Goal: Transaction & Acquisition: Purchase product/service

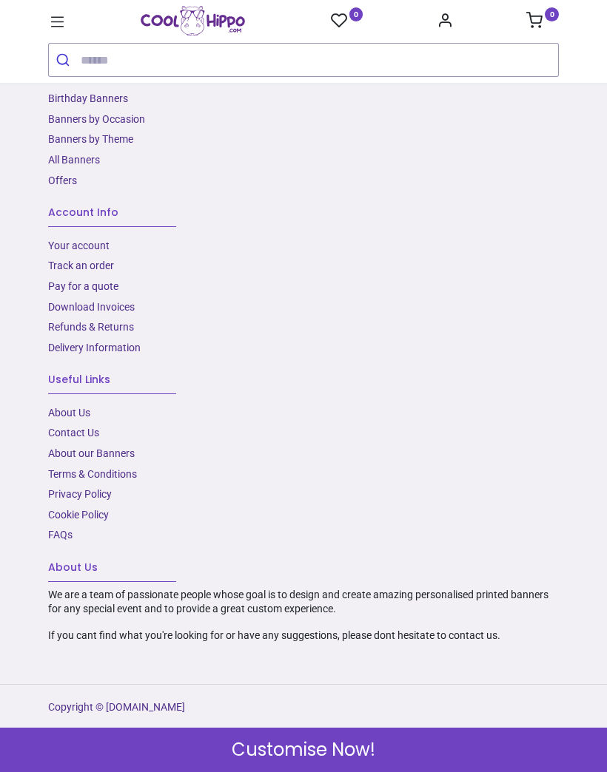
scroll to position [2366, 0]
click at [78, 419] on link "About Us​" at bounding box center [69, 413] width 42 height 12
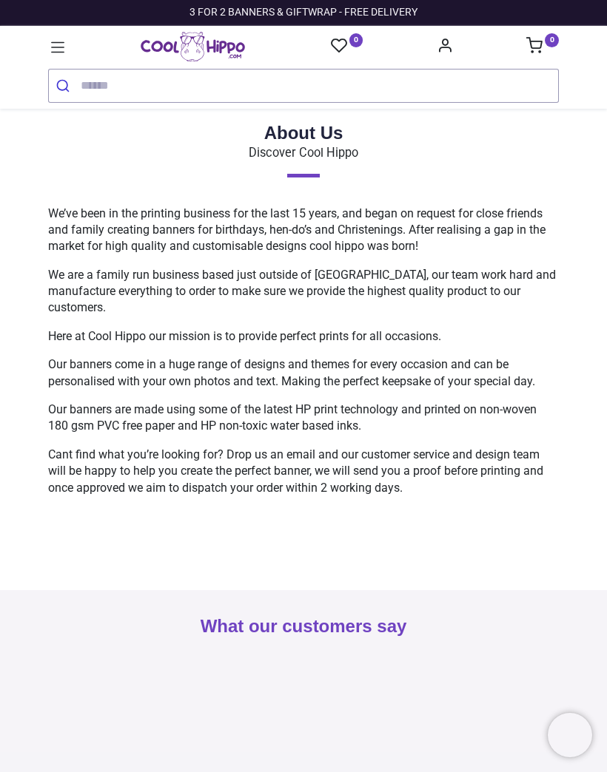
click at [441, 37] on icon "Account Info" at bounding box center [445, 45] width 16 height 16
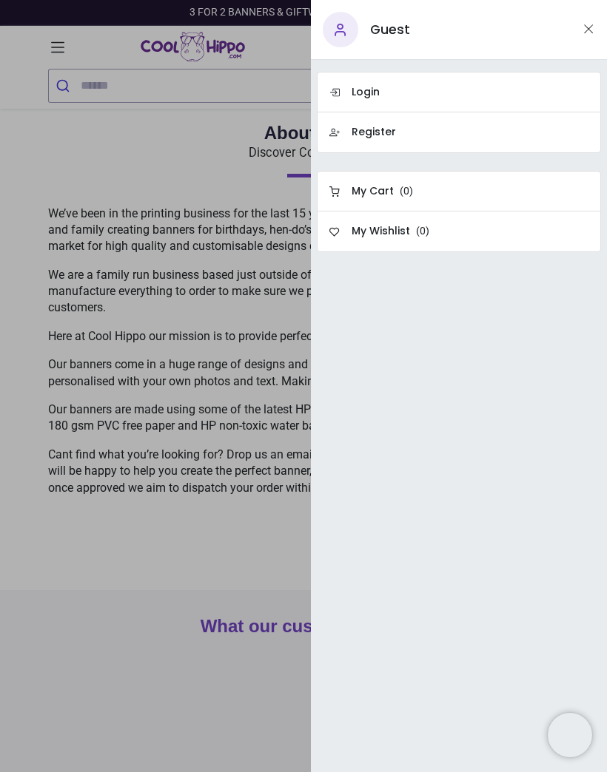
click at [405, 138] on link "Register" at bounding box center [459, 132] width 284 height 41
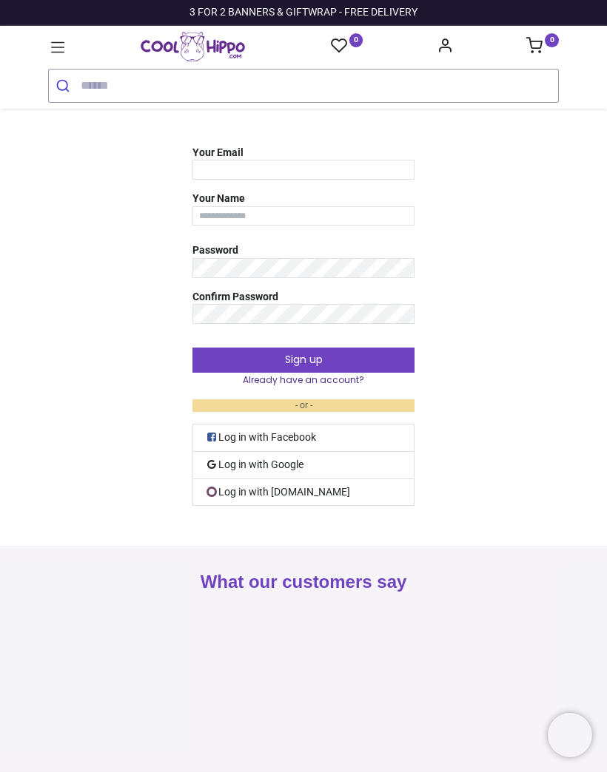
click at [337, 178] on input "Your Email" at bounding box center [303, 170] width 222 height 20
type input "**********"
click at [347, 222] on input "Your Name" at bounding box center [303, 216] width 222 height 20
type input "**********"
click at [326, 366] on button "Sign up" at bounding box center [303, 360] width 222 height 25
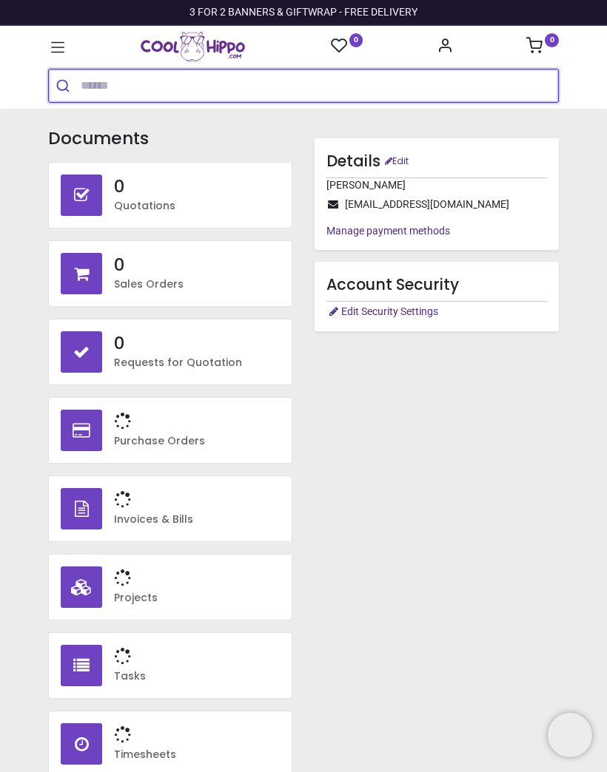
type input "**********"
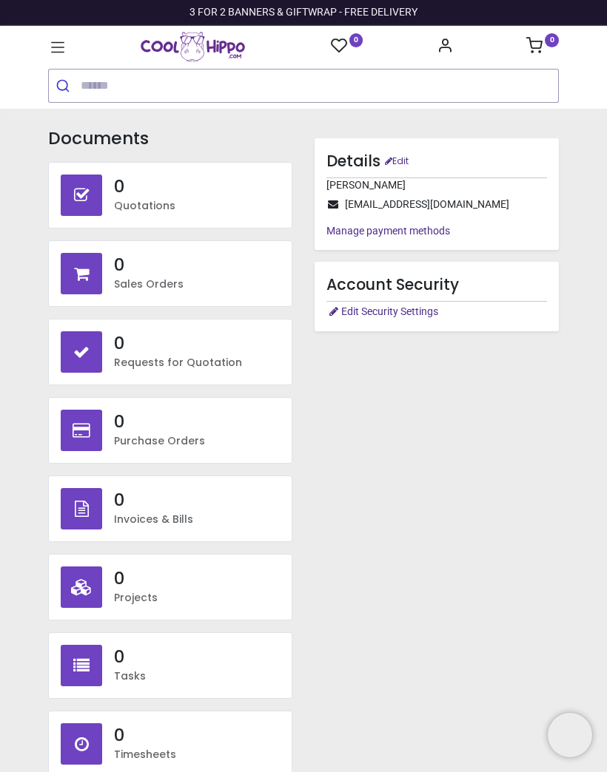
click at [66, 41] on icon at bounding box center [57, 47] width 19 height 19
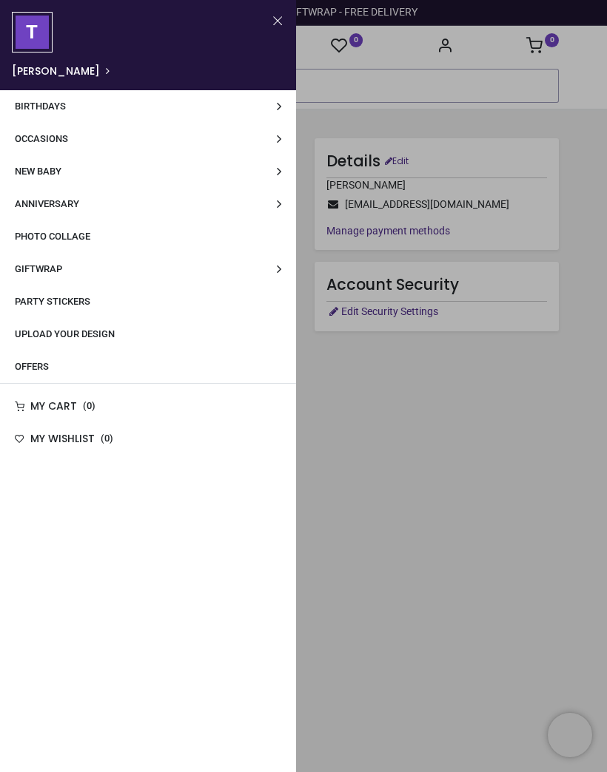
click at [81, 302] on span "Party Stickers" at bounding box center [52, 301] width 75 height 11
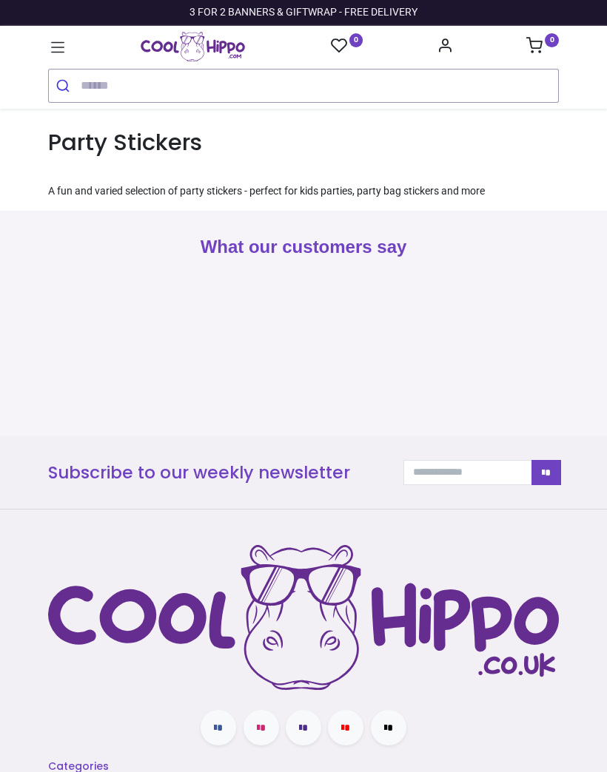
type input "**********"
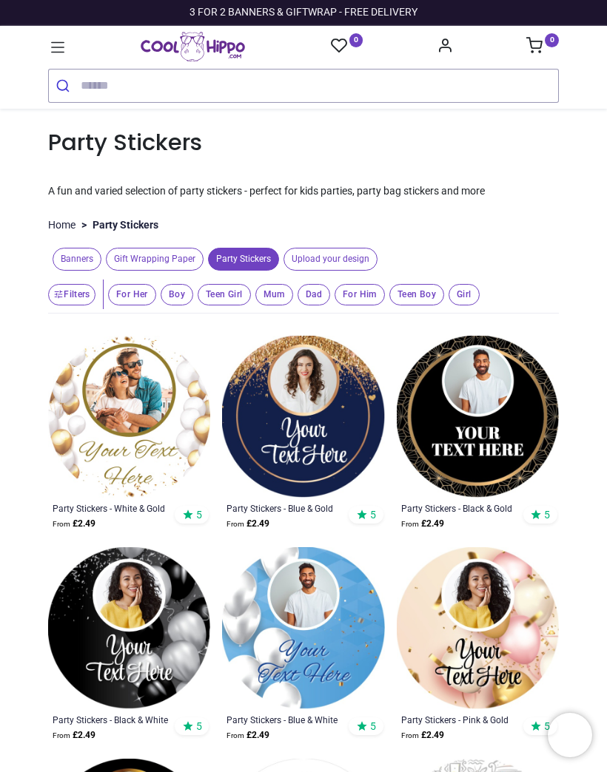
click at [55, 51] on icon at bounding box center [57, 47] width 19 height 19
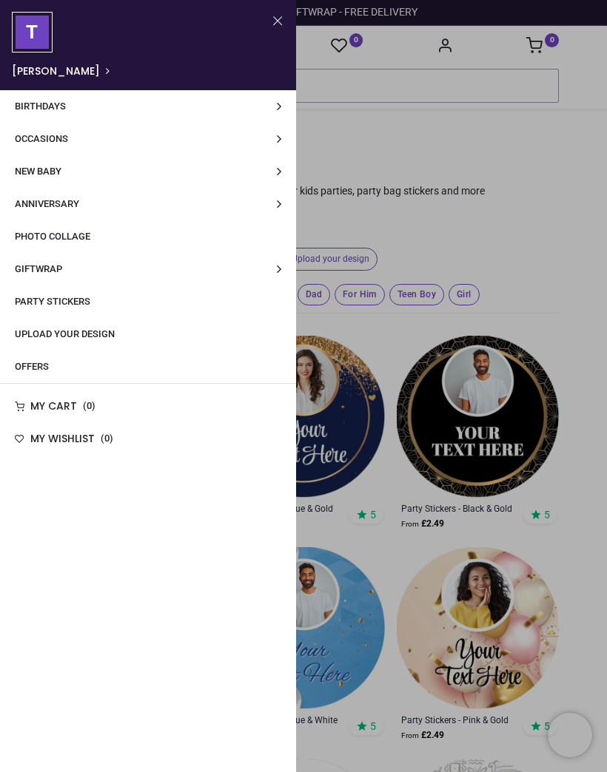
click at [75, 237] on span "Photo Collage" at bounding box center [52, 236] width 75 height 11
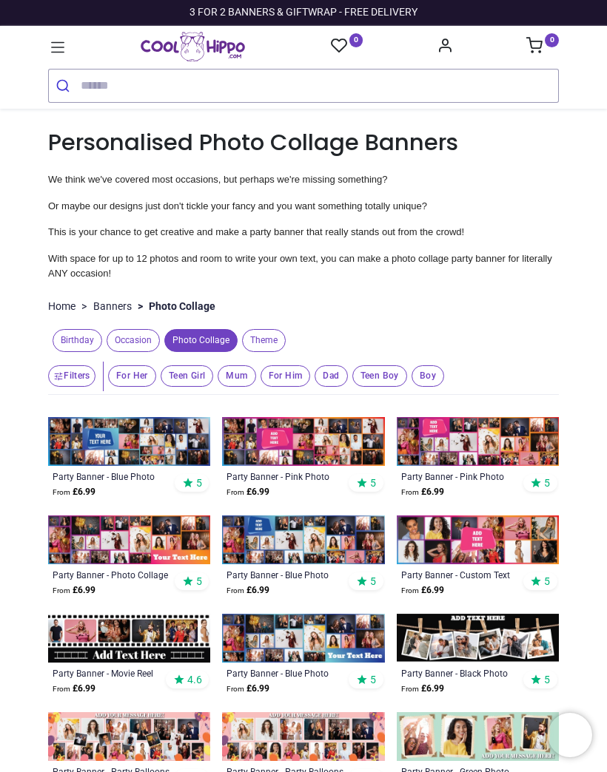
type input "**********"
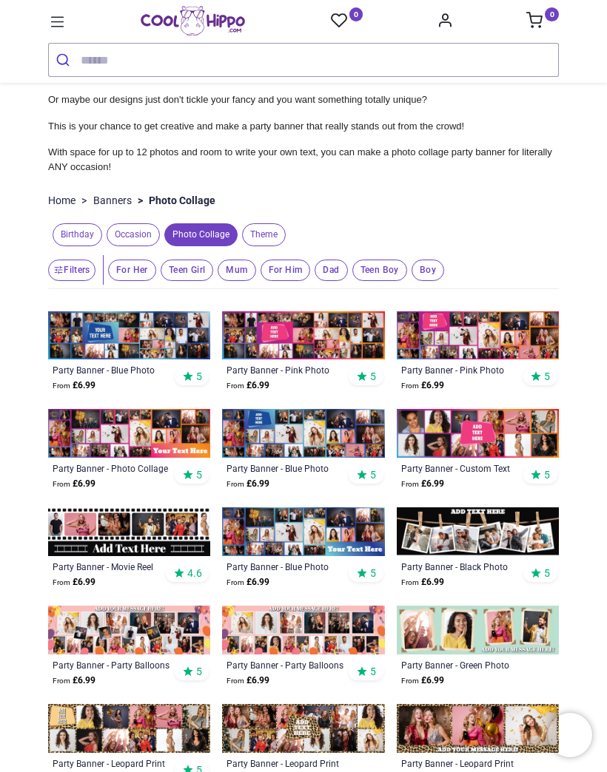
scroll to position [82, 0]
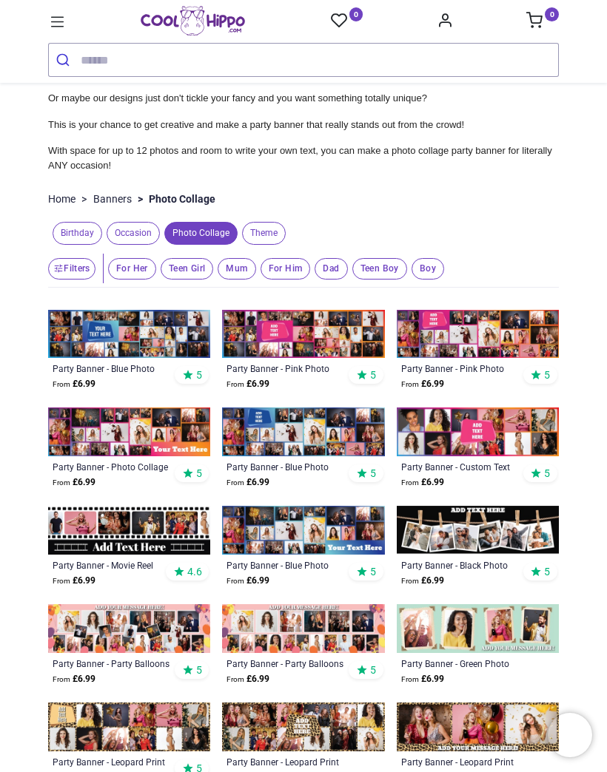
click at [127, 269] on span "For Her" at bounding box center [132, 268] width 48 height 21
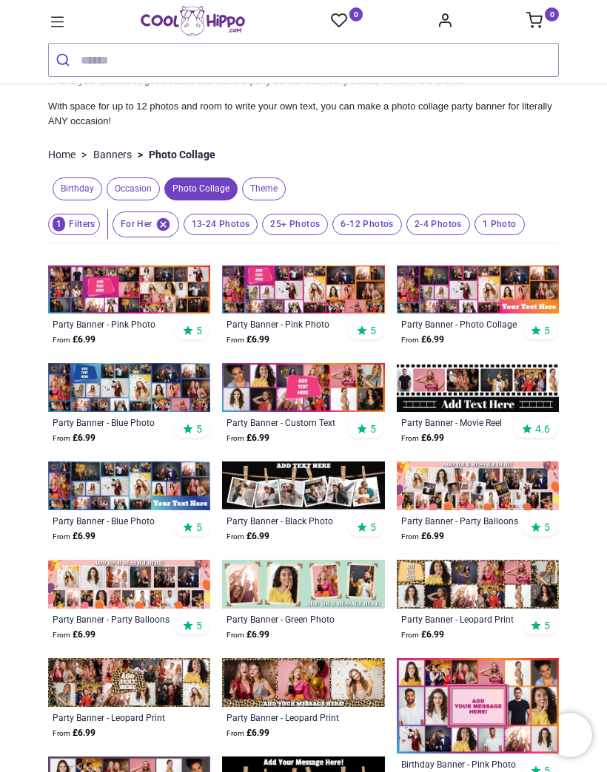
scroll to position [117, 0]
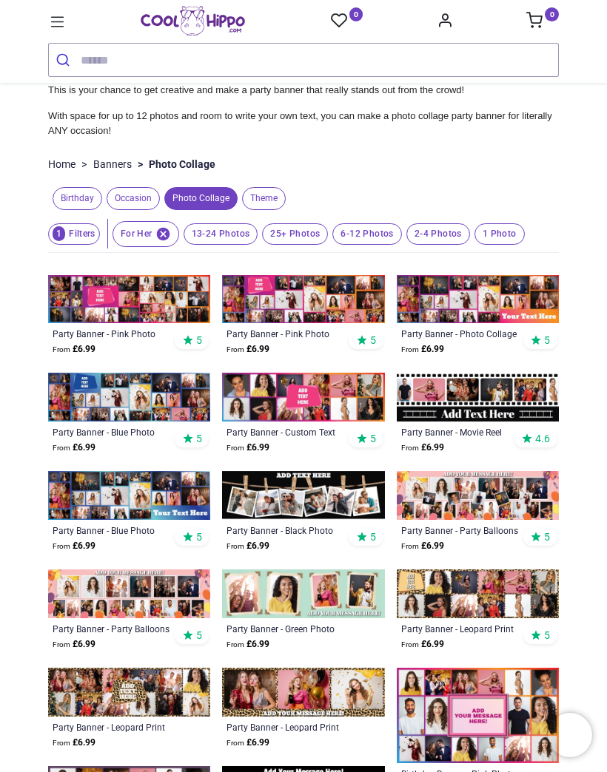
click at [329, 490] on img at bounding box center [303, 495] width 162 height 49
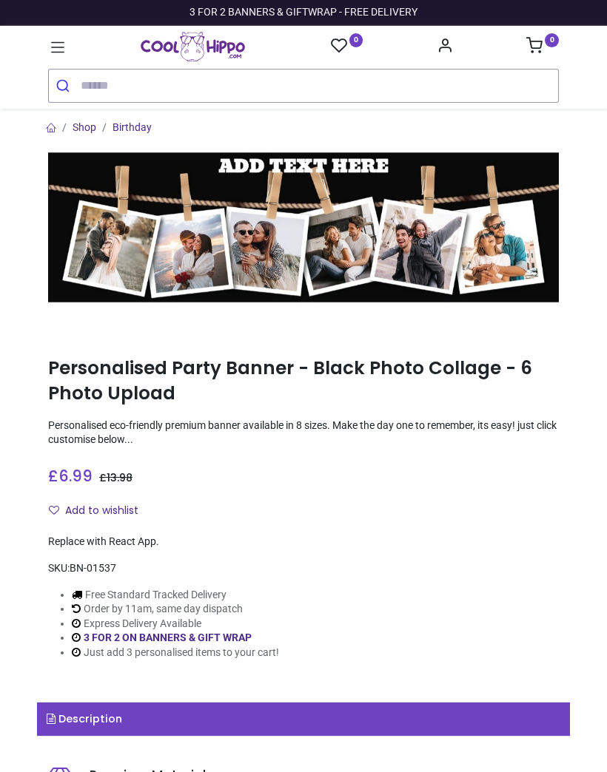
type input "**********"
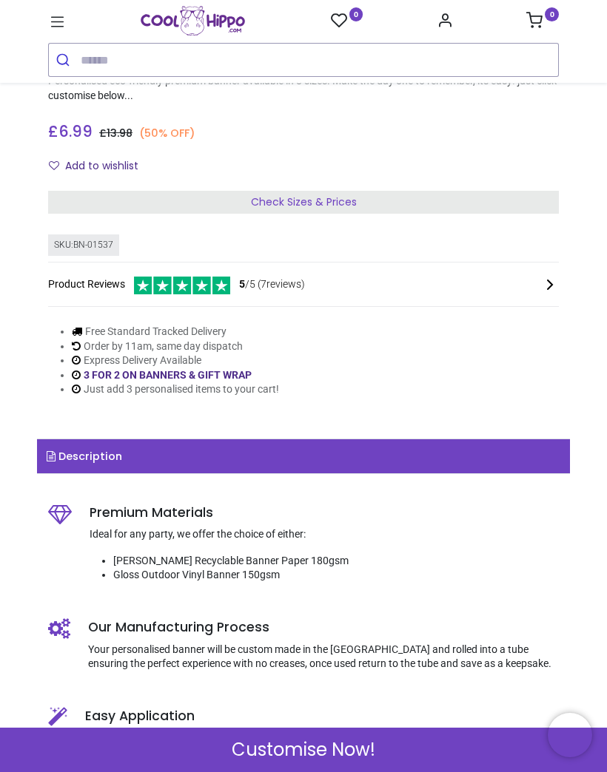
scroll to position [320, 0]
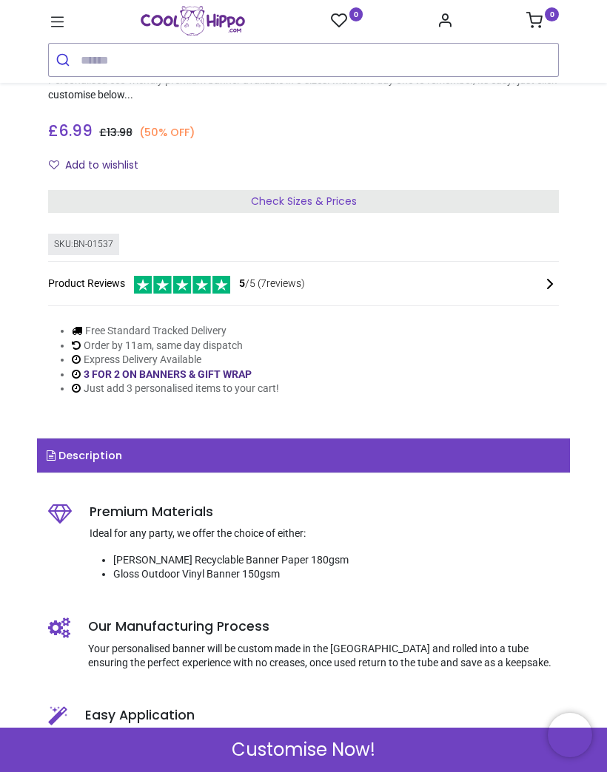
click at [314, 745] on span "Customise Now!" at bounding box center [304, 750] width 144 height 25
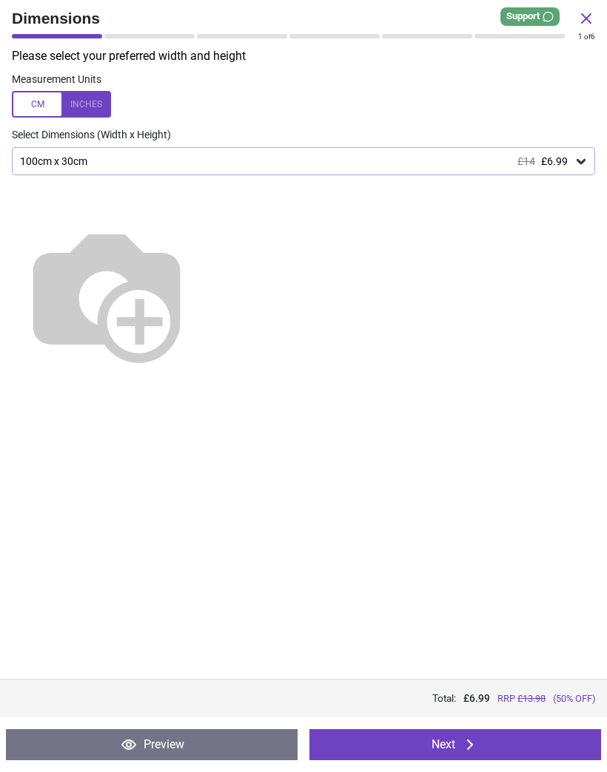
click at [579, 161] on icon at bounding box center [580, 161] width 9 height 5
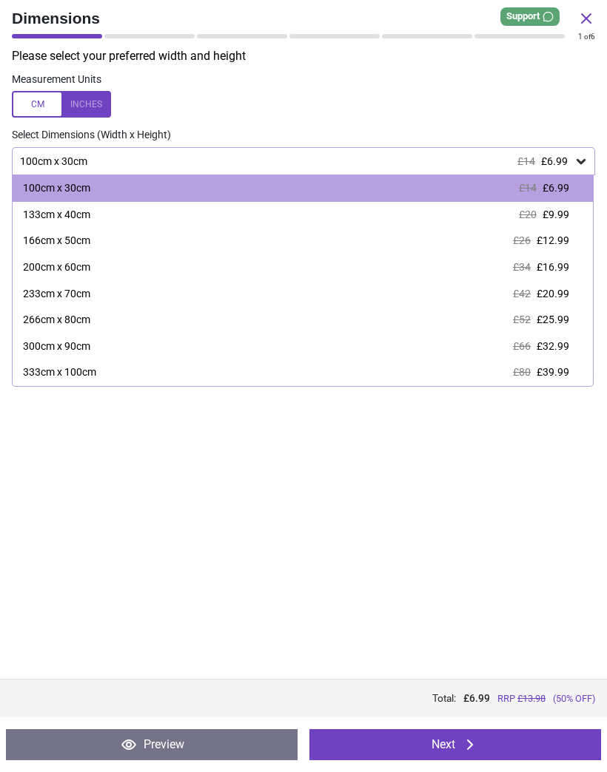
click at [417, 96] on label at bounding box center [303, 104] width 583 height 27
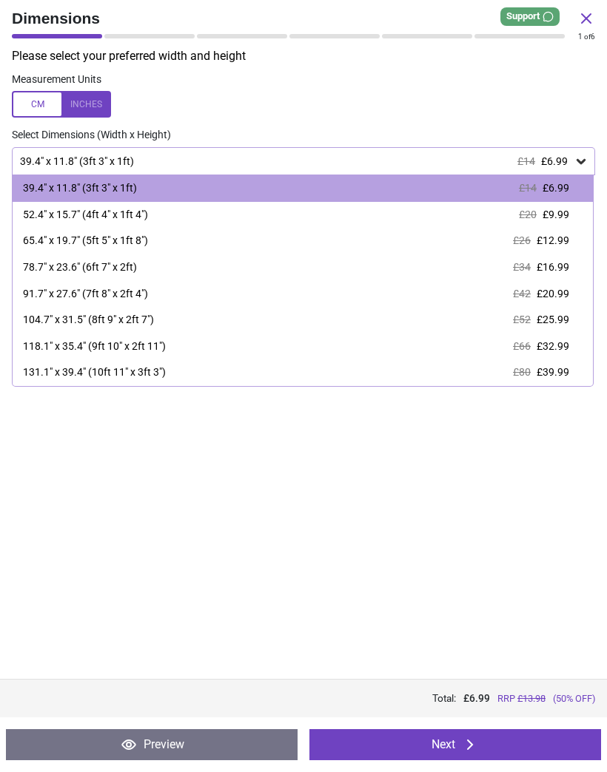
click at [444, 749] on button "Next" at bounding box center [454, 744] width 291 height 31
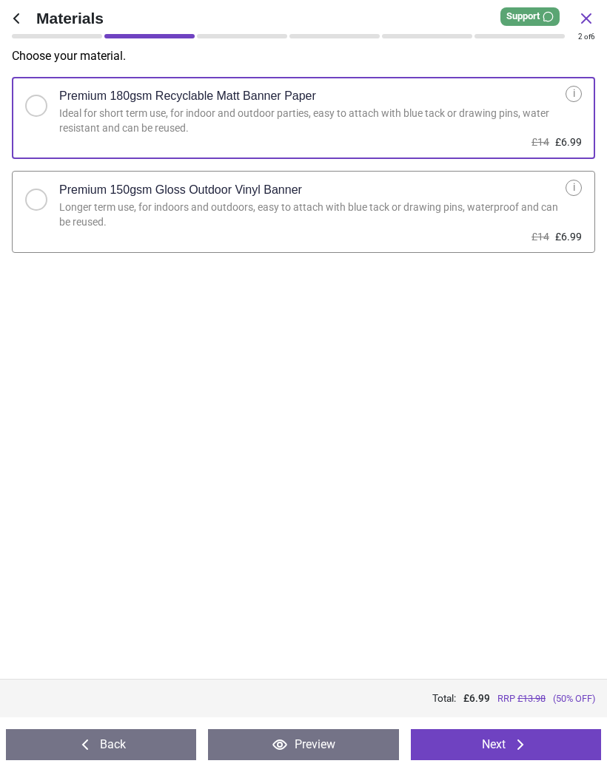
click at [495, 743] on button "Next" at bounding box center [506, 744] width 190 height 31
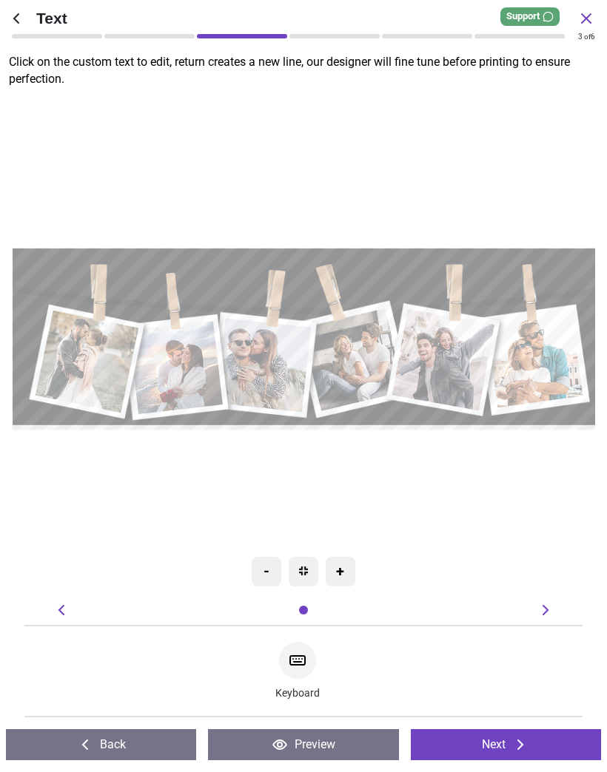
click at [359, 263] on textarea at bounding box center [309, 265] width 571 height 21
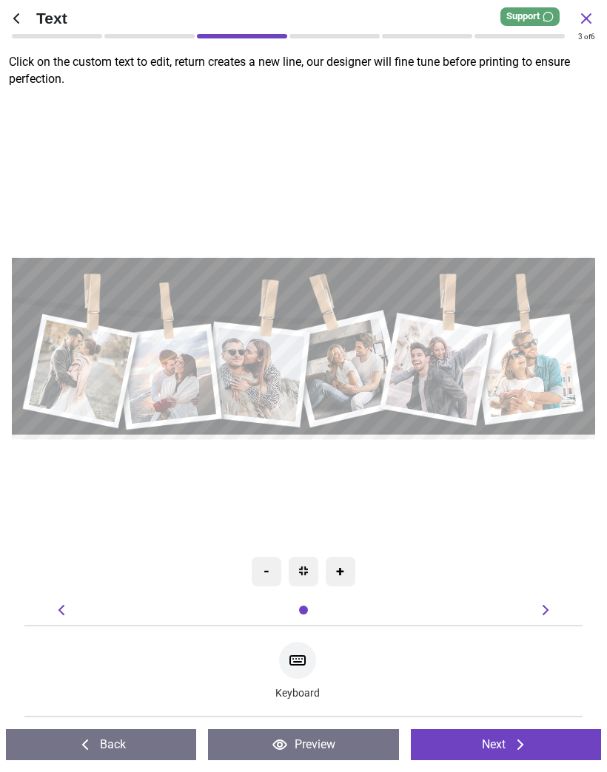
click at [209, 274] on textarea "*******" at bounding box center [303, 275] width 571 height 20
click at [513, 273] on textarea "**********" at bounding box center [303, 275] width 571 height 20
click at [257, 283] on textarea "**********" at bounding box center [303, 275] width 571 height 20
type textarea "**********"
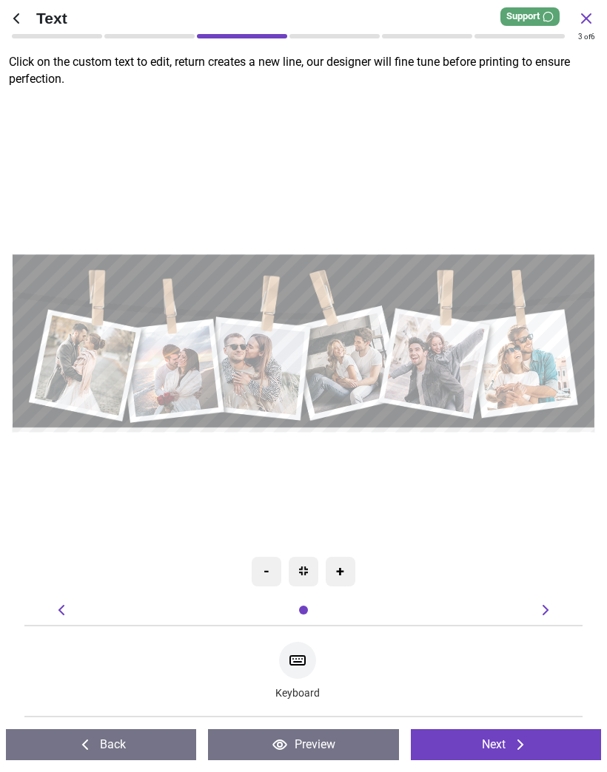
click at [506, 746] on button "Next" at bounding box center [506, 744] width 190 height 31
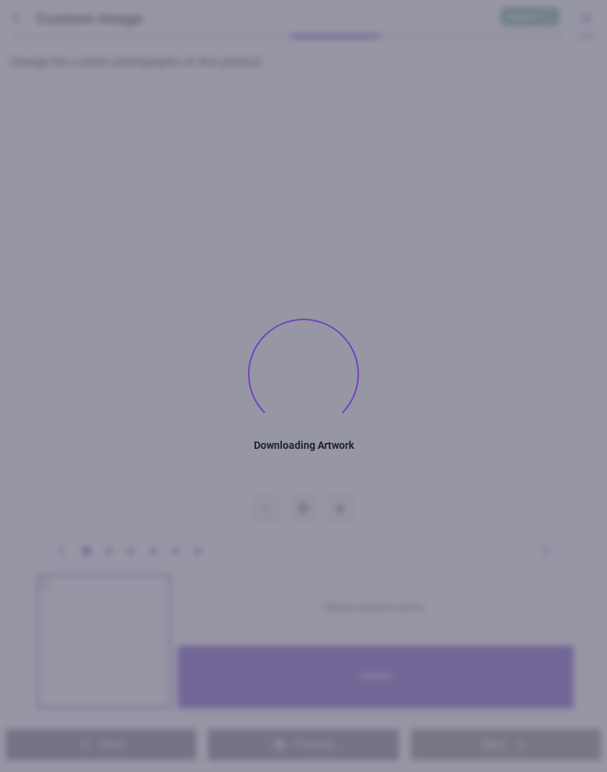
type textarea "**********"
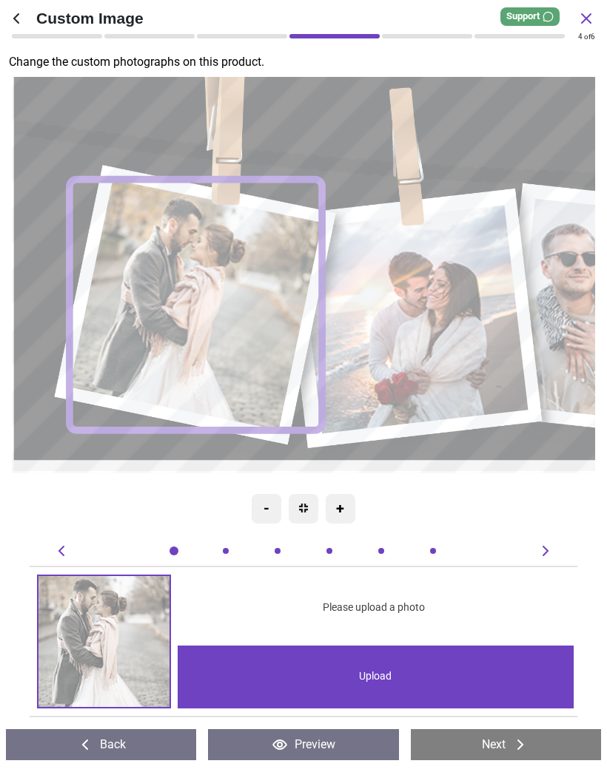
click at [396, 684] on div "Upload" at bounding box center [375, 677] width 395 height 63
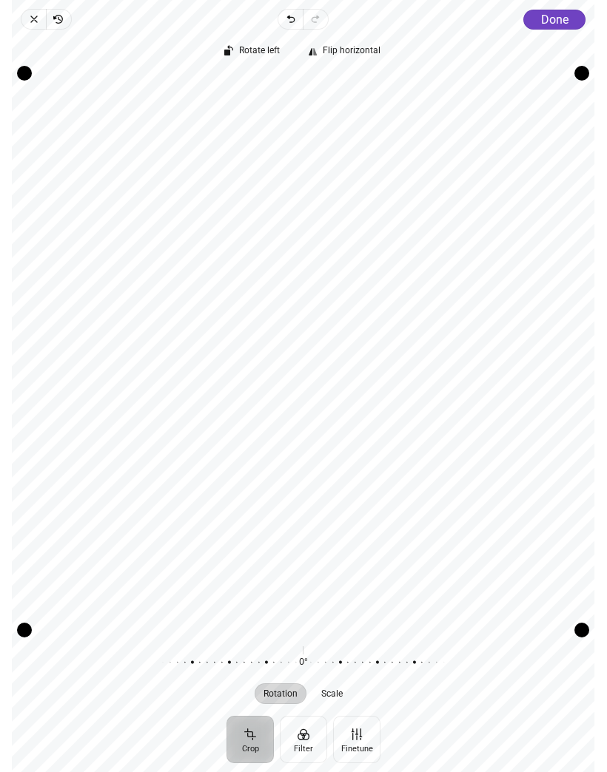
click at [565, 23] on span "Done" at bounding box center [554, 20] width 27 height 14
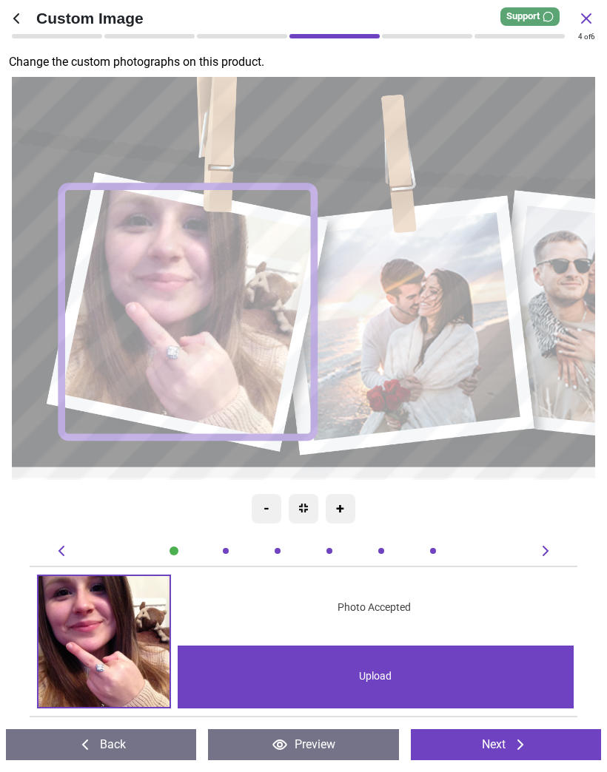
click at [434, 343] on image at bounding box center [404, 327] width 229 height 229
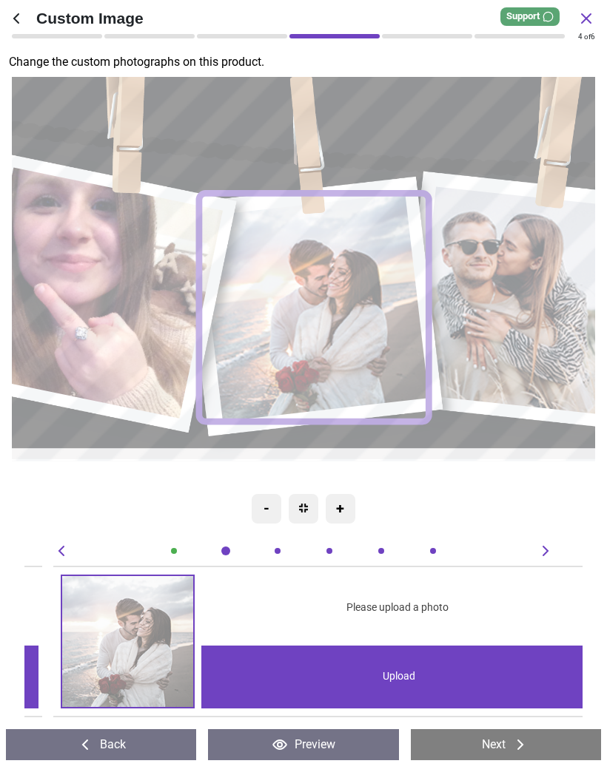
scroll to position [0, 558]
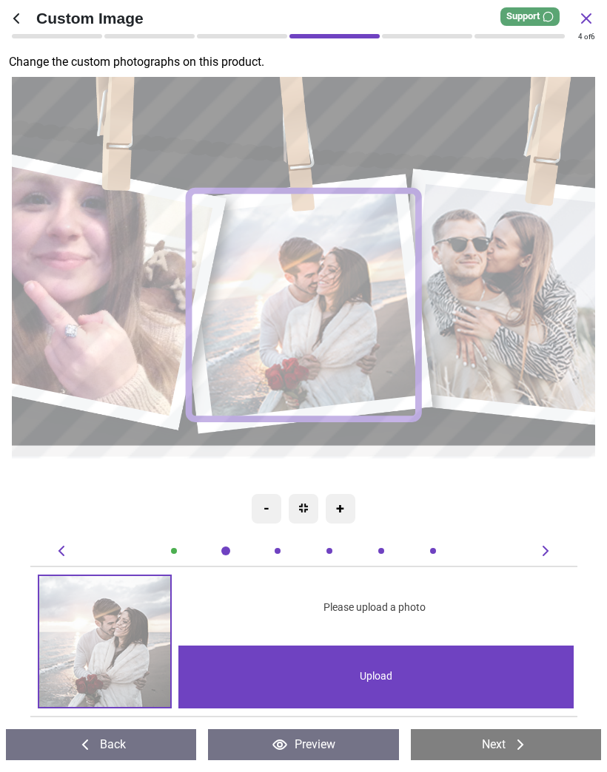
click at [379, 679] on div "Upload" at bounding box center [375, 677] width 395 height 63
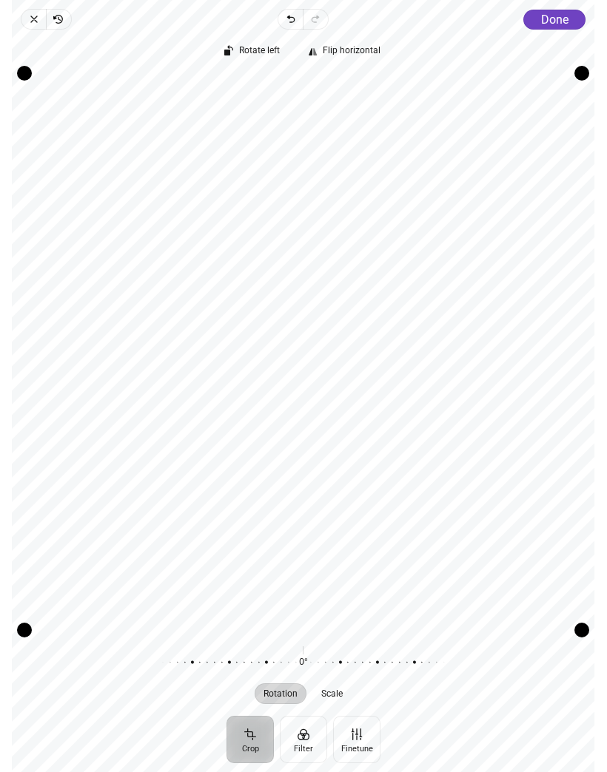
click at [557, 18] on span "Done" at bounding box center [554, 20] width 27 height 14
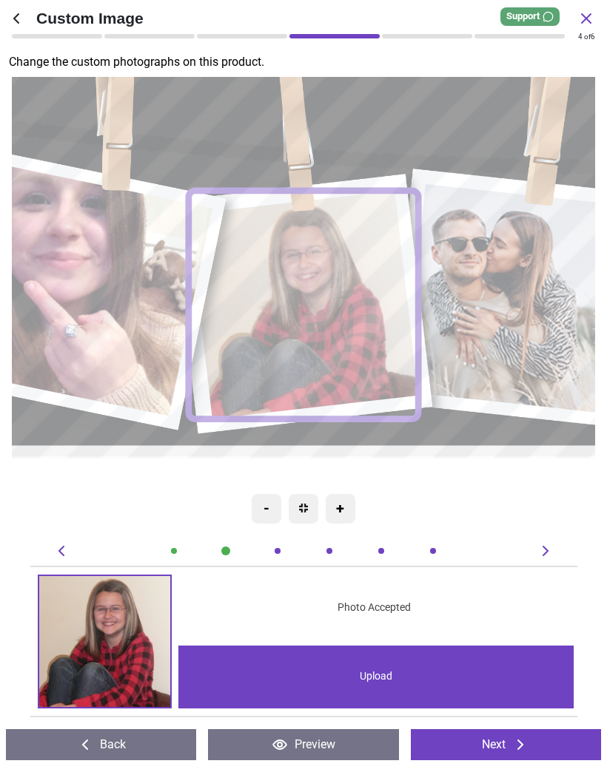
click at [544, 316] on image at bounding box center [519, 300] width 232 height 230
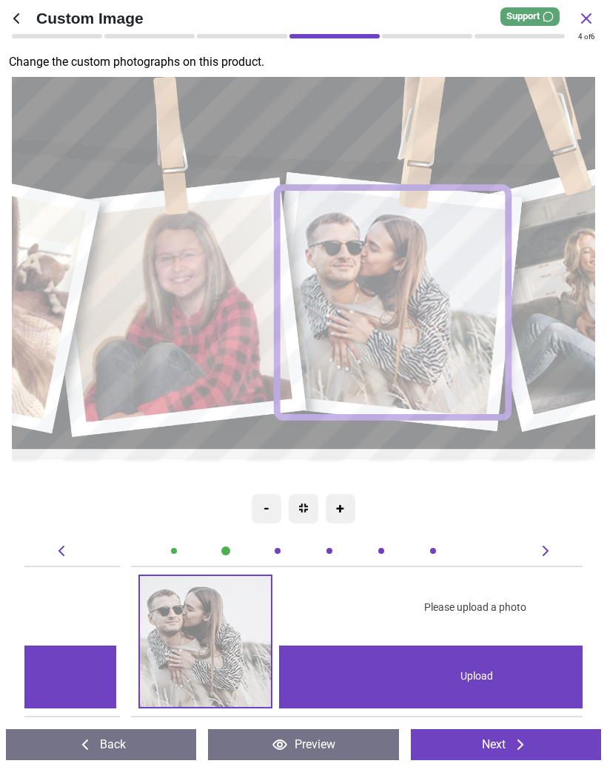
scroll to position [0, 1116]
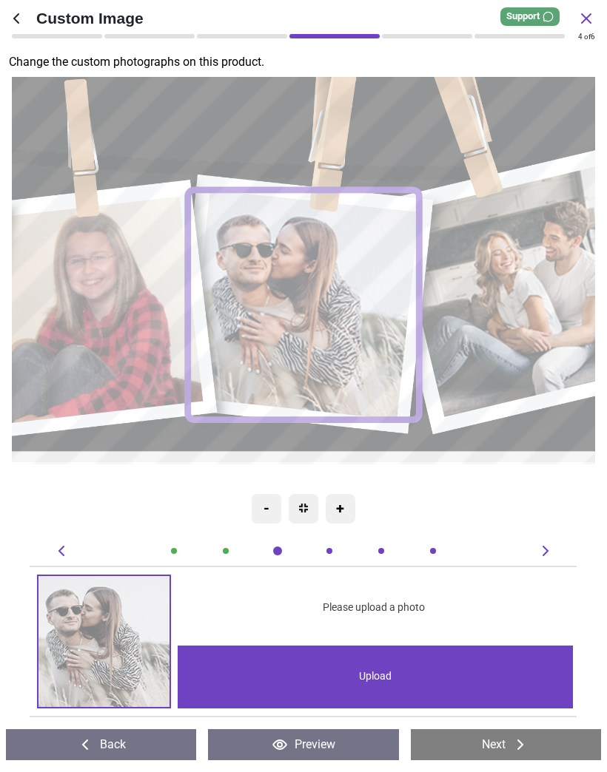
click at [382, 670] on div "Upload" at bounding box center [375, 677] width 395 height 63
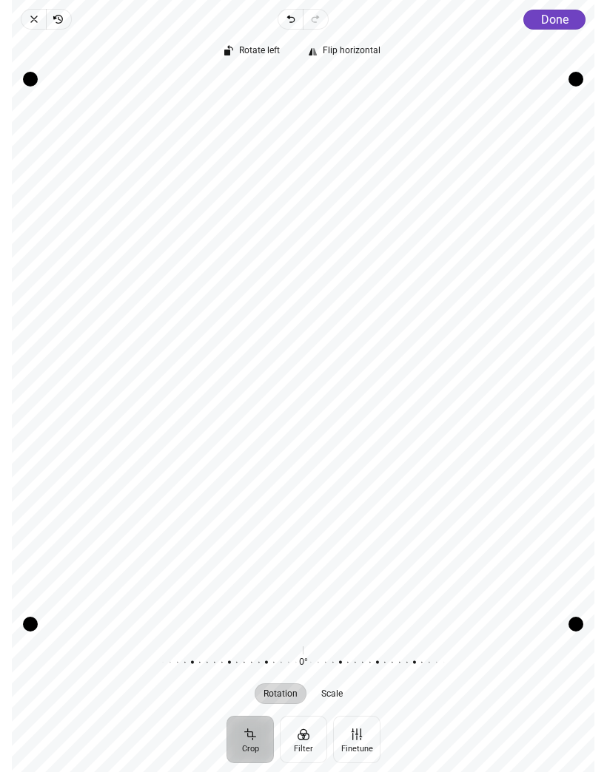
click at [43, 17] on span "Close" at bounding box center [33, 19] width 25 height 21
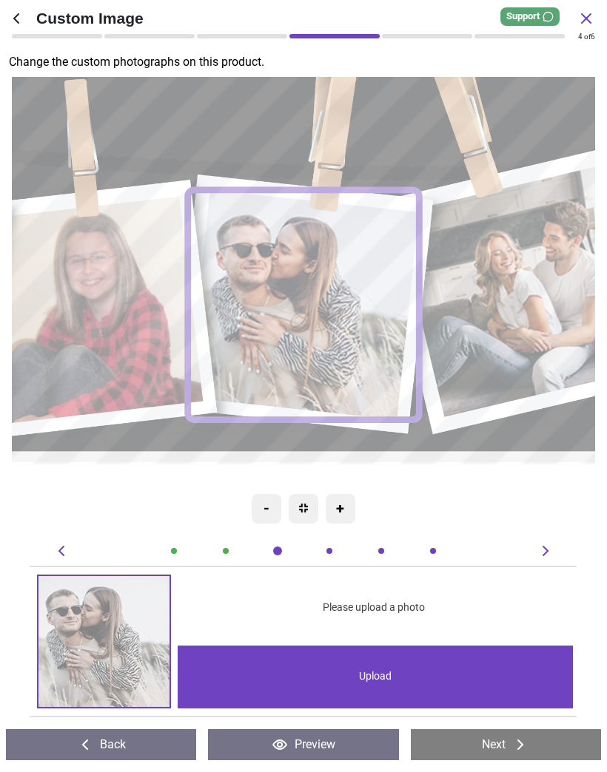
click at [389, 675] on div "Upload" at bounding box center [375, 677] width 395 height 63
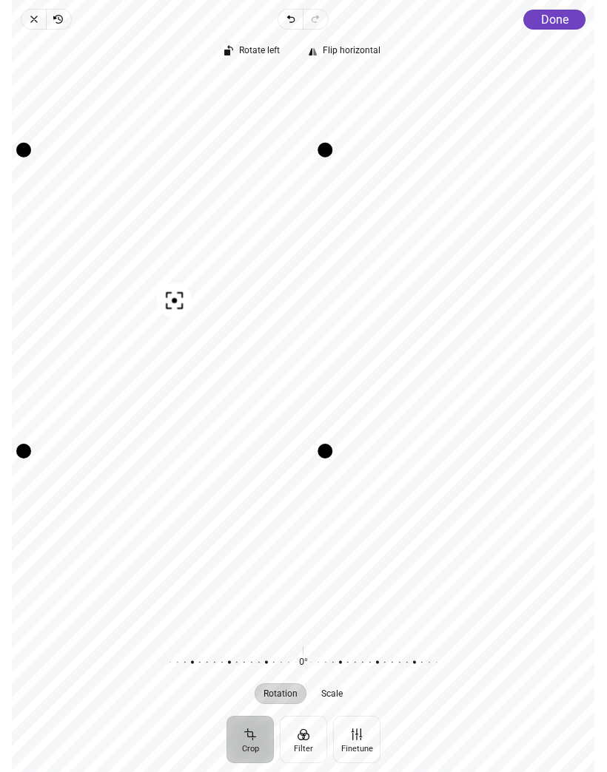
click at [38, 21] on icon "button" at bounding box center [34, 19] width 12 height 12
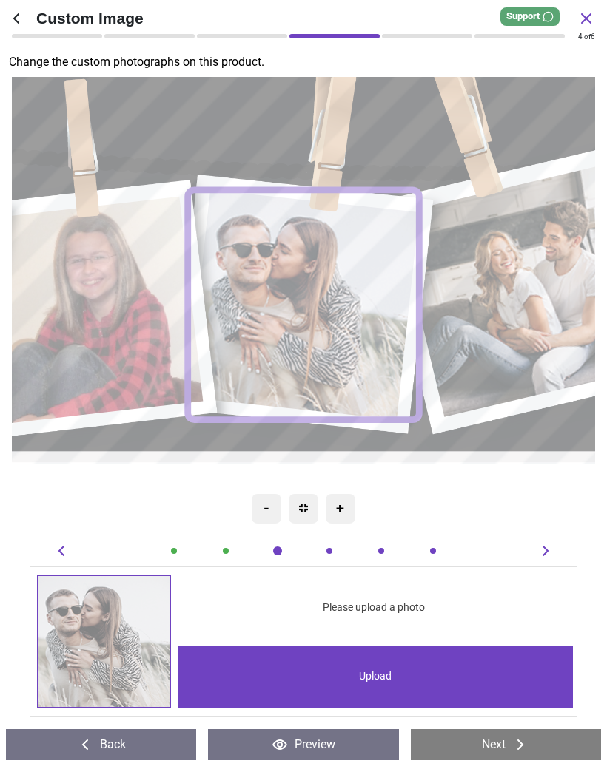
click at [386, 680] on div "Upload" at bounding box center [375, 677] width 395 height 63
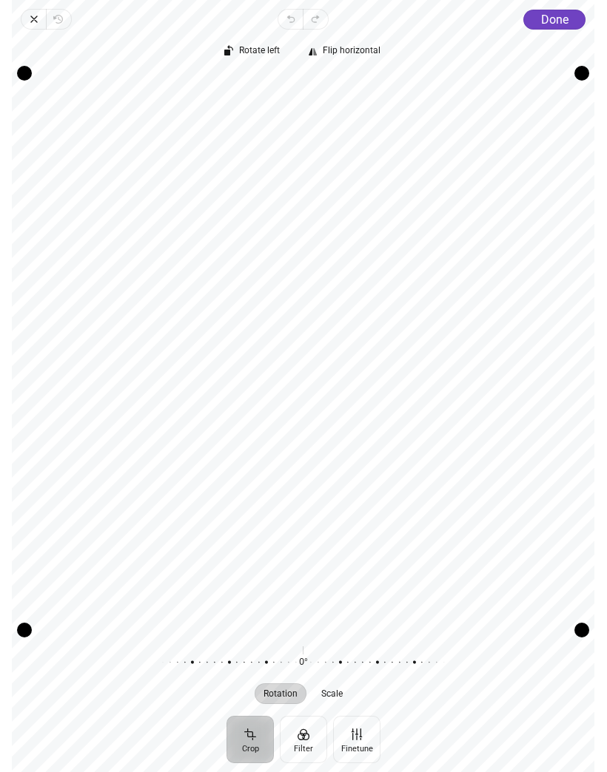
click at [563, 25] on span "Done" at bounding box center [554, 20] width 27 height 14
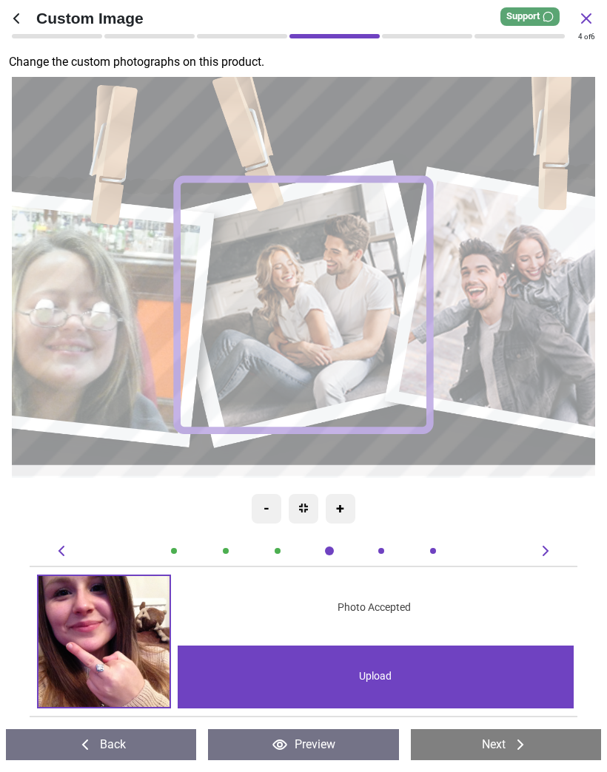
scroll to position [0, 1674]
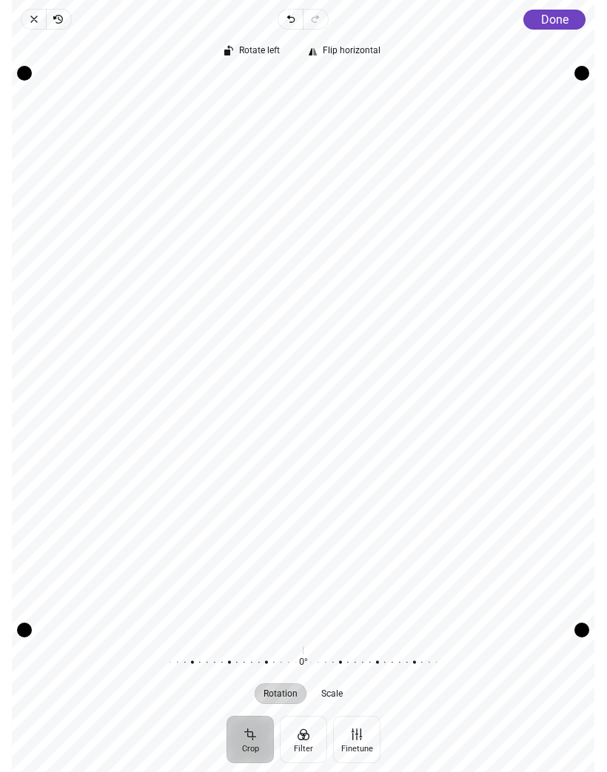
click at [565, 18] on span "Done" at bounding box center [554, 20] width 27 height 14
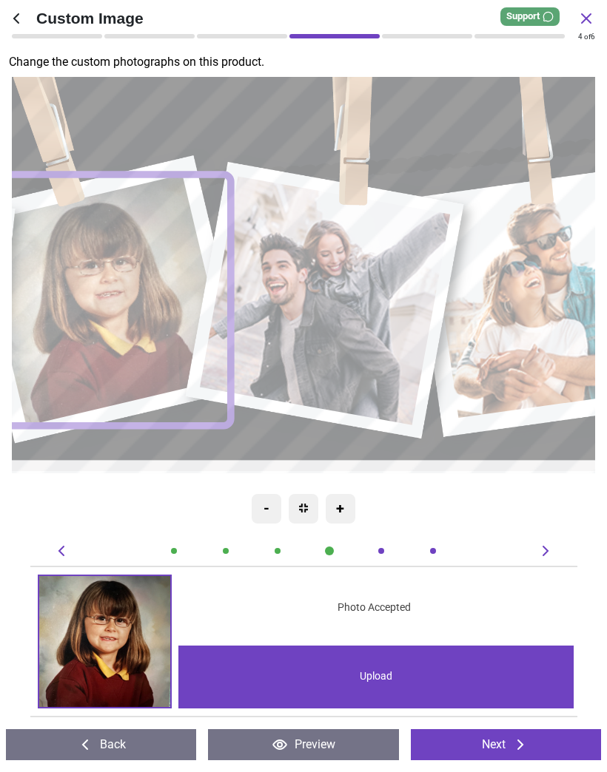
click at [352, 312] on image at bounding box center [325, 301] width 250 height 249
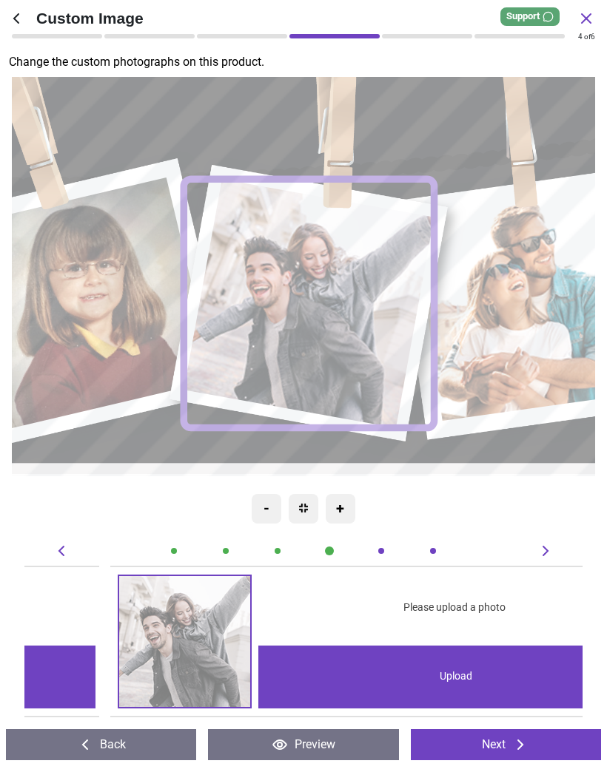
scroll to position [0, 2233]
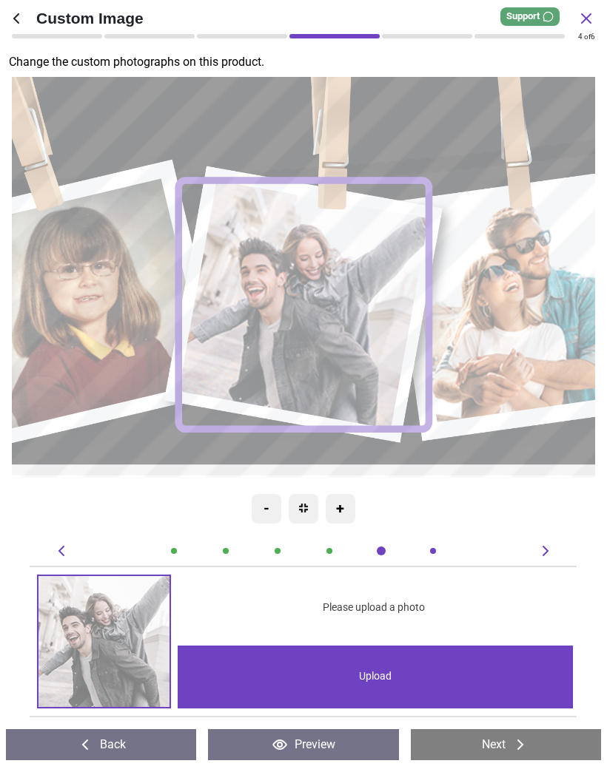
click at [364, 673] on div "Upload" at bounding box center [375, 677] width 395 height 63
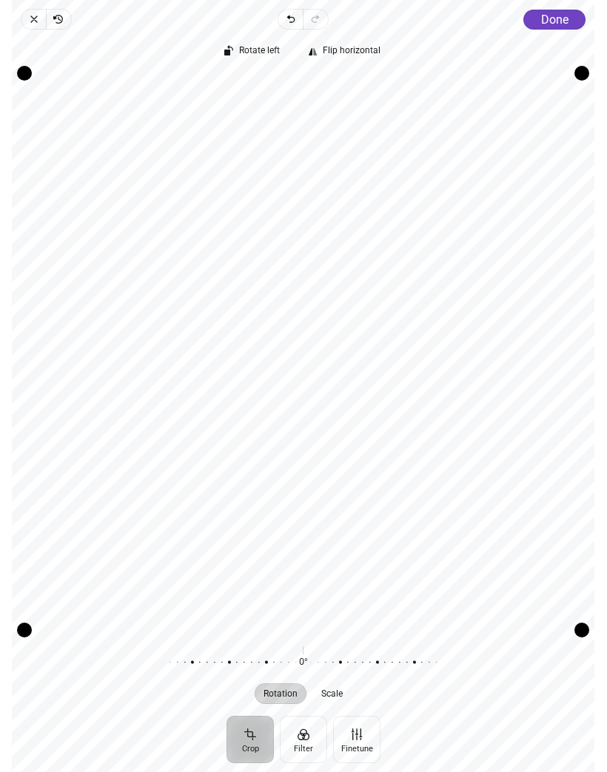
click at [563, 27] on button "Done" at bounding box center [555, 20] width 62 height 20
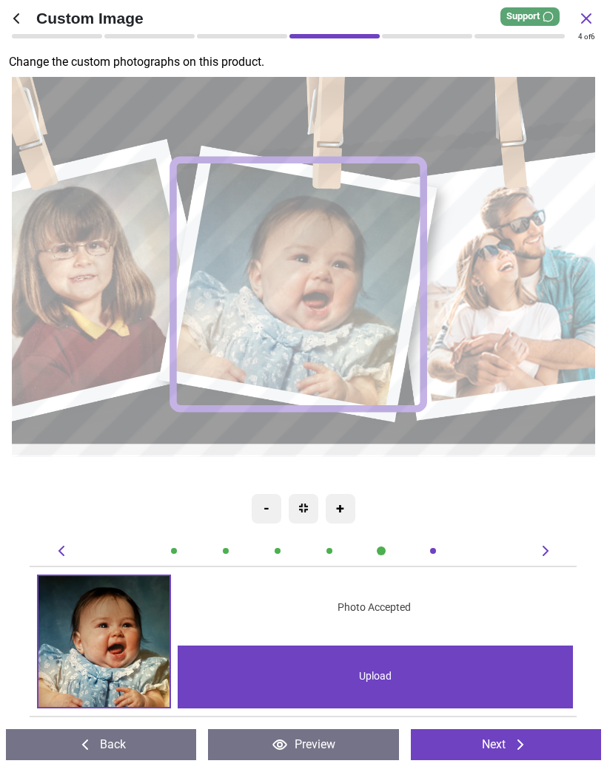
click at [533, 309] on image at bounding box center [520, 284] width 237 height 236
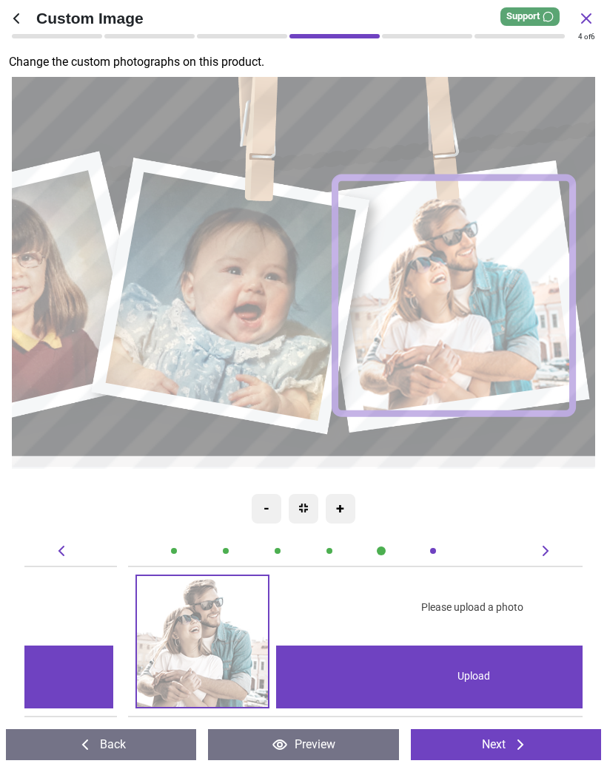
scroll to position [0, 2791]
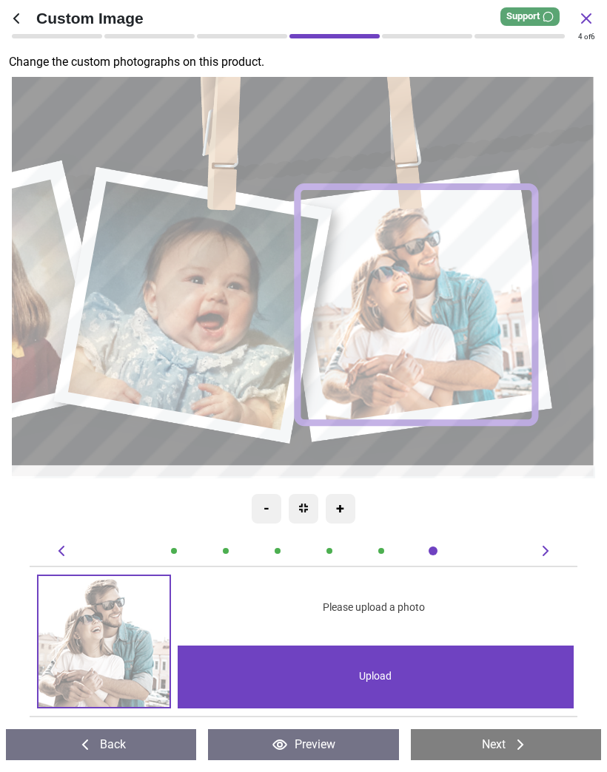
click at [377, 673] on div "Upload" at bounding box center [375, 677] width 395 height 63
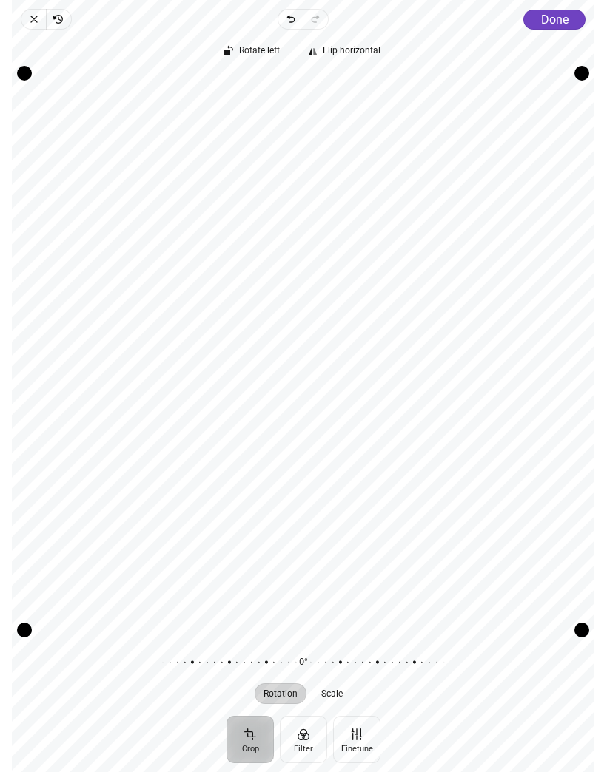
click at [574, 16] on button "Done" at bounding box center [555, 20] width 62 height 20
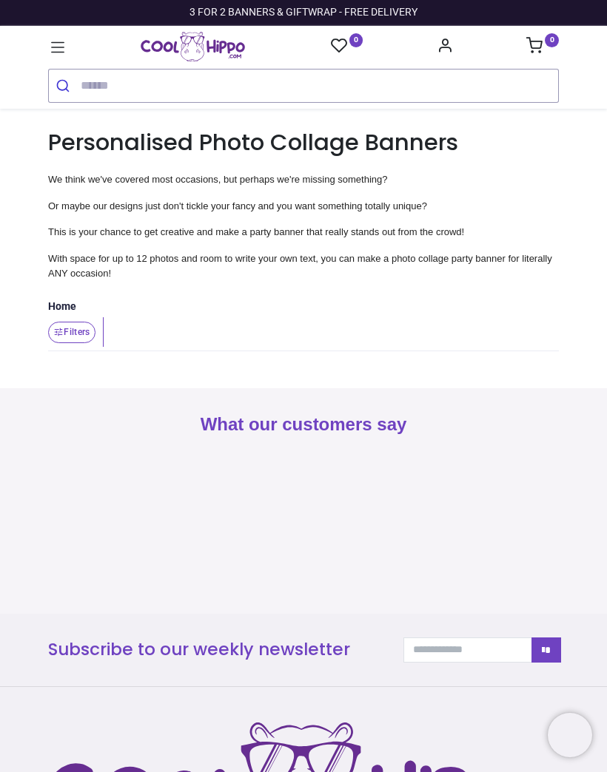
type input "**********"
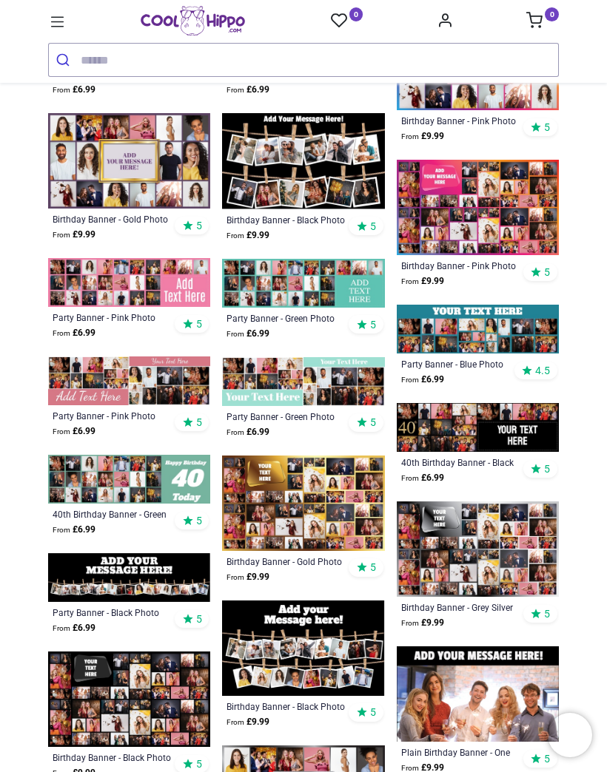
scroll to position [769, 0]
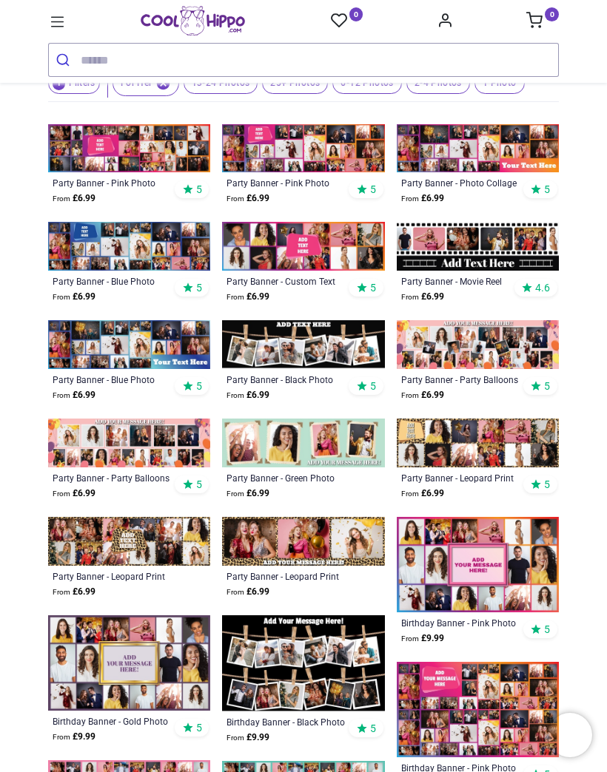
scroll to position [266, 0]
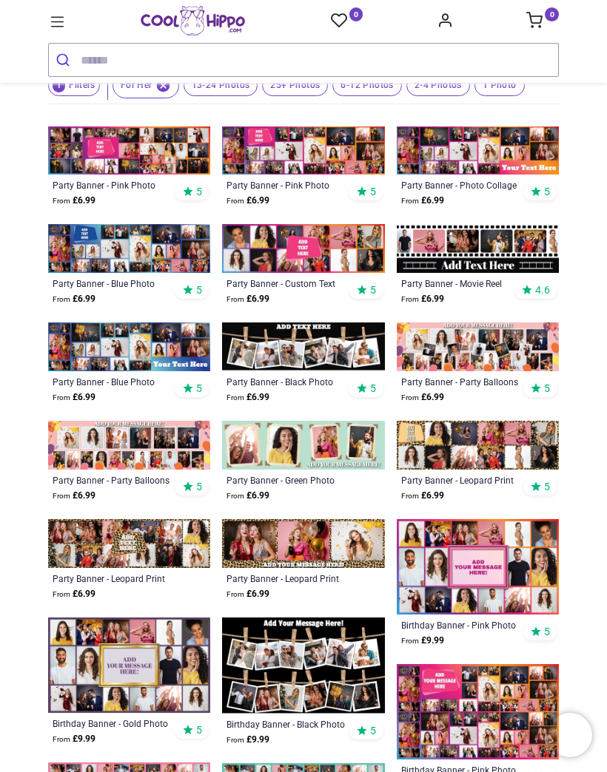
click at [328, 341] on img at bounding box center [303, 347] width 162 height 49
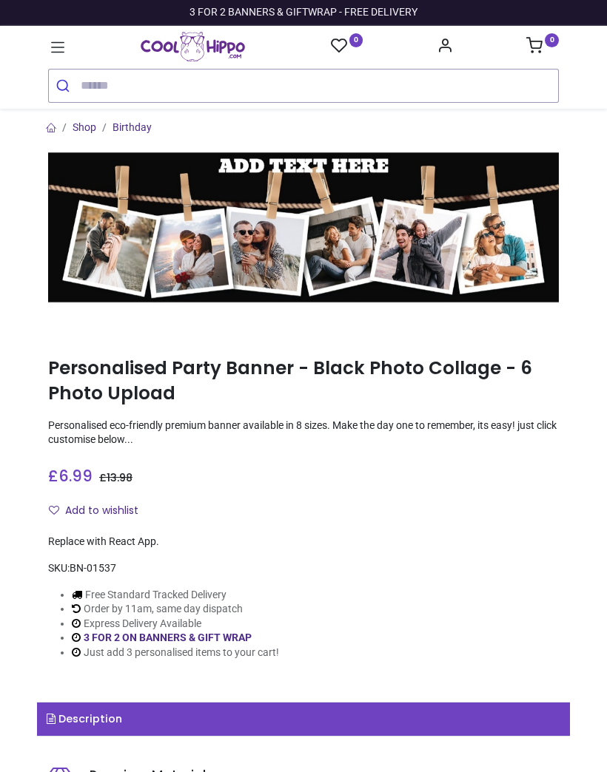
type input "**********"
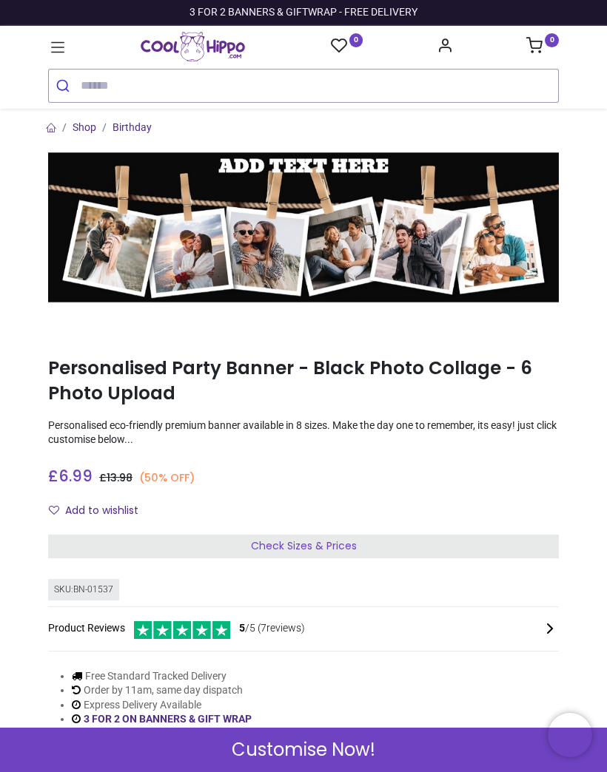
click at [326, 752] on span "Customise Now!" at bounding box center [304, 750] width 144 height 25
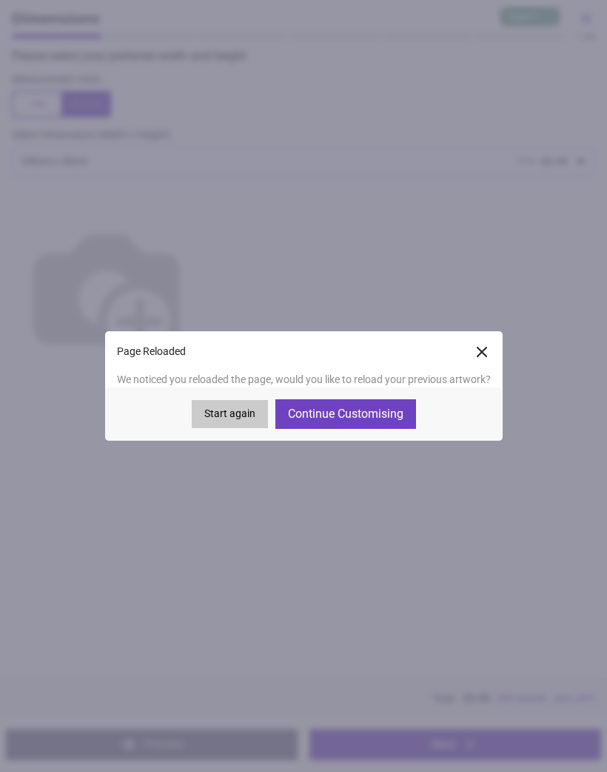
click at [369, 419] on button "Continue Customising" at bounding box center [345, 415] width 141 height 30
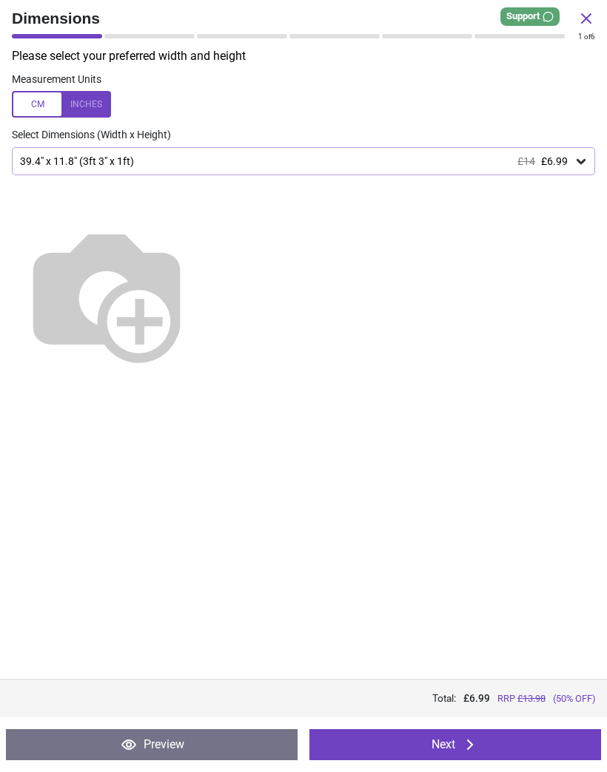
click at [465, 751] on icon at bounding box center [470, 745] width 18 height 18
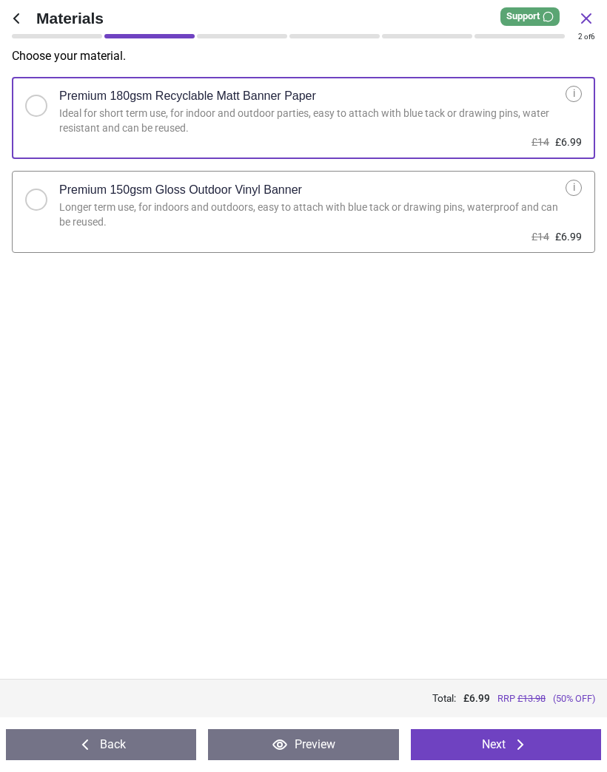
click at [501, 746] on button "Next" at bounding box center [506, 744] width 190 height 31
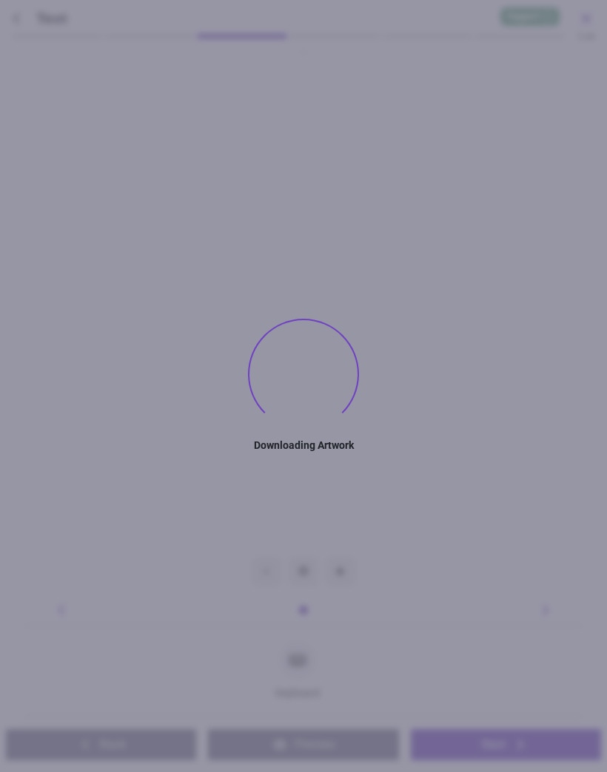
type textarea "**********"
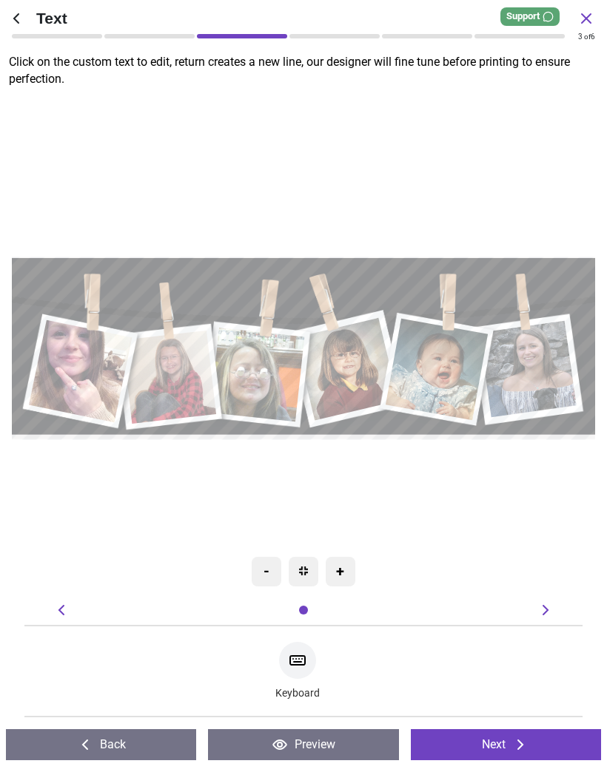
click at [316, 749] on button "Preview" at bounding box center [303, 744] width 190 height 31
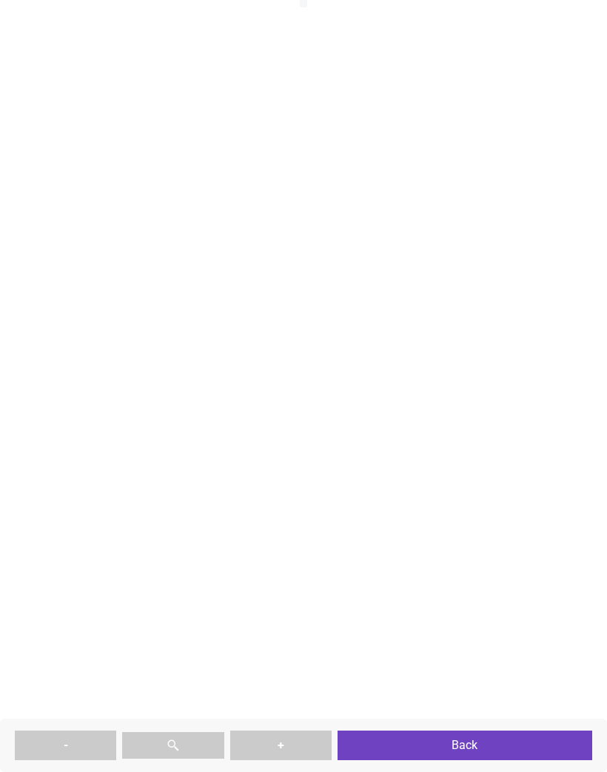
type textarea "**********"
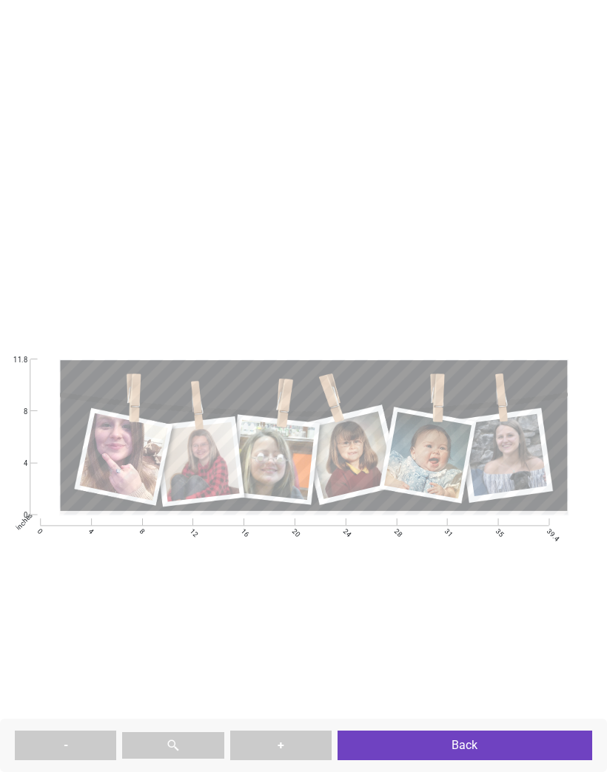
click at [462, 749] on button "Back" at bounding box center [464, 746] width 255 height 30
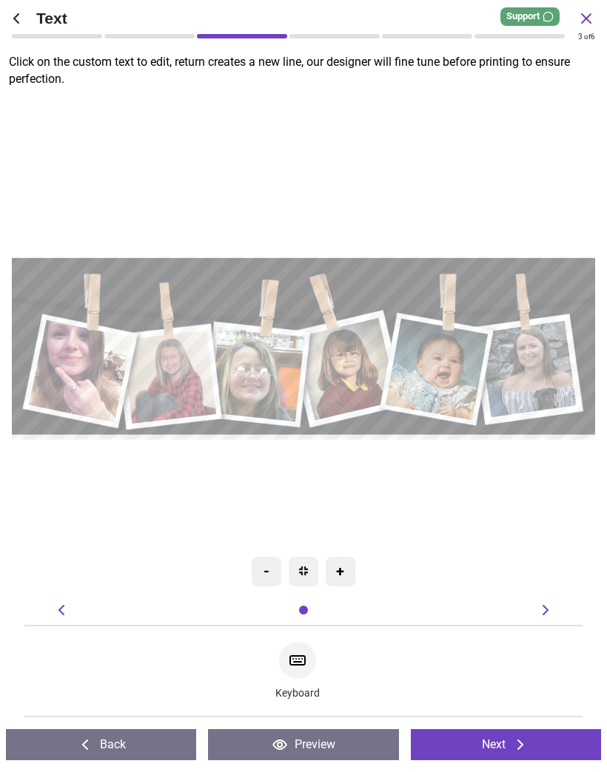
click at [504, 745] on button "Next" at bounding box center [506, 744] width 190 height 31
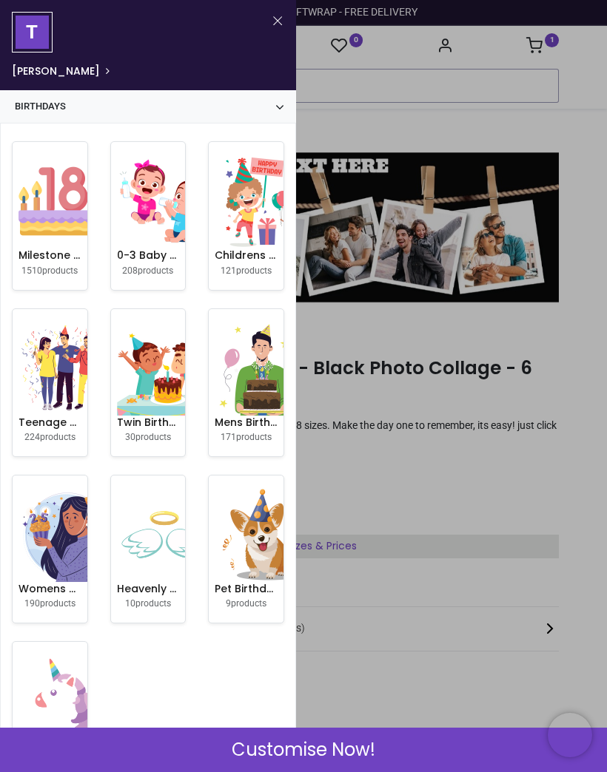
click at [283, 25] on button "Close" at bounding box center [277, 21] width 13 height 18
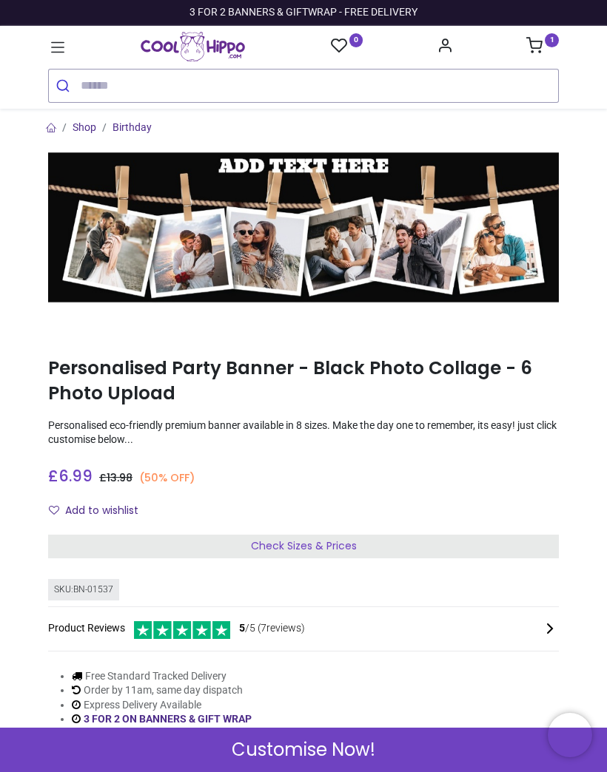
click at [63, 45] on icon at bounding box center [57, 47] width 19 height 19
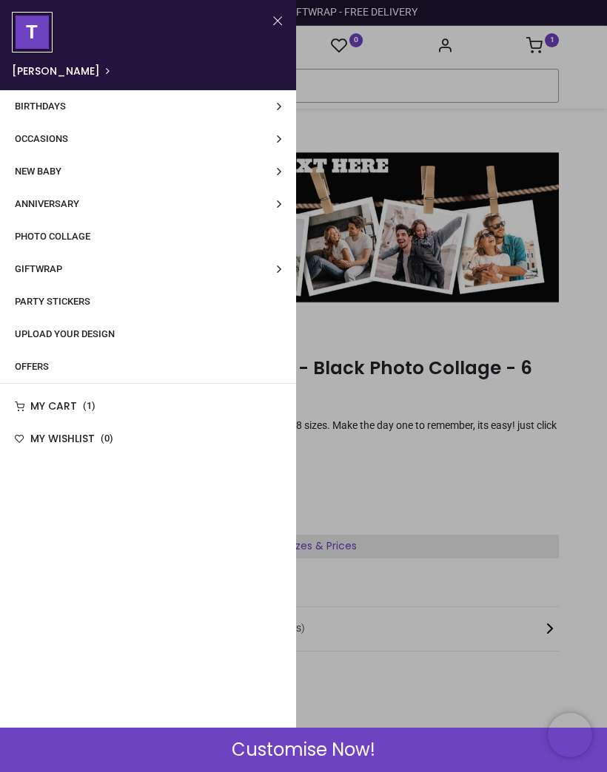
click at [67, 144] on span "Occasions" at bounding box center [41, 138] width 53 height 11
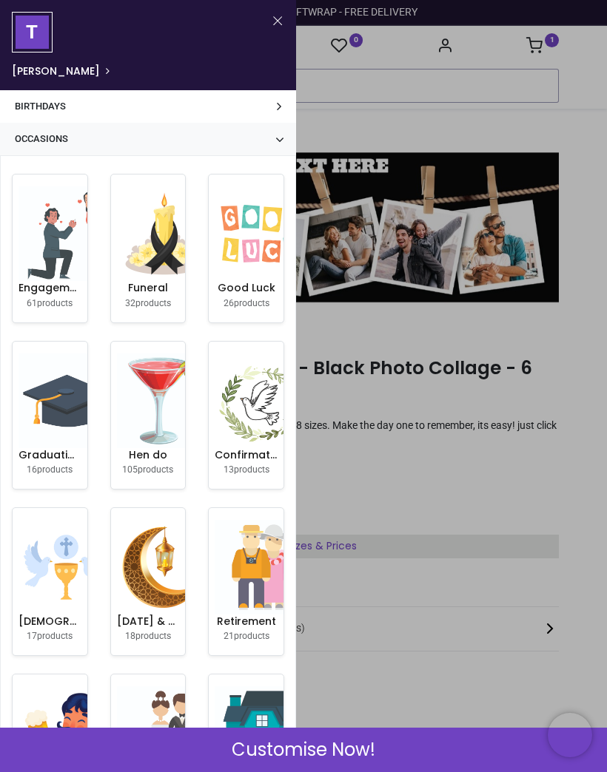
click at [271, 110] on link "Birthdays" at bounding box center [148, 106] width 296 height 33
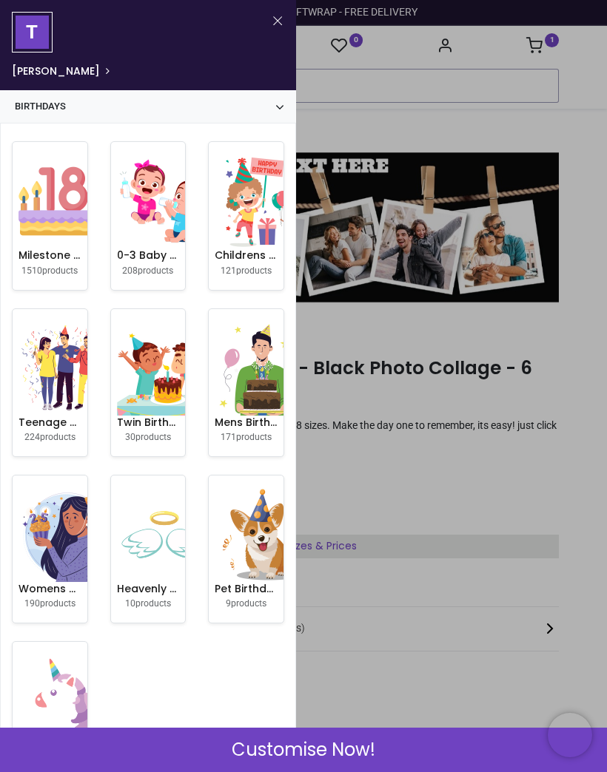
click at [54, 209] on img at bounding box center [65, 201] width 95 height 95
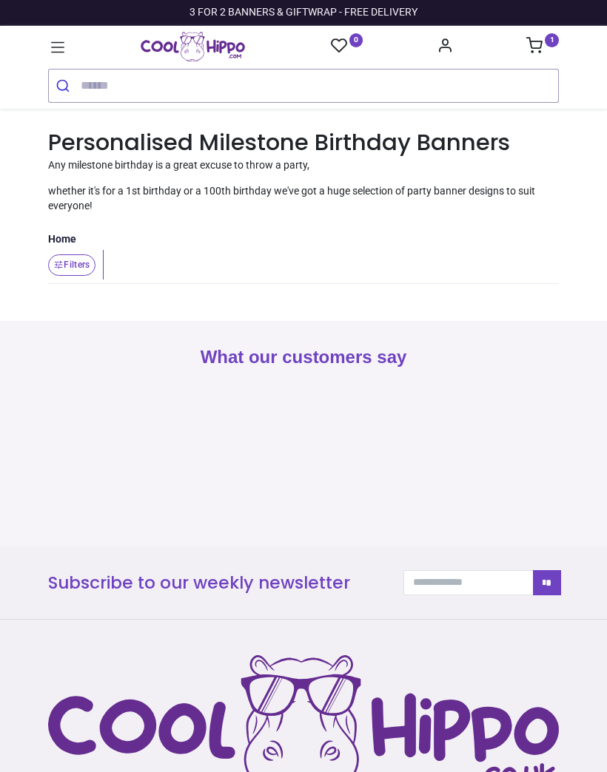
type input "**********"
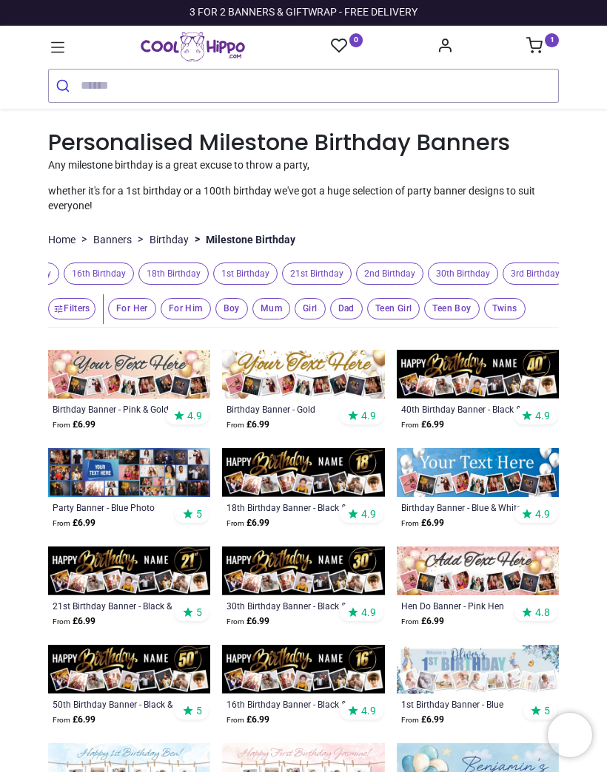
scroll to position [0, 215]
click at [476, 269] on span "30th Birthday" at bounding box center [466, 274] width 70 height 23
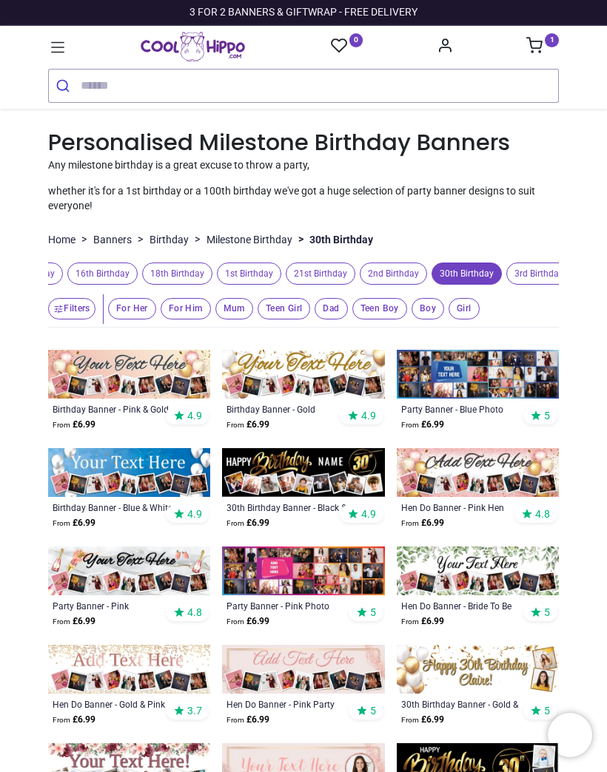
click at [127, 306] on span "For Her" at bounding box center [132, 308] width 48 height 21
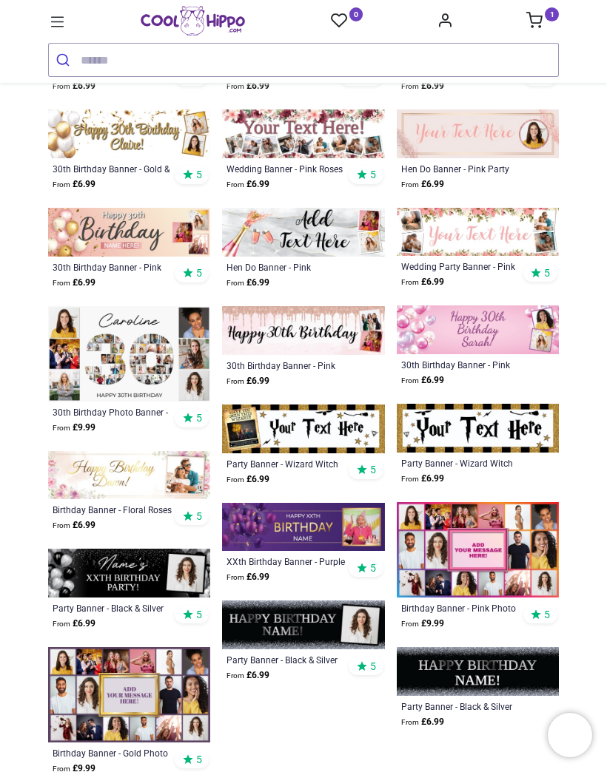
scroll to position [511, 0]
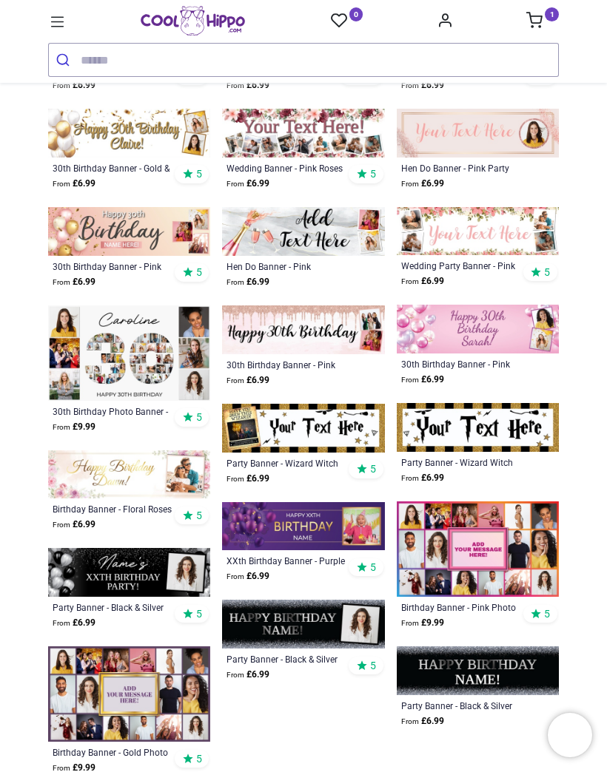
click at [333, 530] on img at bounding box center [303, 526] width 162 height 49
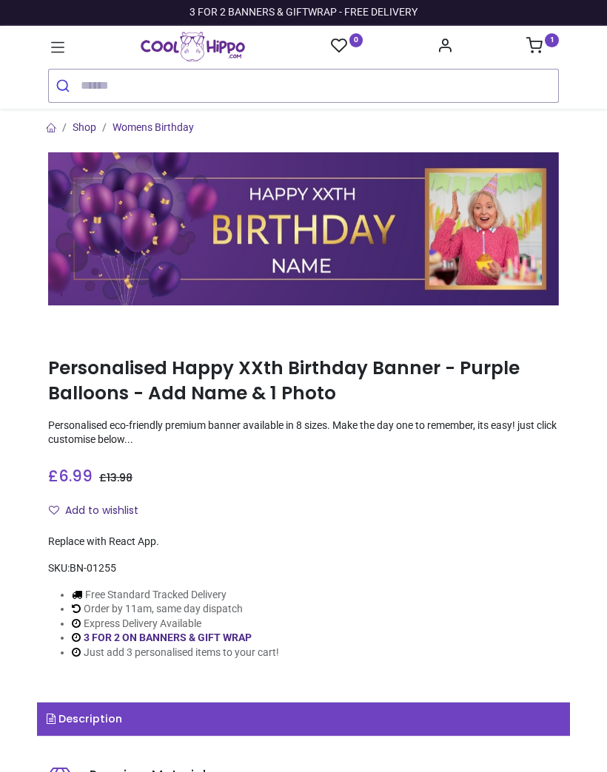
type input "**********"
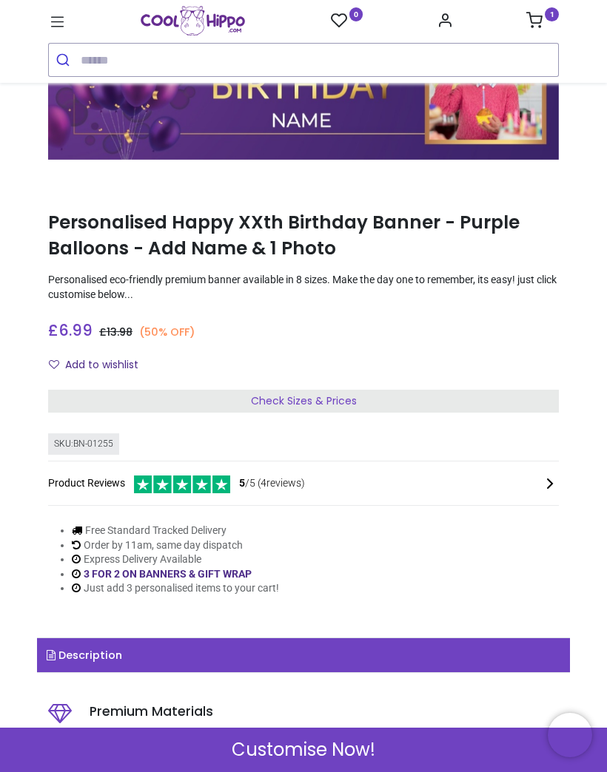
scroll to position [233, 0]
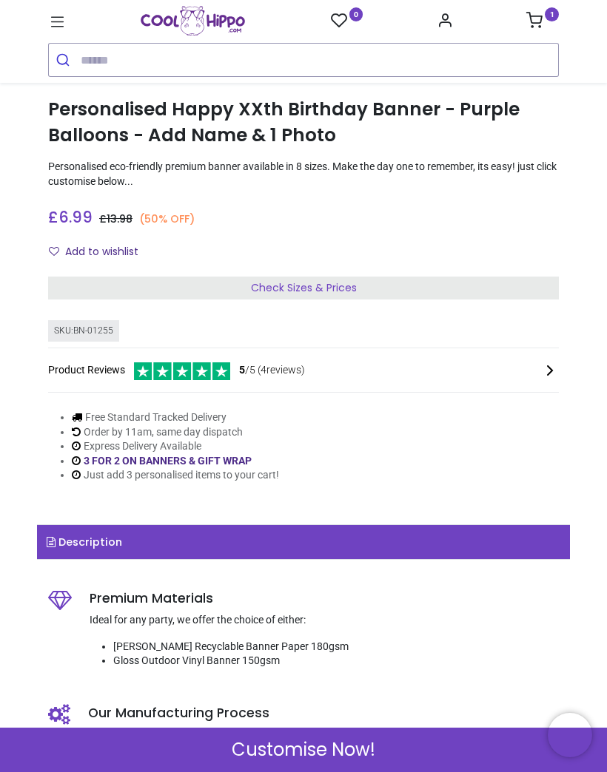
click at [317, 746] on span "Customise Now!" at bounding box center [304, 750] width 144 height 25
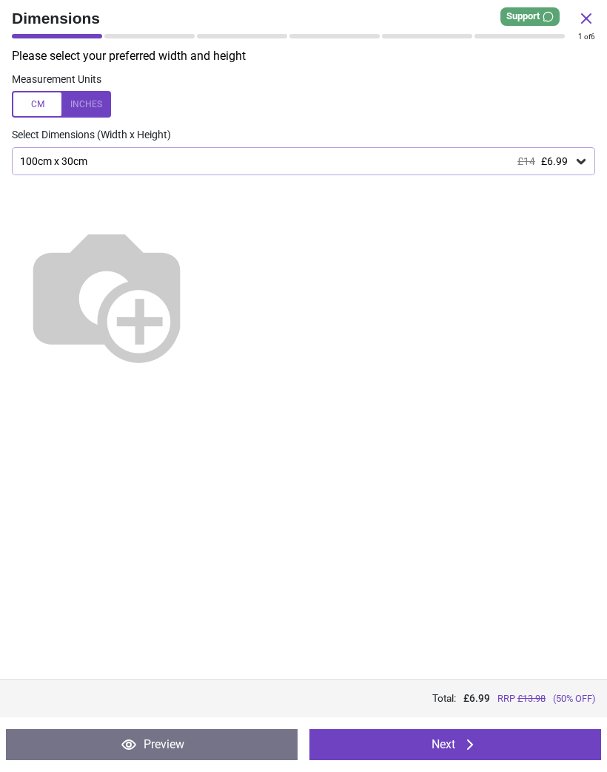
click at [451, 742] on button "Next" at bounding box center [454, 744] width 291 height 31
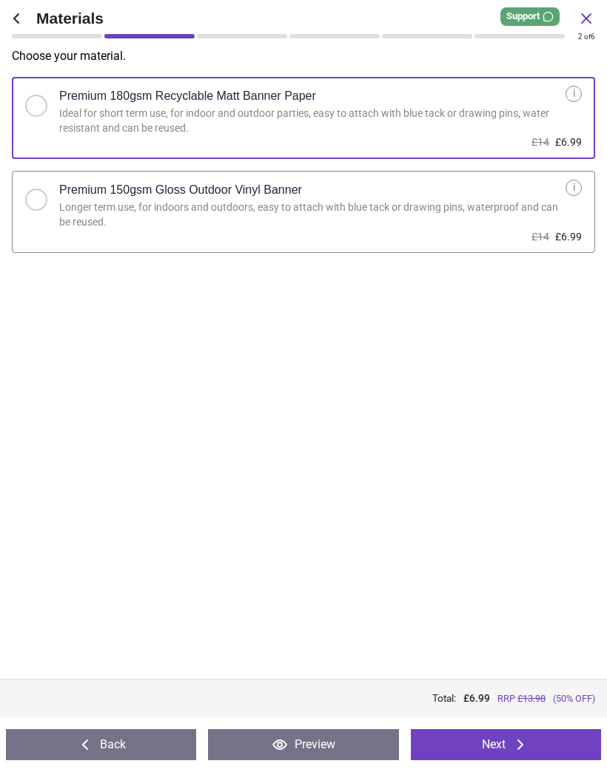
click at [485, 749] on button "Next" at bounding box center [506, 744] width 190 height 31
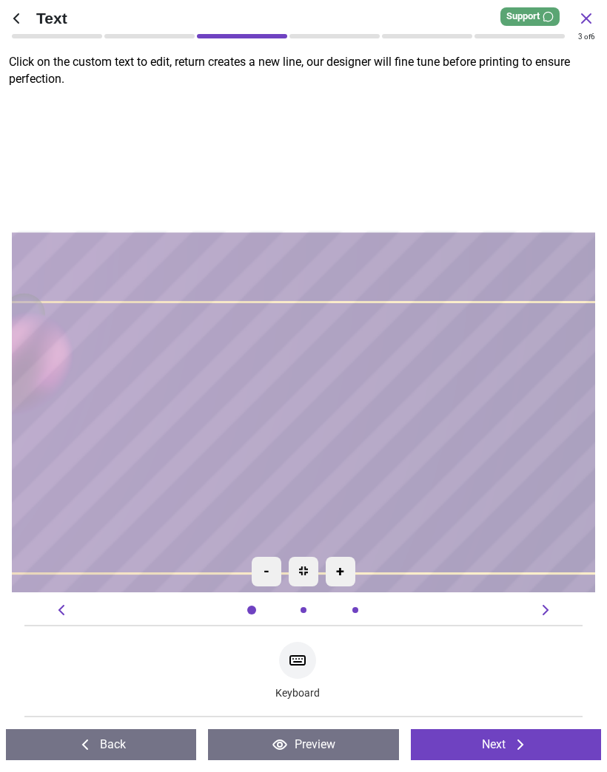
click at [380, 338] on textarea at bounding box center [303, 343] width 555 height 44
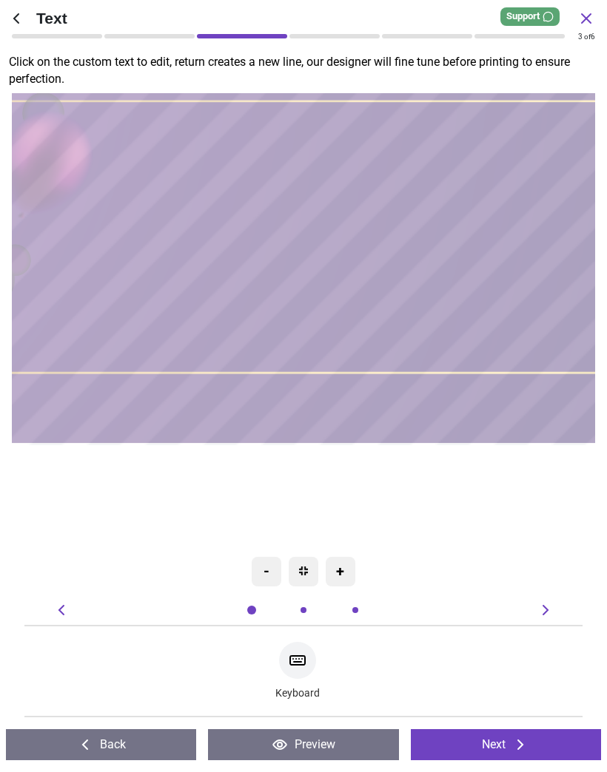
type textarea "**********"
click at [408, 343] on textarea at bounding box center [319, 336] width 555 height 51
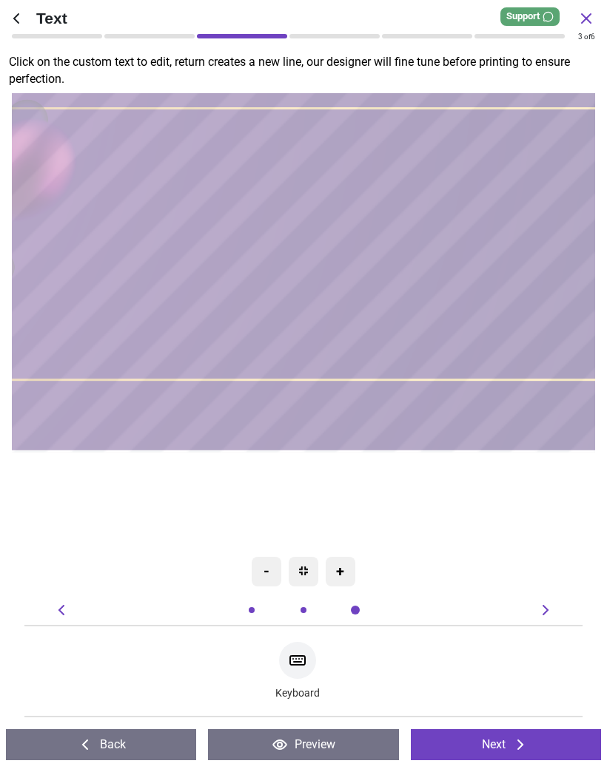
type textarea "****"
click at [308, 149] on textarea "**********" at bounding box center [306, 150] width 555 height 42
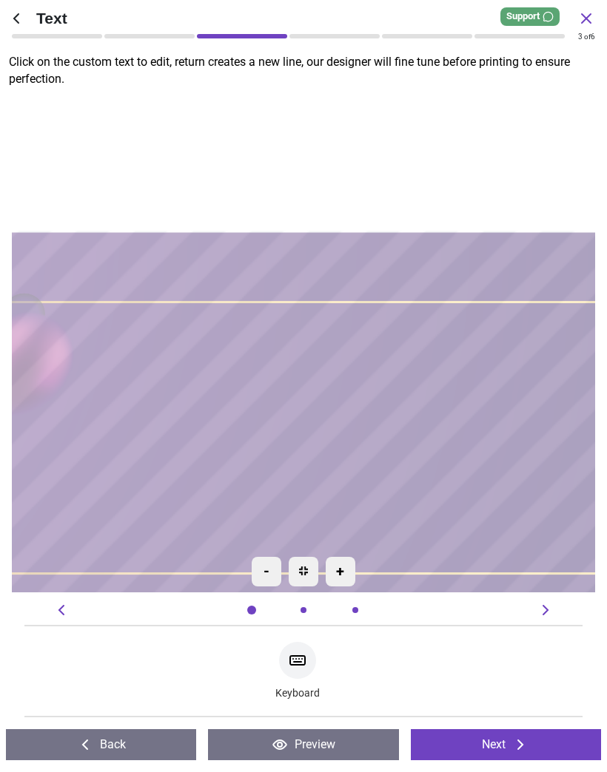
click at [299, 337] on textarea "**********" at bounding box center [303, 344] width 555 height 42
click at [183, 340] on textarea "*********" at bounding box center [303, 344] width 555 height 42
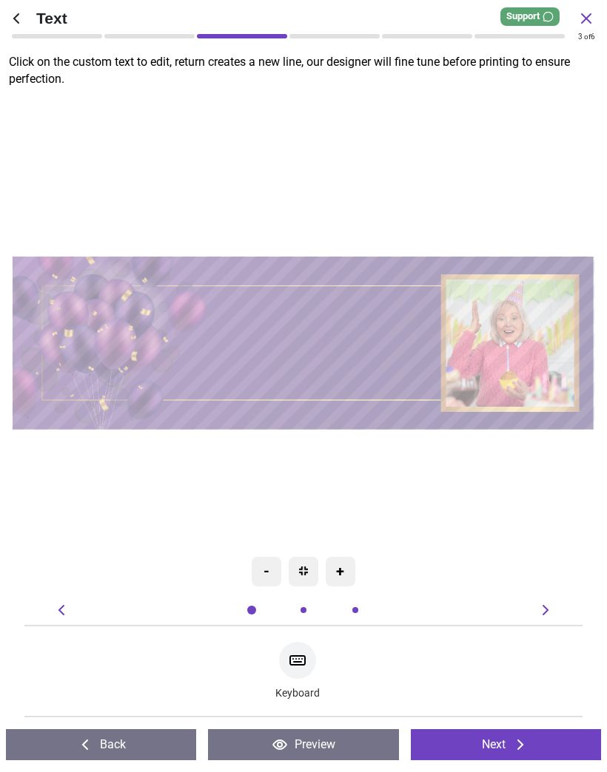
type textarea "**********"
click at [507, 746] on button "Next" at bounding box center [506, 744] width 190 height 31
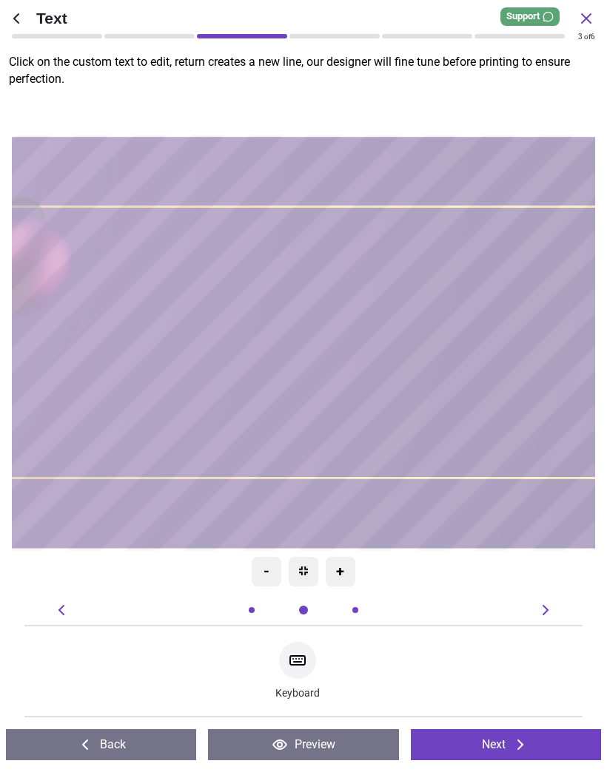
click at [510, 745] on button "Next" at bounding box center [506, 744] width 190 height 31
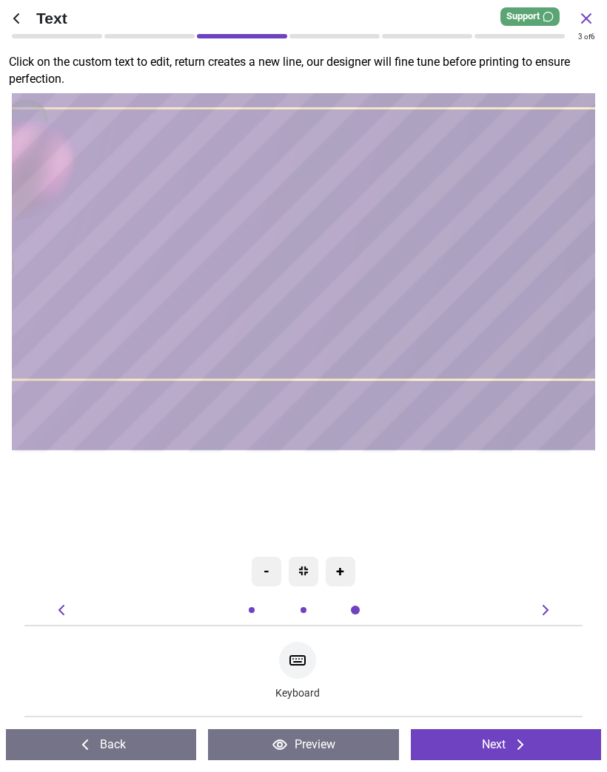
click at [506, 744] on button "Next" at bounding box center [506, 744] width 190 height 31
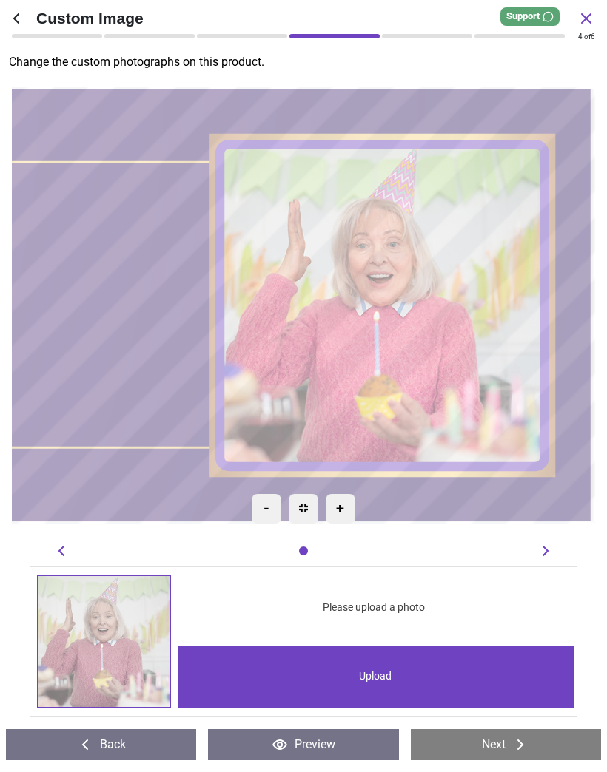
click at [402, 674] on div "Upload" at bounding box center [375, 677] width 395 height 63
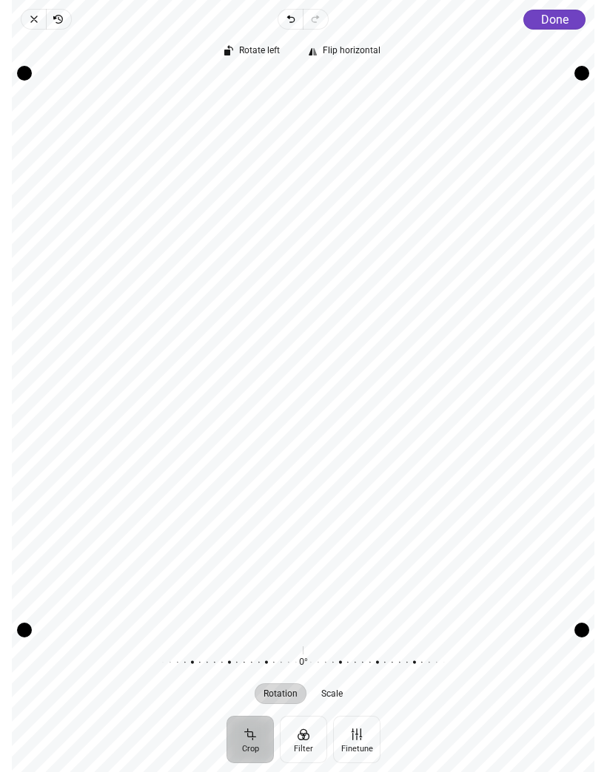
click at [33, 20] on icon "button" at bounding box center [34, 19] width 12 height 12
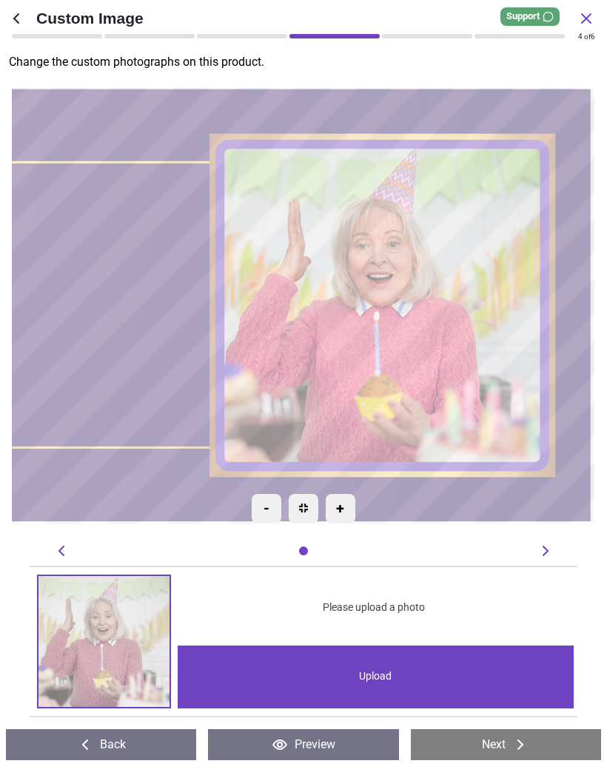
click at [392, 675] on div "Upload" at bounding box center [375, 677] width 395 height 63
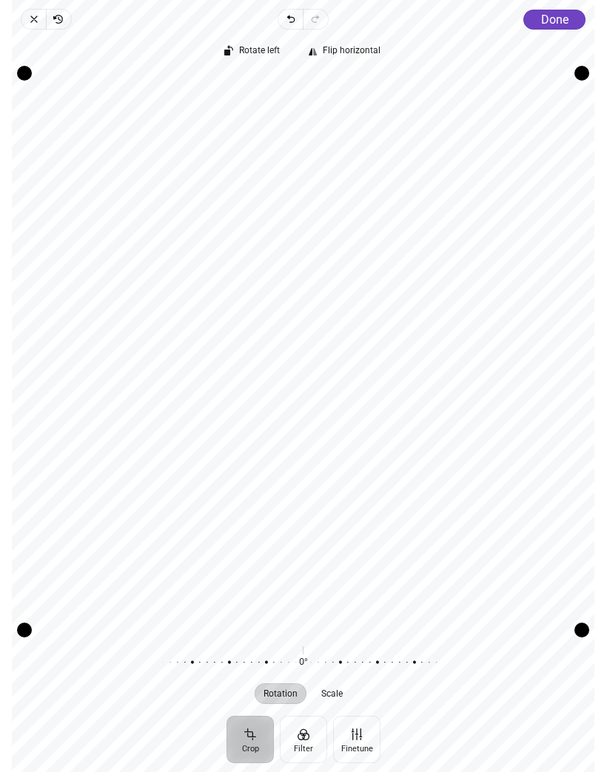
click at [561, 16] on span "Done" at bounding box center [554, 20] width 27 height 14
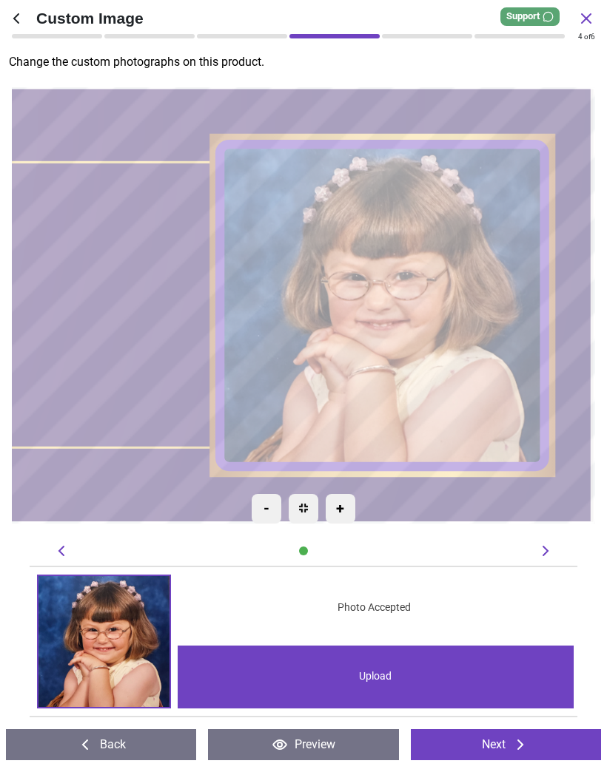
click at [389, 682] on div "Upload" at bounding box center [375, 677] width 395 height 63
click at [556, 590] on div "Photo Accepted" at bounding box center [374, 608] width 398 height 67
click at [330, 749] on button "Preview" at bounding box center [303, 744] width 190 height 31
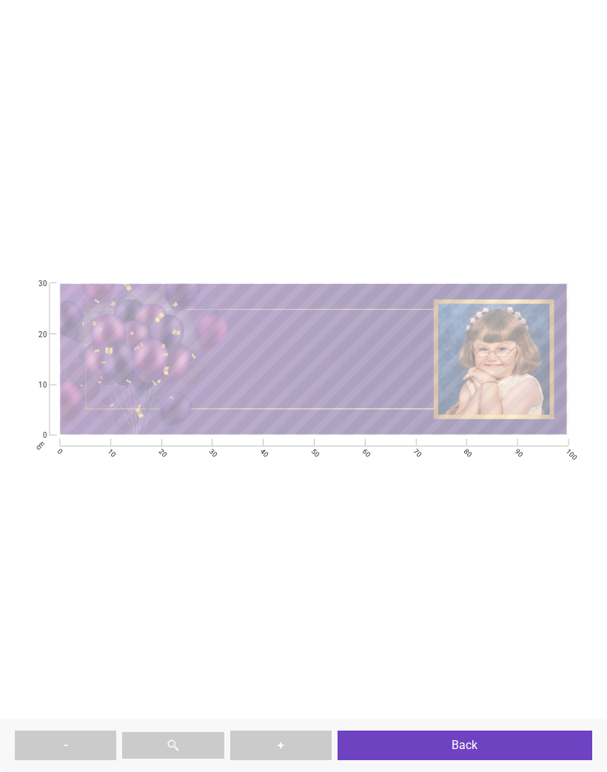
click at [465, 746] on button "Back" at bounding box center [464, 746] width 255 height 30
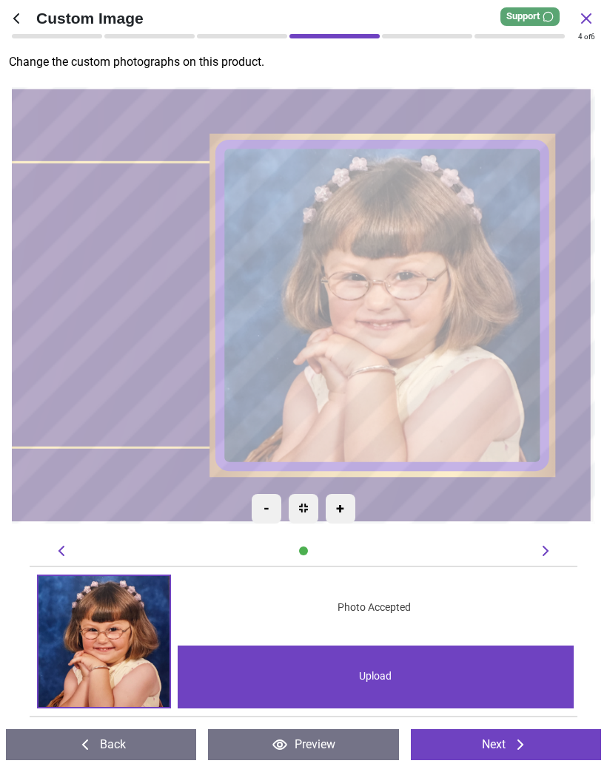
click at [502, 749] on button "Next" at bounding box center [506, 744] width 190 height 31
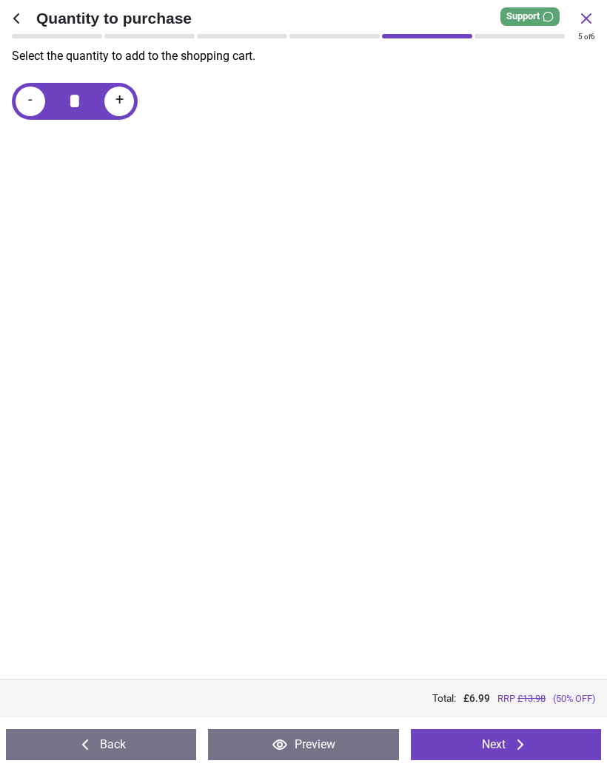
click at [505, 747] on button "Next" at bounding box center [506, 744] width 190 height 31
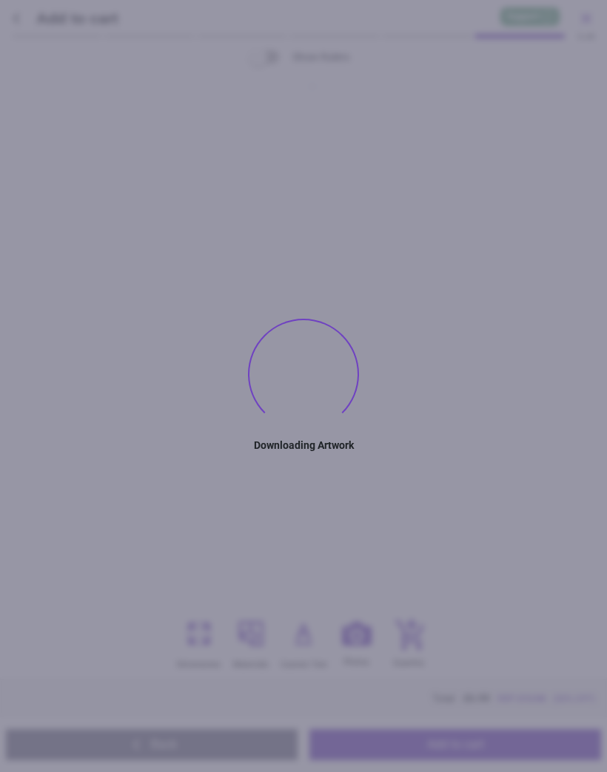
type textarea "**********"
type textarea "****"
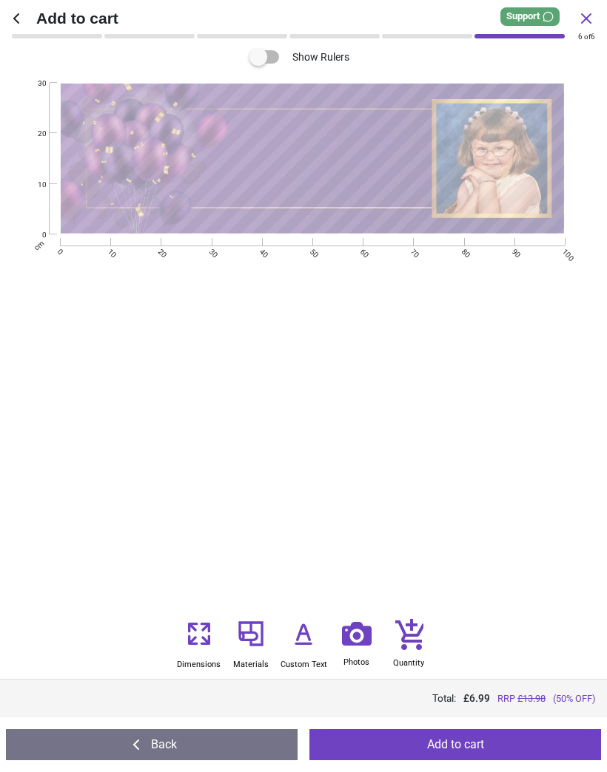
scroll to position [233, 0]
click at [199, 745] on button "Back" at bounding box center [151, 744] width 291 height 31
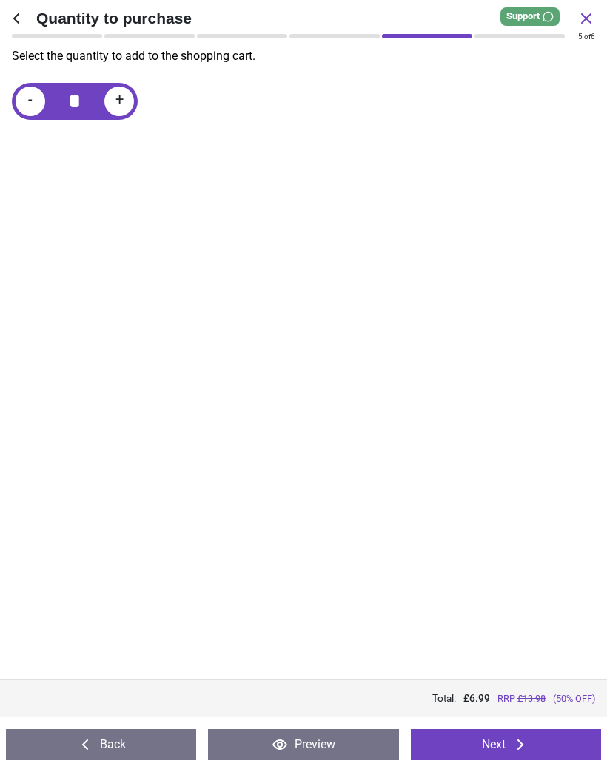
click at [119, 746] on button "Back" at bounding box center [101, 744] width 190 height 31
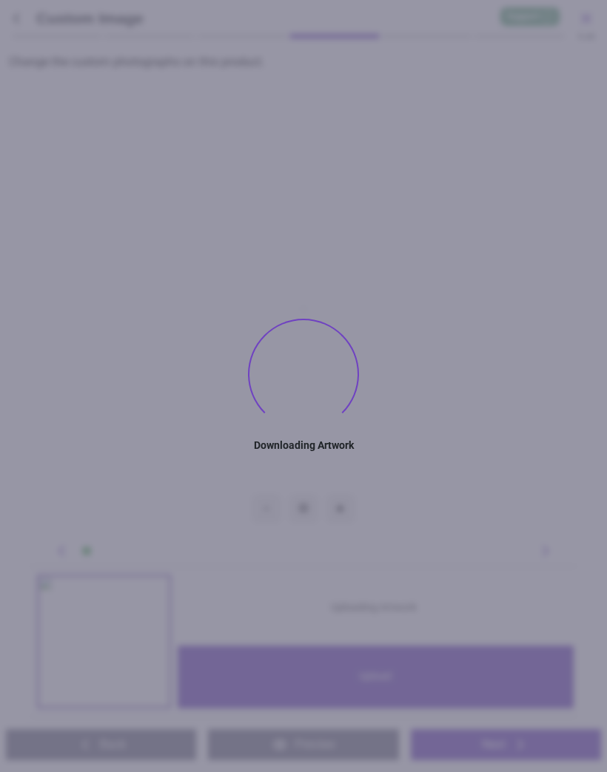
type textarea "**********"
type textarea "****"
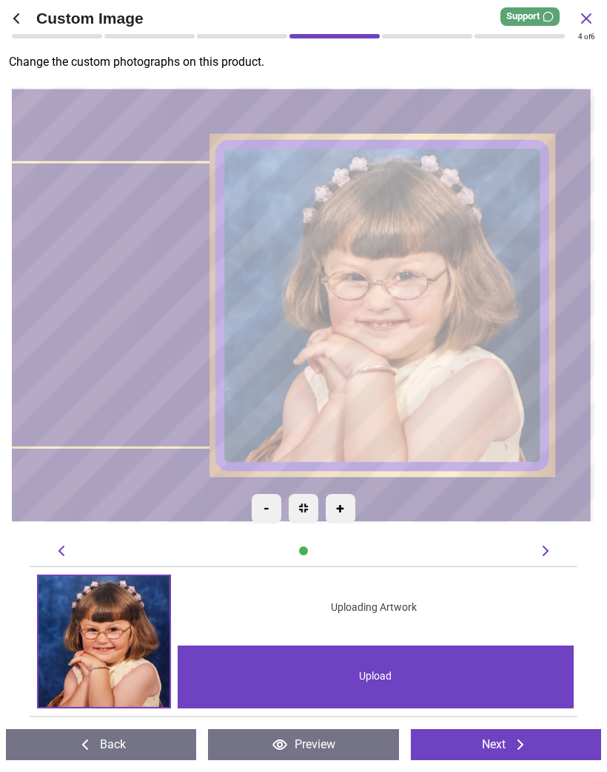
click at [306, 746] on button "Preview" at bounding box center [303, 744] width 190 height 31
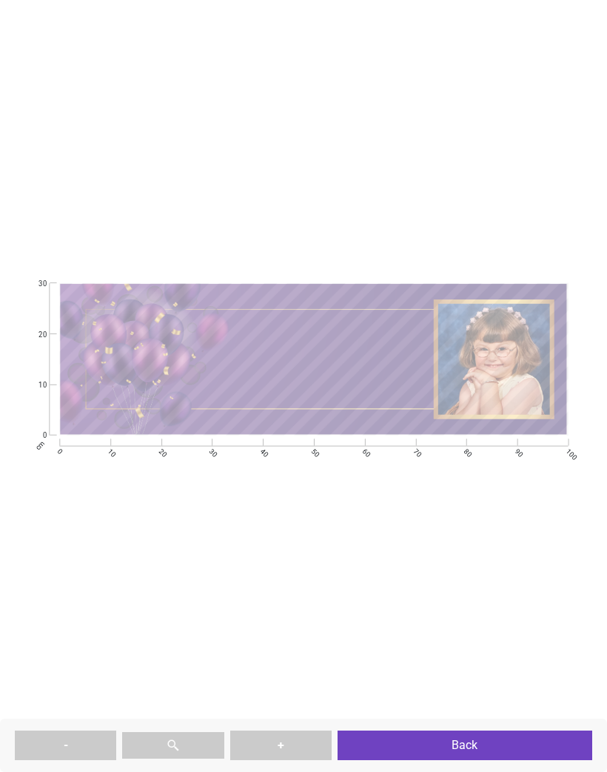
click at [470, 746] on button "Back" at bounding box center [464, 746] width 255 height 30
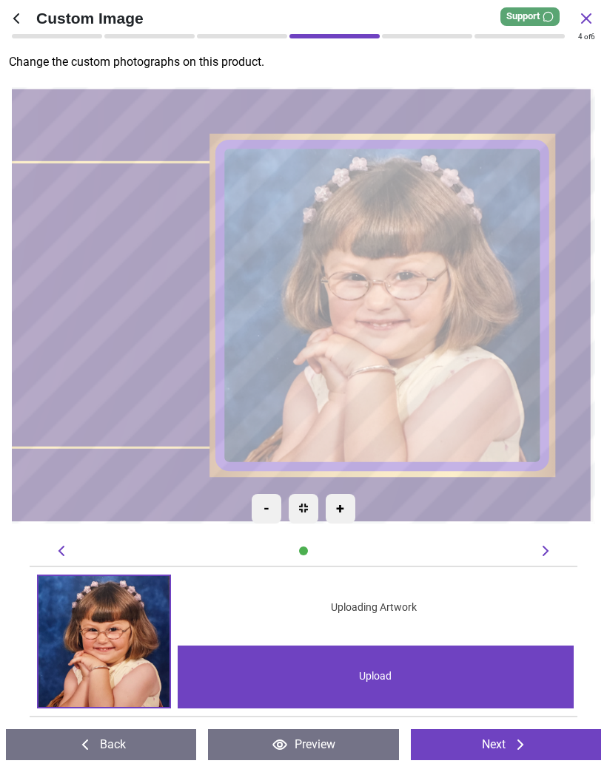
click at [524, 744] on icon at bounding box center [520, 745] width 18 height 18
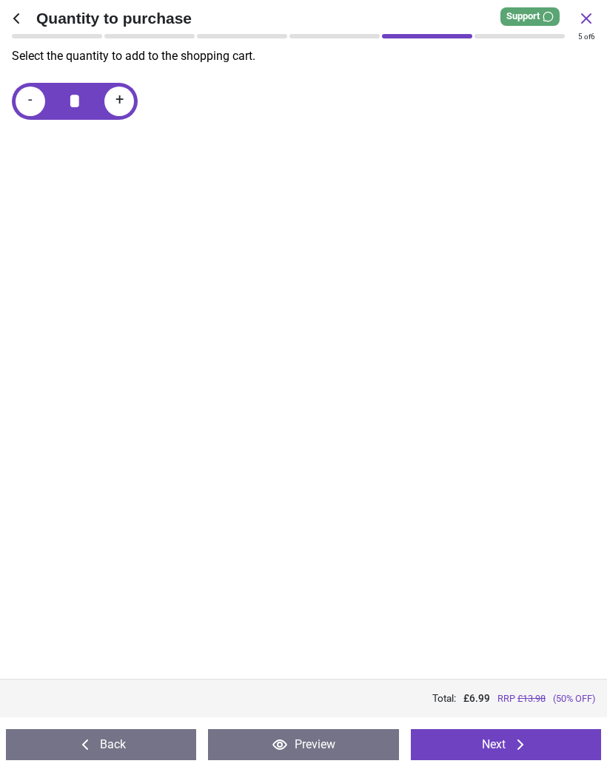
click at [541, 745] on button "Next" at bounding box center [506, 744] width 190 height 31
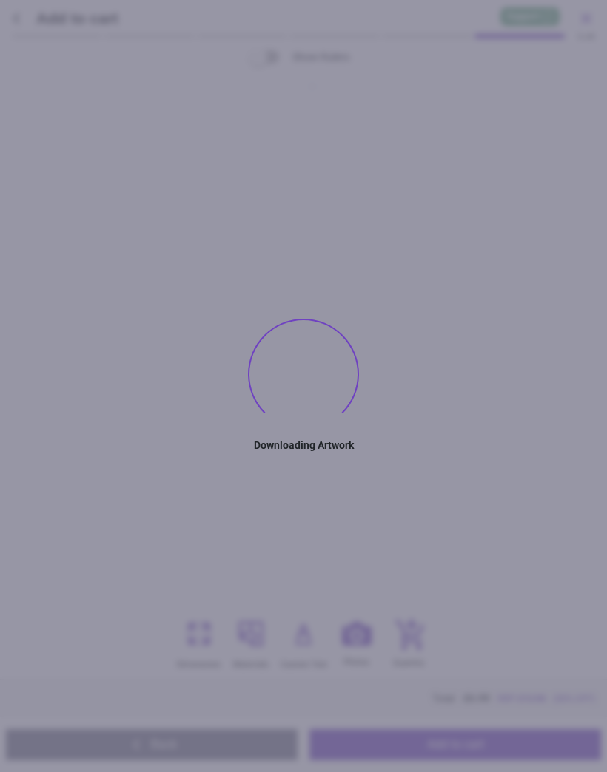
type textarea "**********"
type textarea "****"
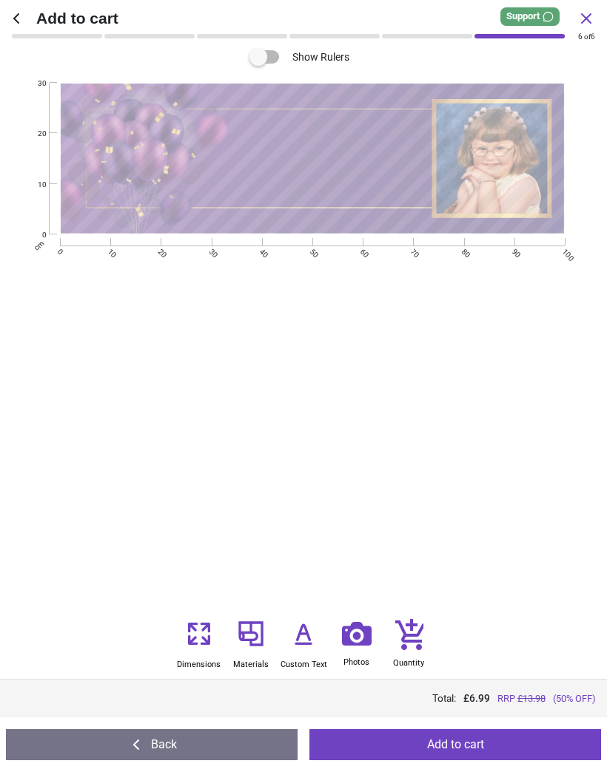
click at [309, 648] on icon at bounding box center [304, 634] width 30 height 36
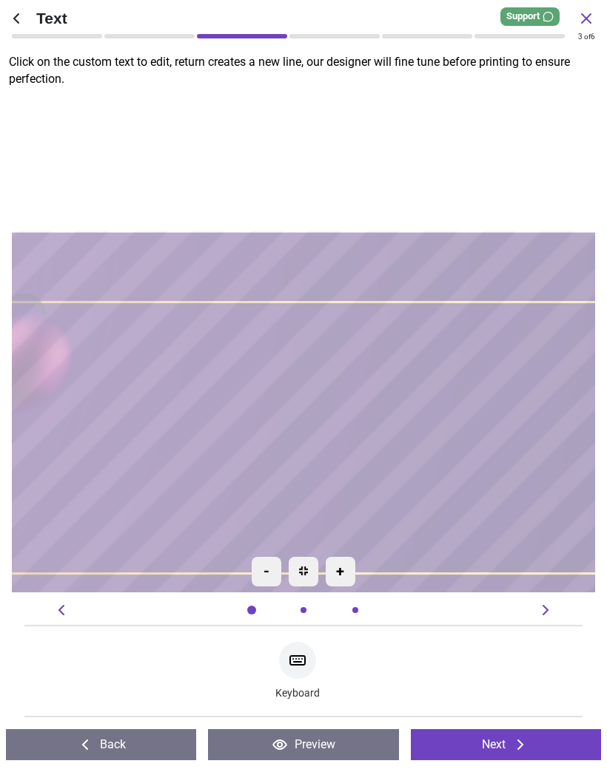
click at [510, 749] on button "Next" at bounding box center [506, 744] width 190 height 31
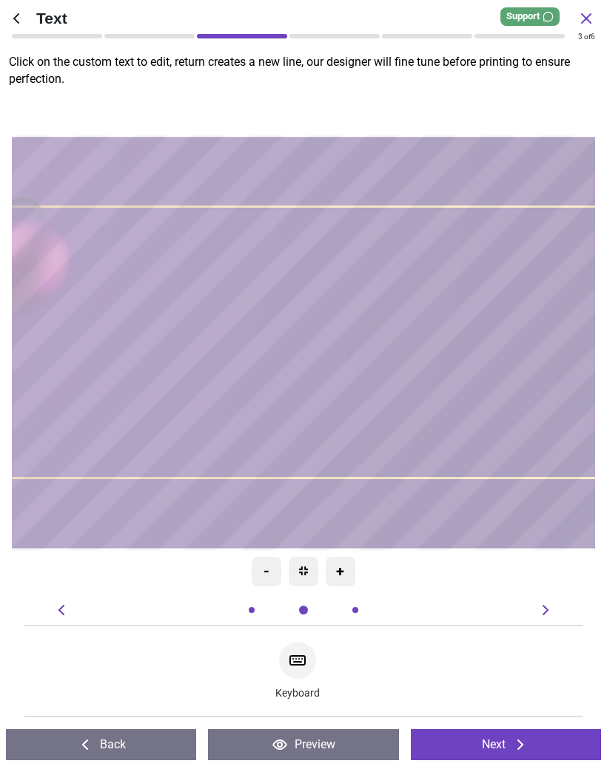
click at [503, 744] on button "Next" at bounding box center [506, 744] width 190 height 31
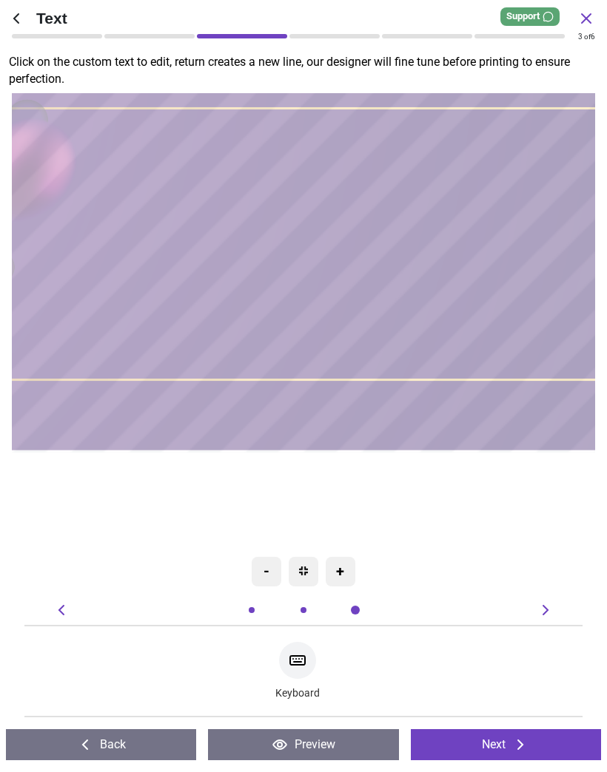
click at [509, 738] on button "Next" at bounding box center [506, 744] width 190 height 31
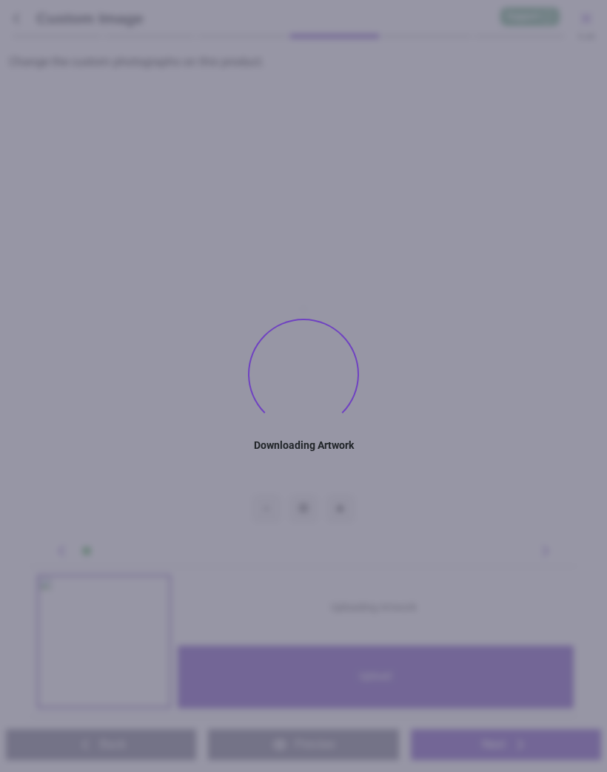
type textarea "**********"
type textarea "****"
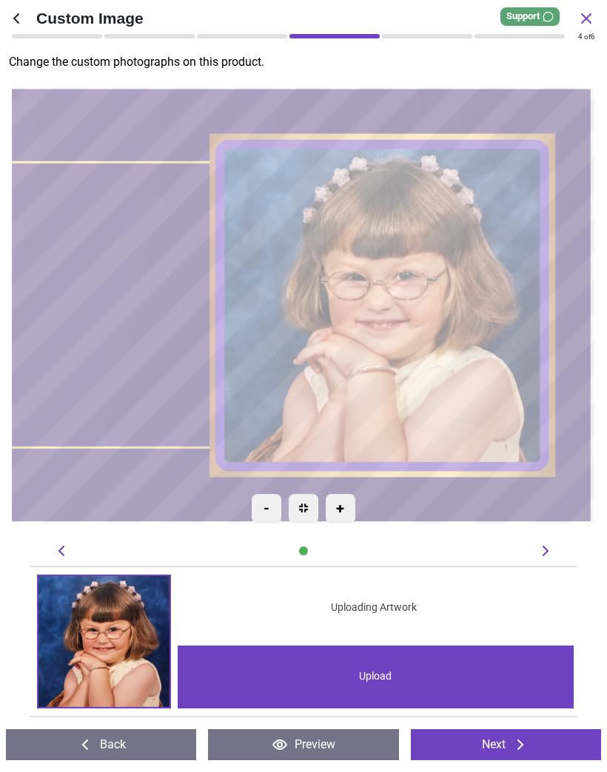
click at [514, 748] on icon at bounding box center [520, 745] width 18 height 18
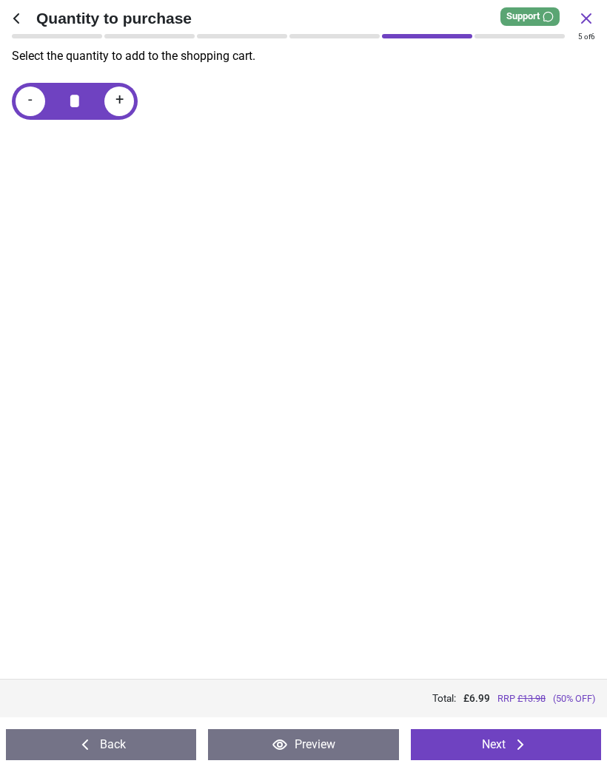
click at [505, 749] on button "Next" at bounding box center [506, 744] width 190 height 31
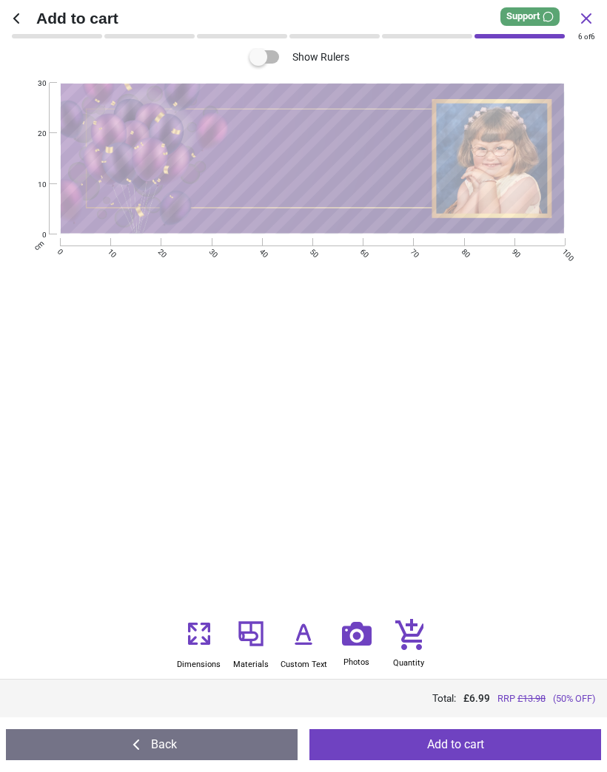
click at [477, 752] on button "Add to cart" at bounding box center [454, 744] width 291 height 31
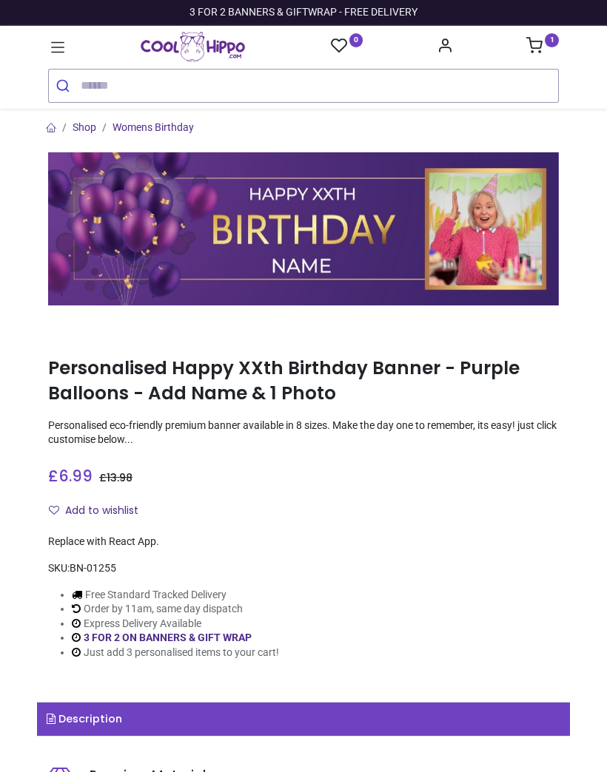
type input "**********"
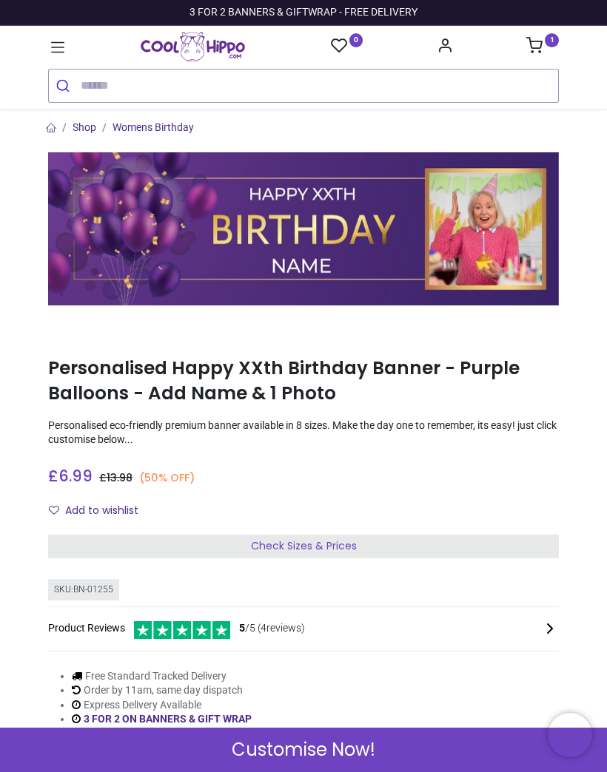
click at [323, 745] on span "Customise Now!" at bounding box center [304, 750] width 144 height 25
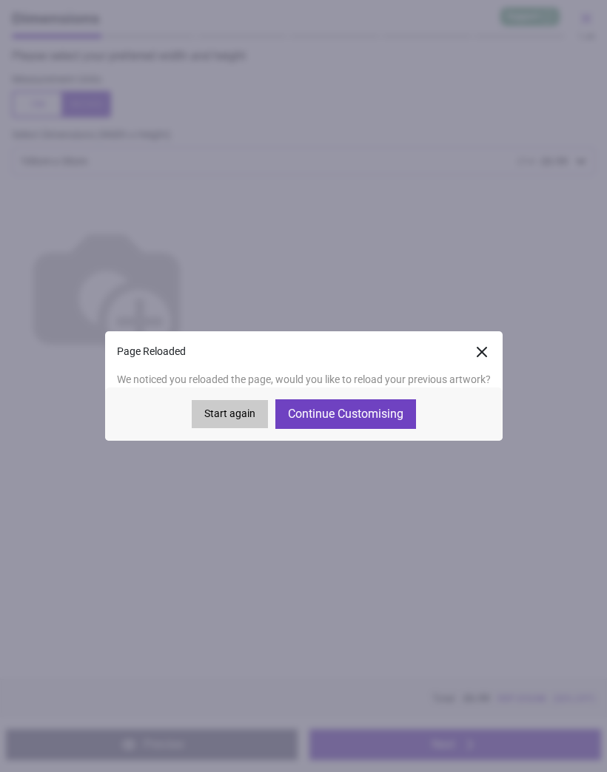
click at [374, 410] on button "Continue Customising" at bounding box center [345, 415] width 141 height 30
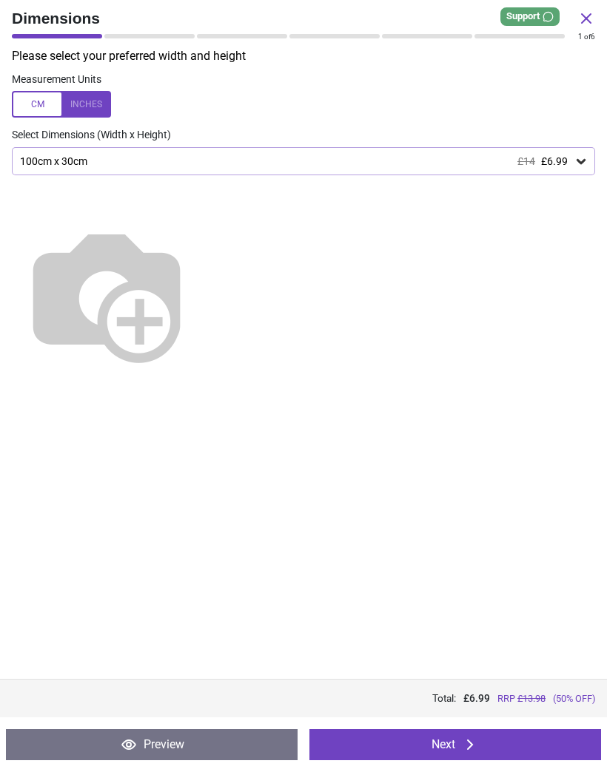
click at [474, 755] on button "Next" at bounding box center [454, 744] width 291 height 31
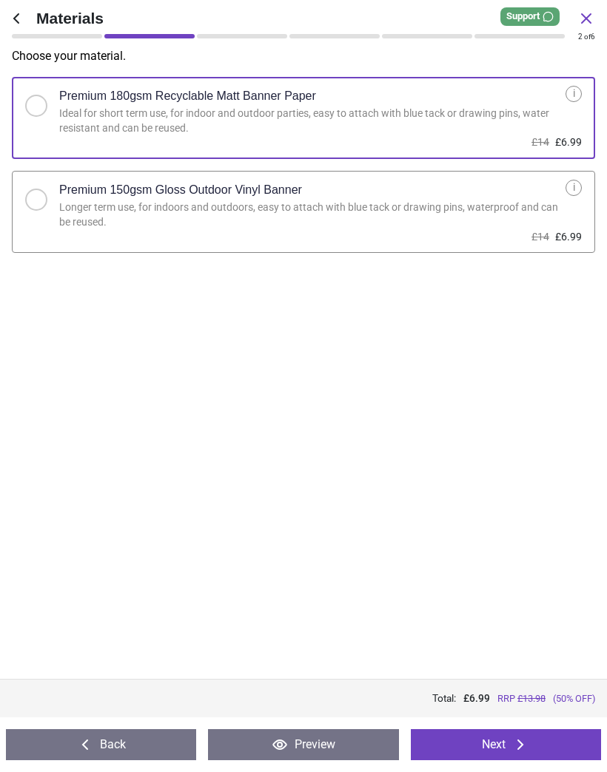
click at [496, 741] on button "Next" at bounding box center [506, 744] width 190 height 31
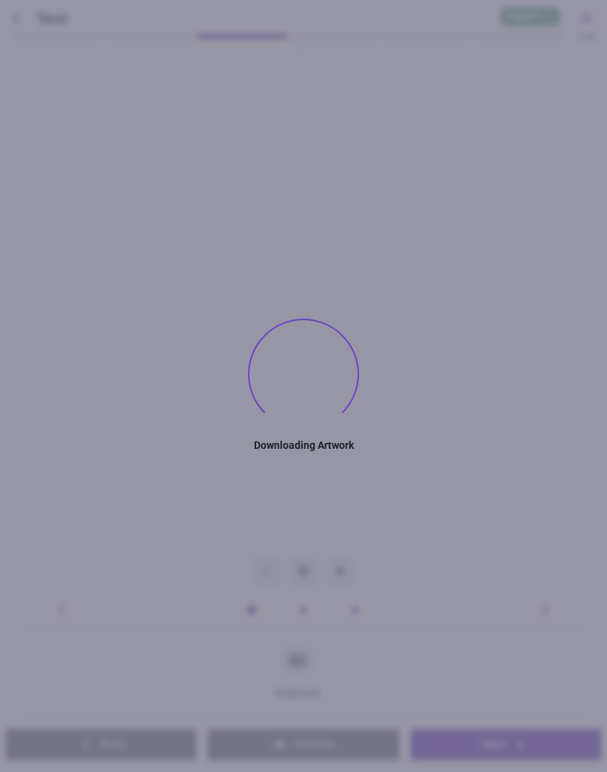
type textarea "**********"
type textarea "****"
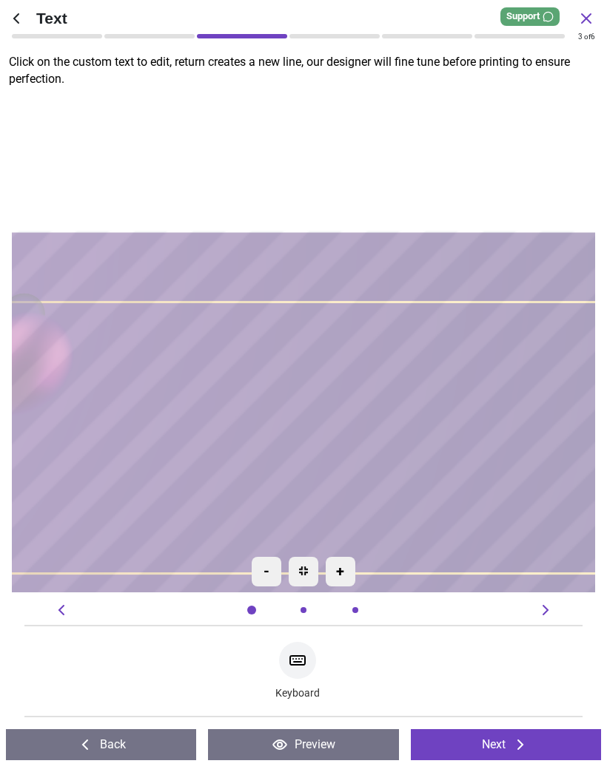
click at [496, 750] on button "Next" at bounding box center [506, 744] width 190 height 31
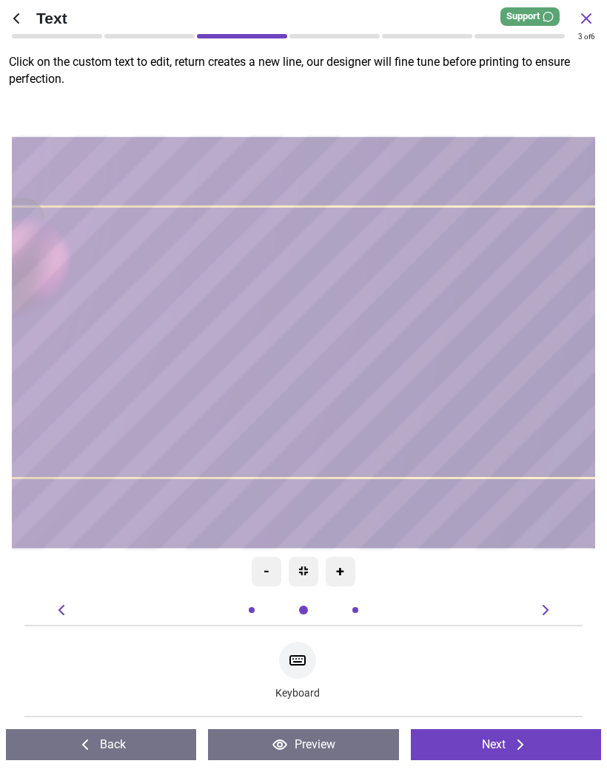
click at [496, 744] on button "Next" at bounding box center [506, 744] width 190 height 31
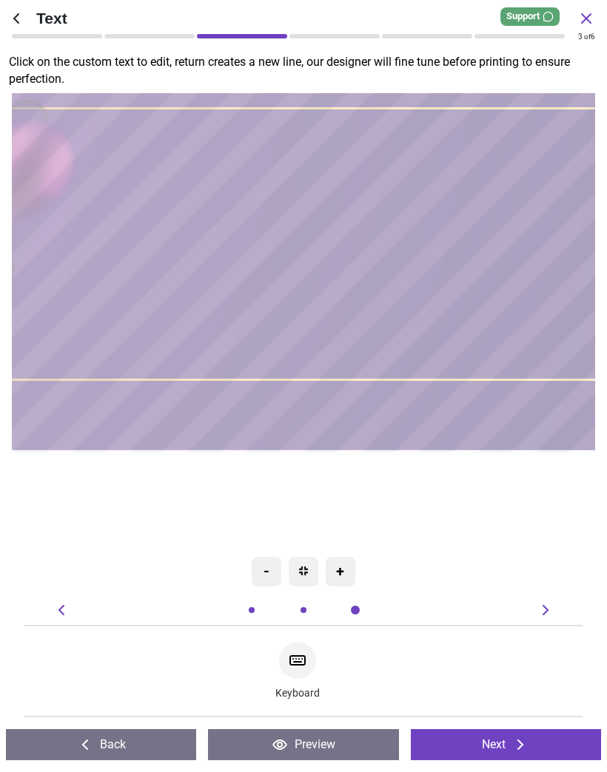
click at [500, 746] on button "Next" at bounding box center [506, 744] width 190 height 31
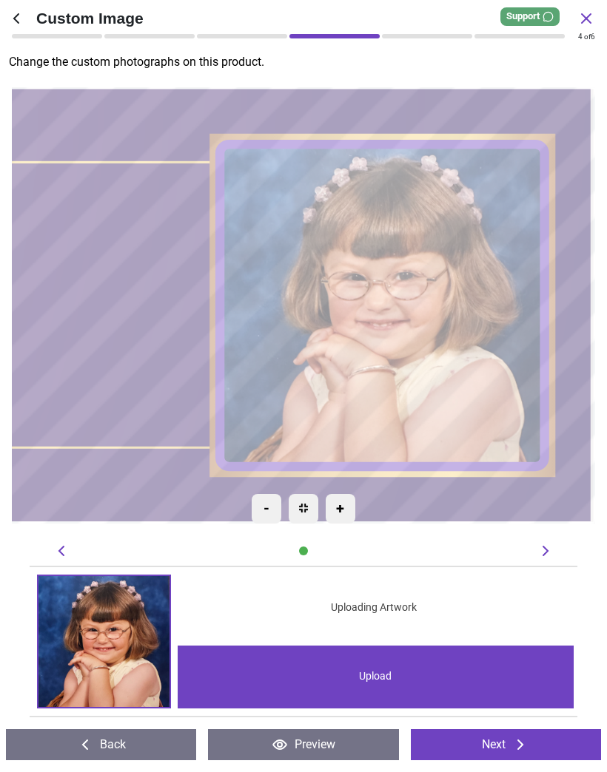
click at [504, 750] on button "Next" at bounding box center [506, 744] width 190 height 31
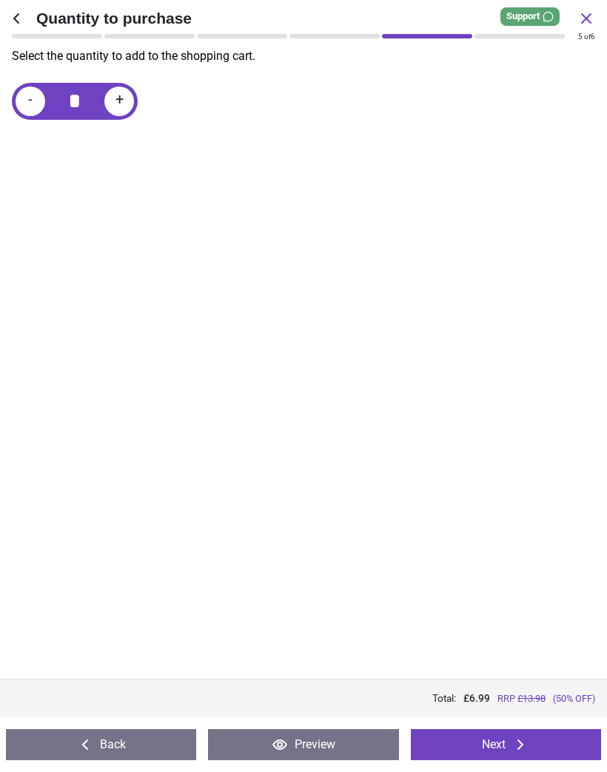
click at [512, 746] on icon at bounding box center [520, 745] width 18 height 18
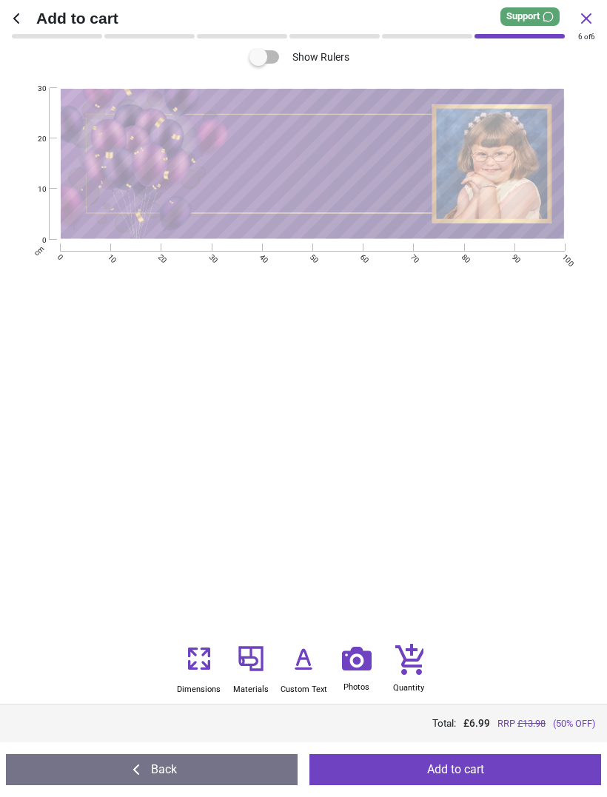
click at [479, 772] on button "Add to cart" at bounding box center [454, 769] width 291 height 31
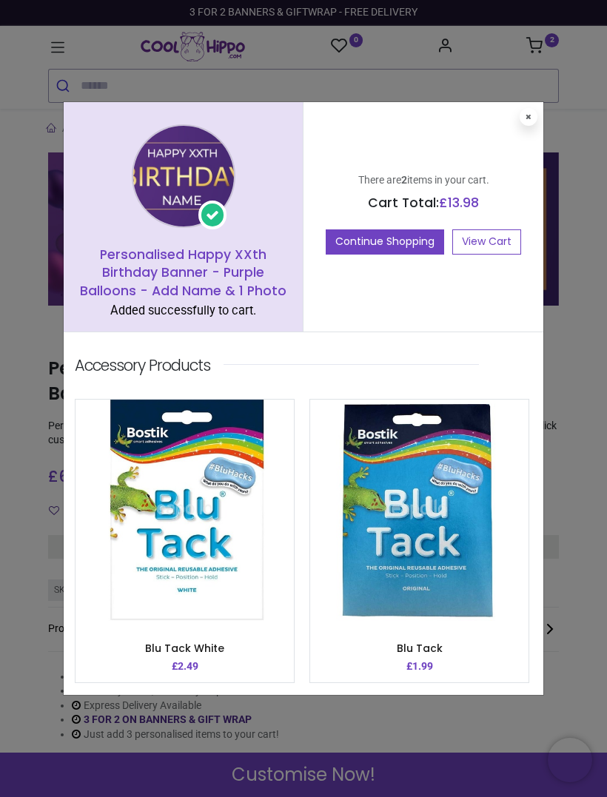
click at [491, 235] on link "View Cart" at bounding box center [486, 241] width 69 height 25
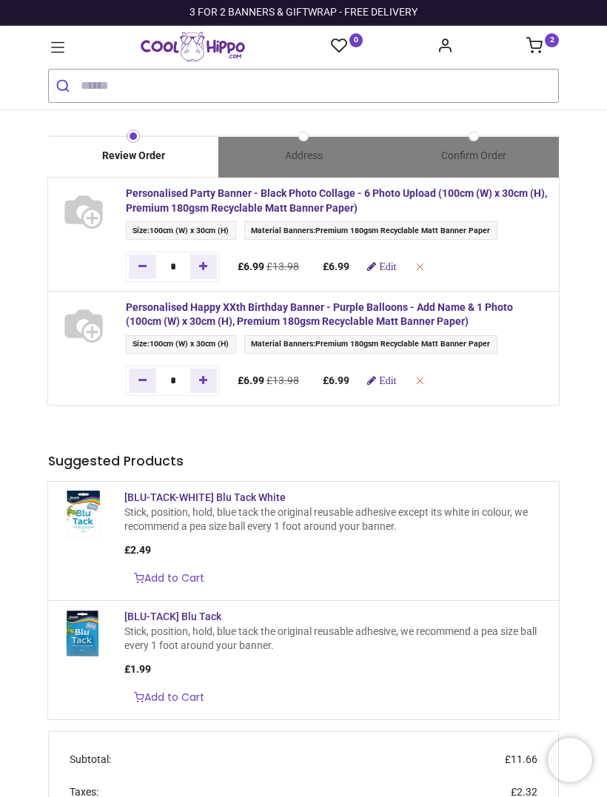
type input "**********"
click at [57, 47] on icon at bounding box center [57, 47] width 19 height 19
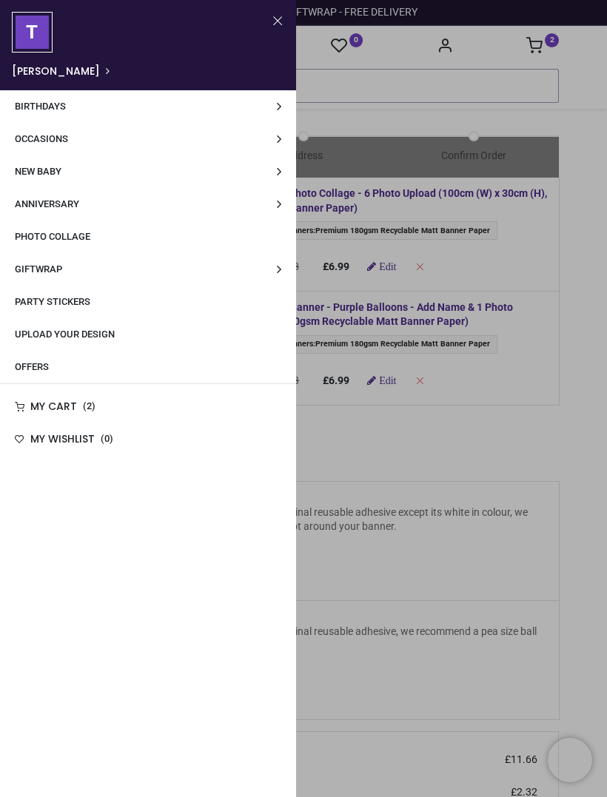
click at [53, 111] on span "Birthdays" at bounding box center [40, 106] width 51 height 11
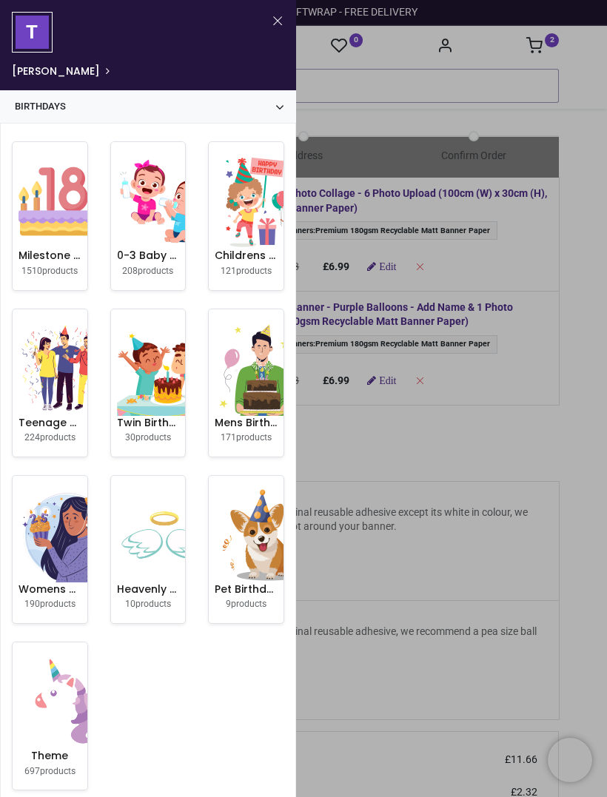
click at [52, 203] on img at bounding box center [65, 201] width 95 height 95
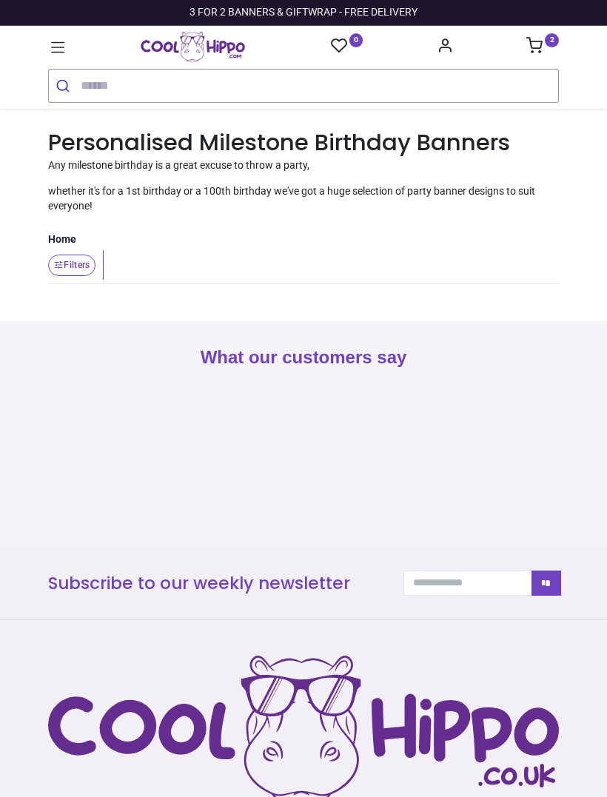
type input "**********"
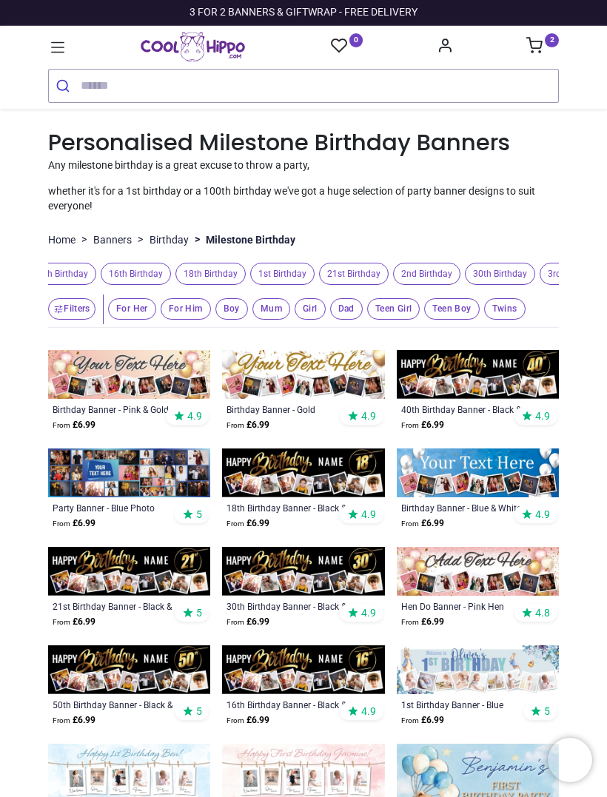
scroll to position [0, 176]
click at [533, 270] on span "30th Birthday" at bounding box center [505, 274] width 70 height 23
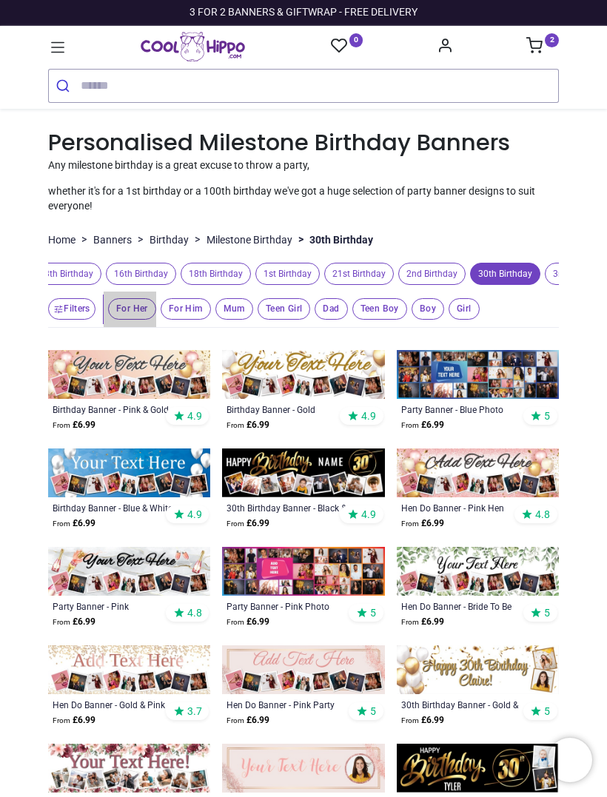
click at [134, 309] on span "For Her" at bounding box center [132, 308] width 48 height 21
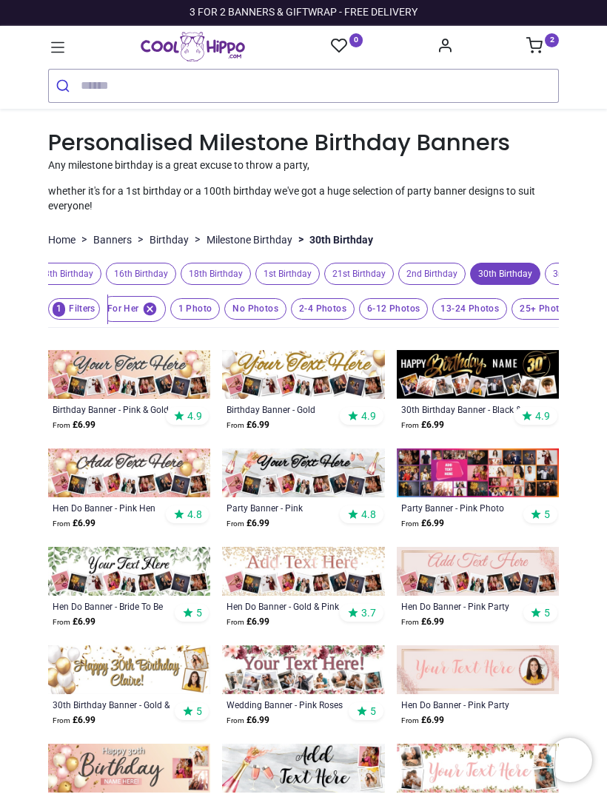
scroll to position [0, 25]
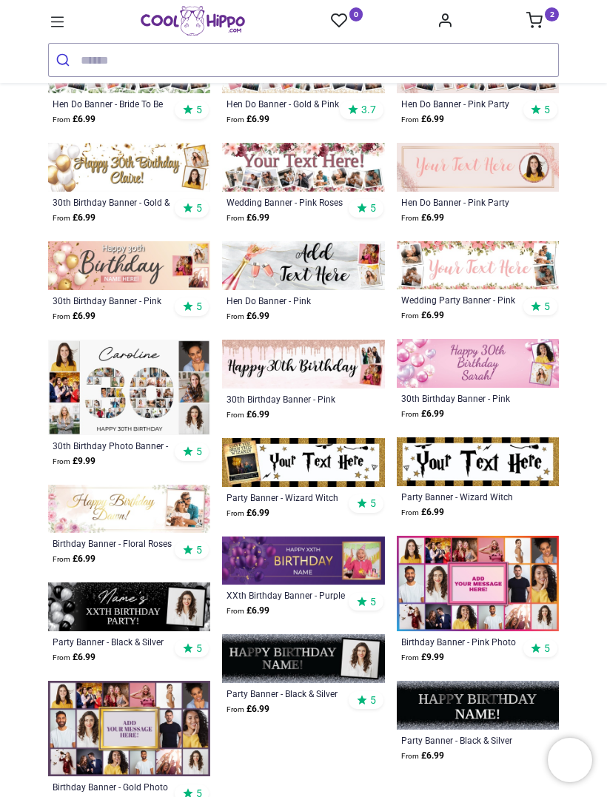
scroll to position [478, 0]
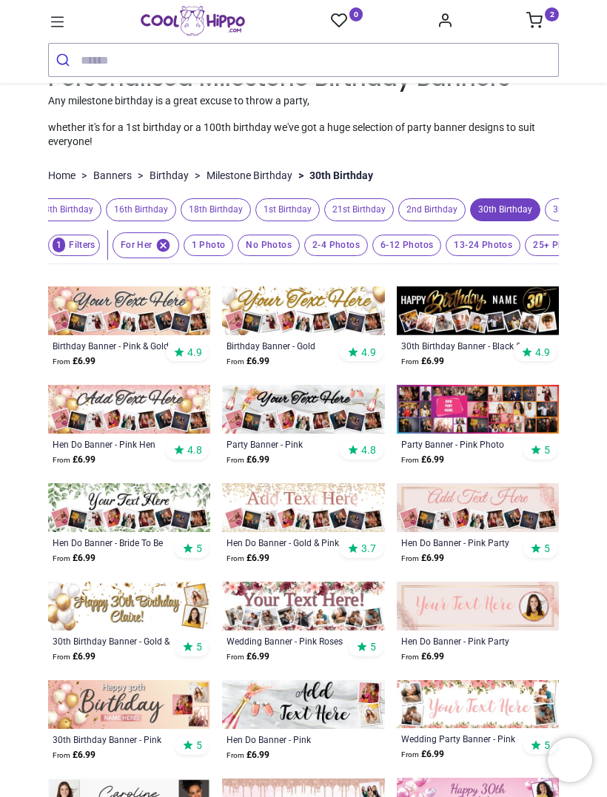
scroll to position [141, 0]
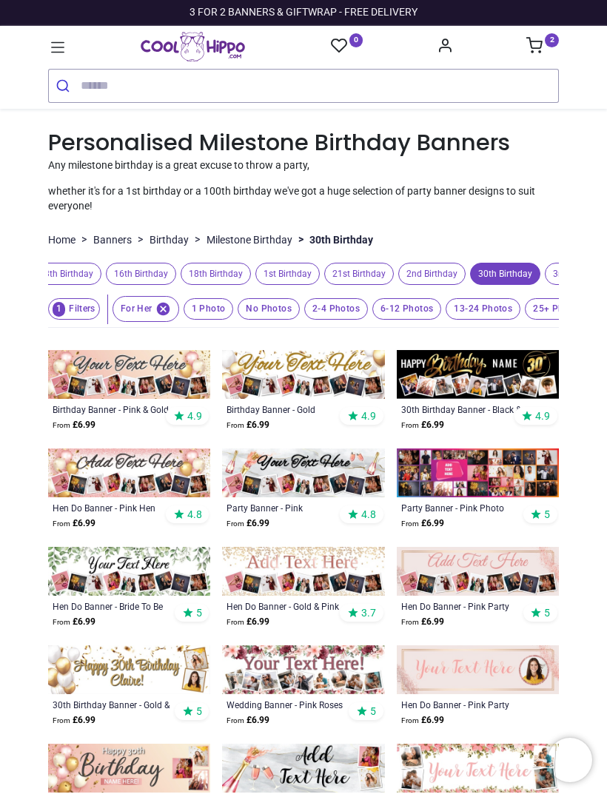
click at [397, 307] on span "6-12 Photos" at bounding box center [406, 308] width 69 height 21
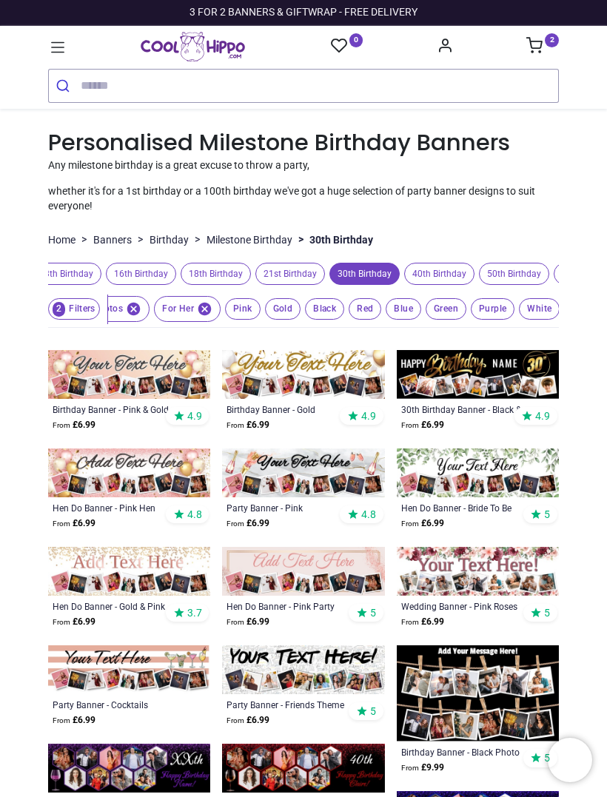
click at [475, 310] on span "Purple" at bounding box center [493, 308] width 44 height 21
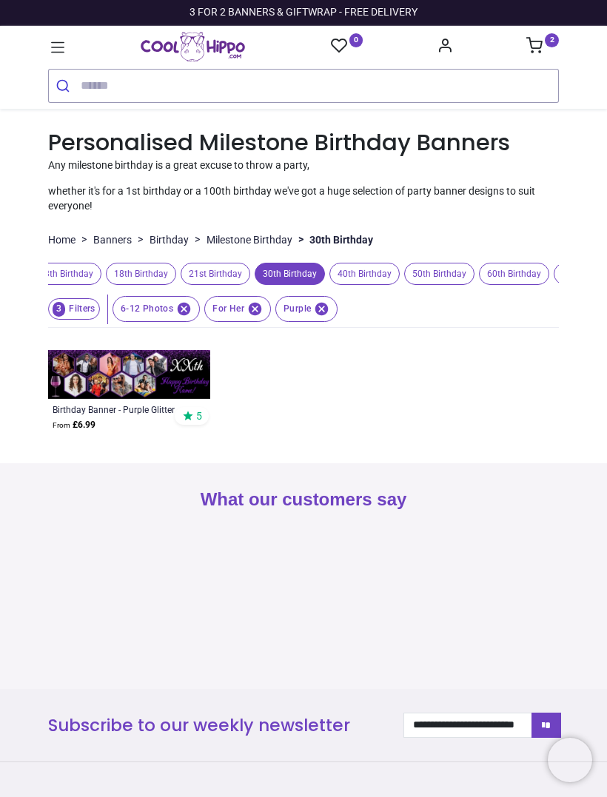
click at [181, 308] on icon "button" at bounding box center [184, 309] width 13 height 13
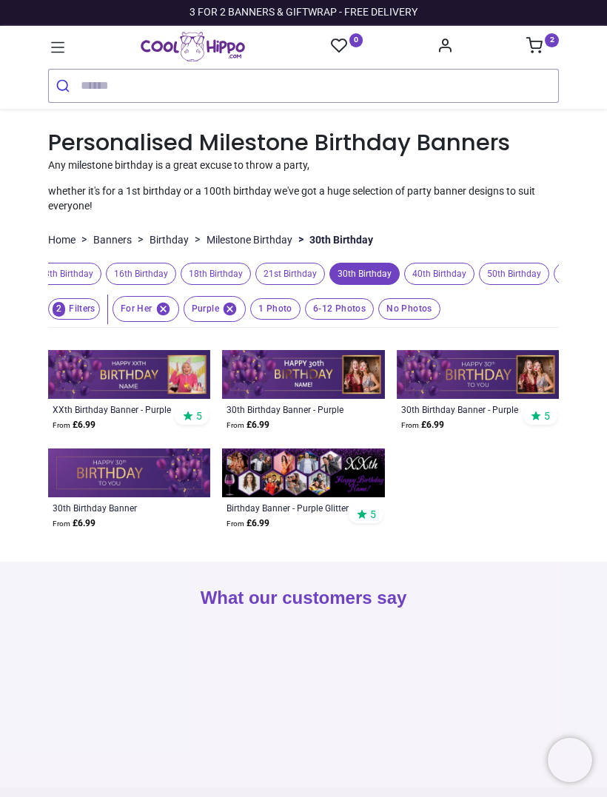
click at [318, 479] on img at bounding box center [303, 472] width 162 height 49
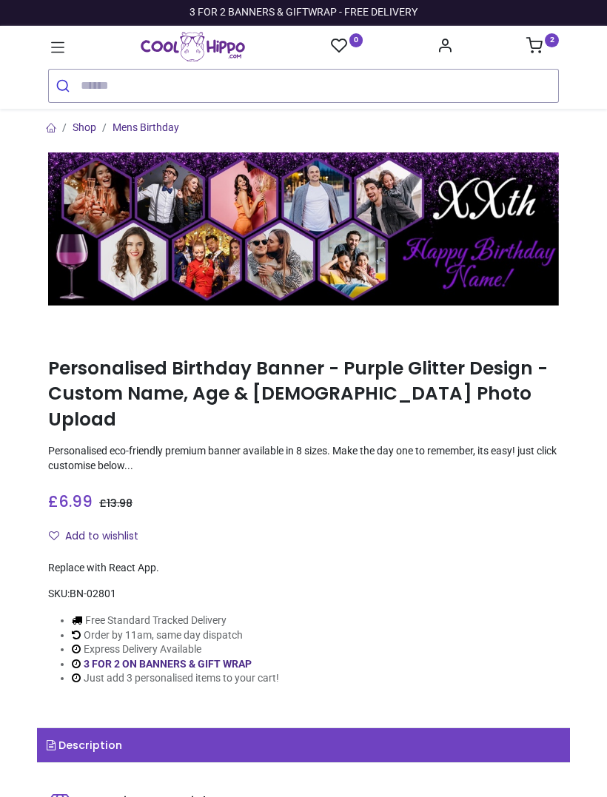
type input "**********"
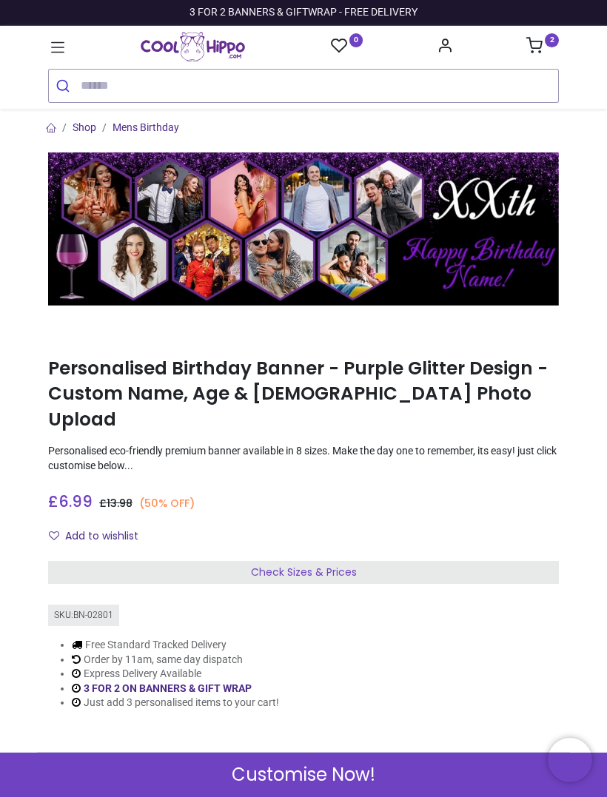
click at [326, 764] on span "Customise Now!" at bounding box center [304, 774] width 144 height 25
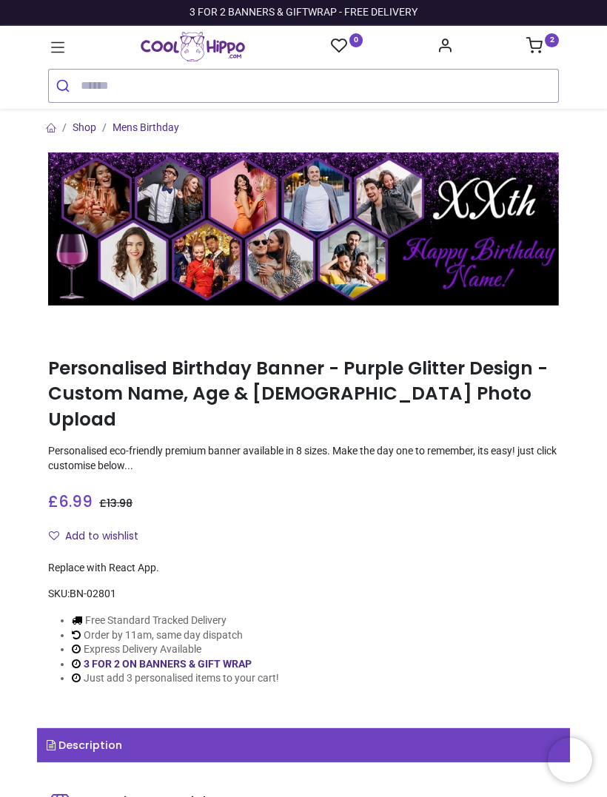
type input "**********"
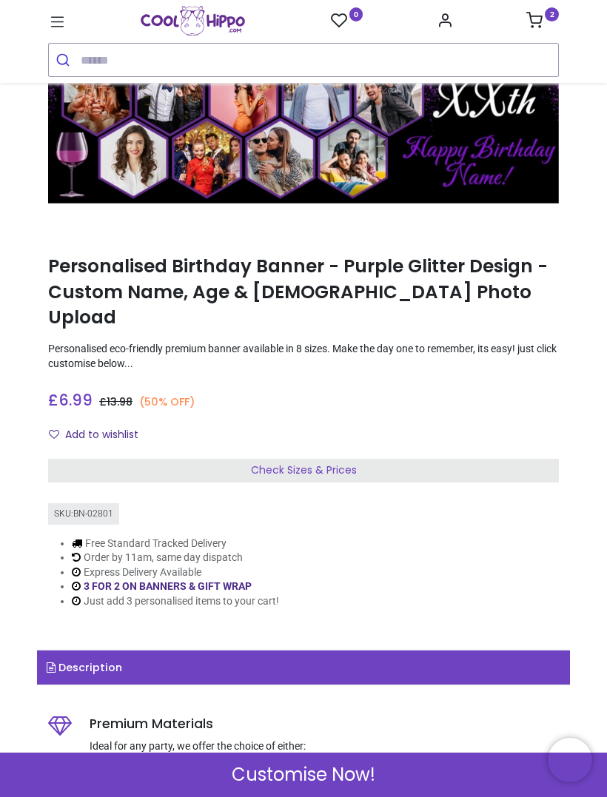
scroll to position [193, 0]
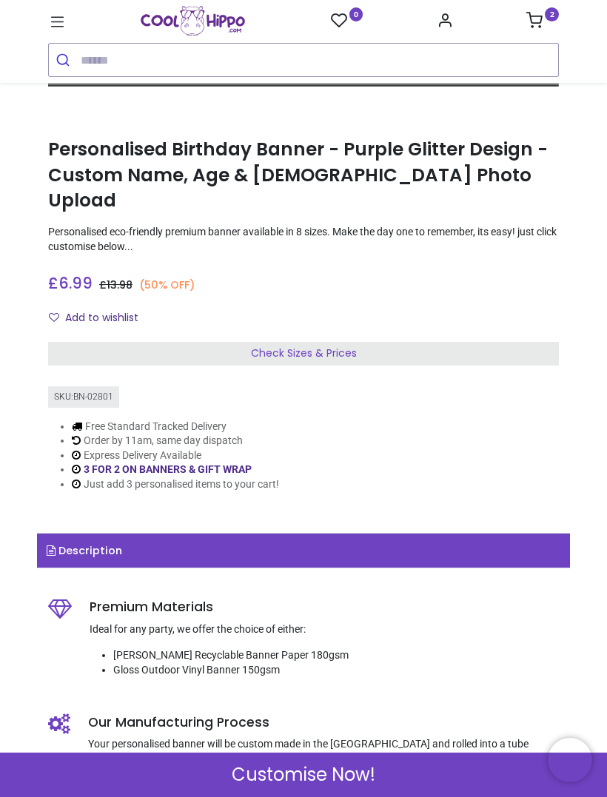
click at [333, 777] on span "Customise Now!" at bounding box center [304, 774] width 144 height 25
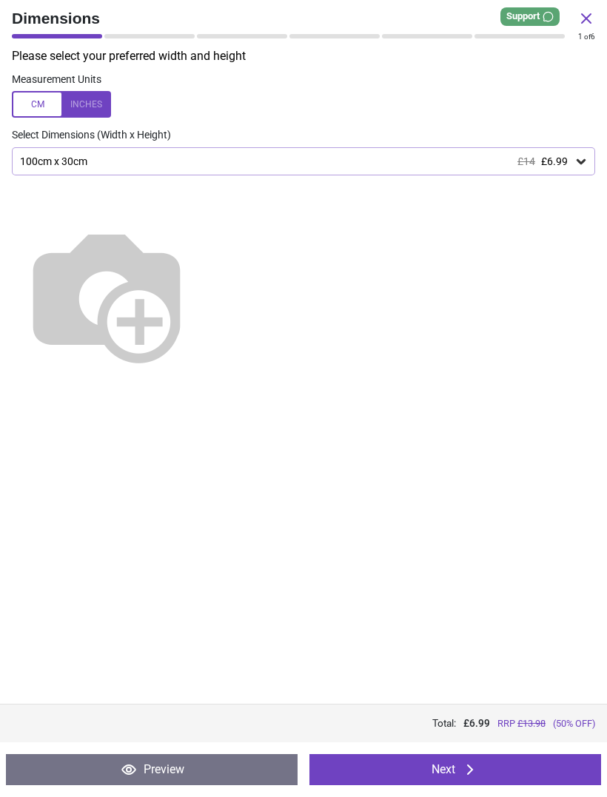
click at [444, 772] on button "Next" at bounding box center [454, 769] width 291 height 31
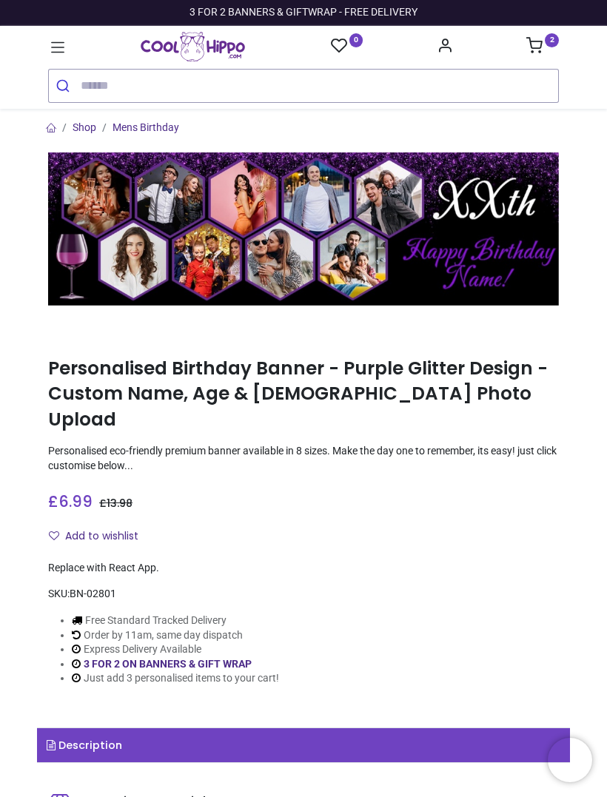
type input "**********"
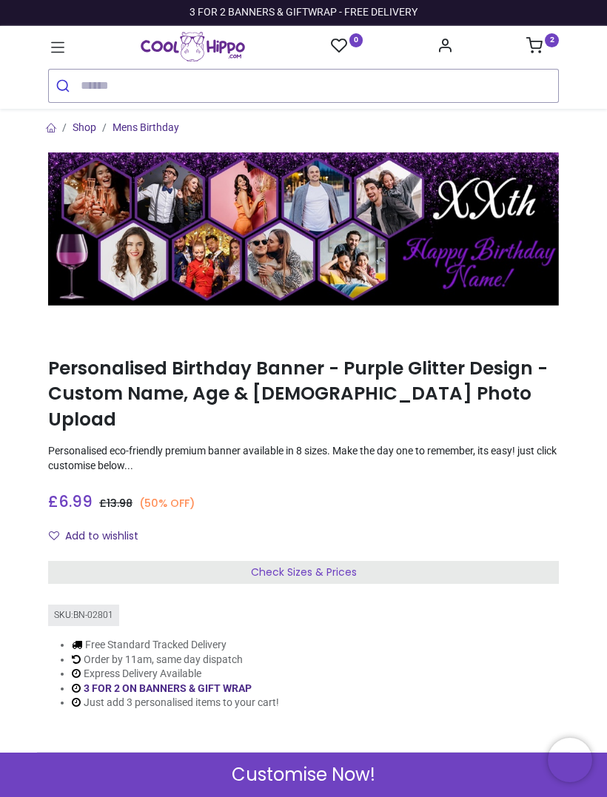
click at [339, 766] on span "Customise Now!" at bounding box center [304, 774] width 144 height 25
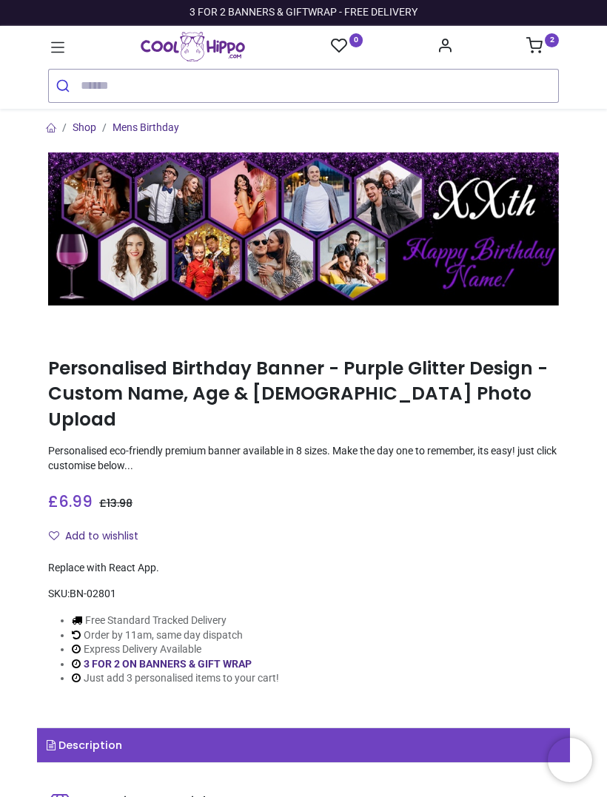
type input "**********"
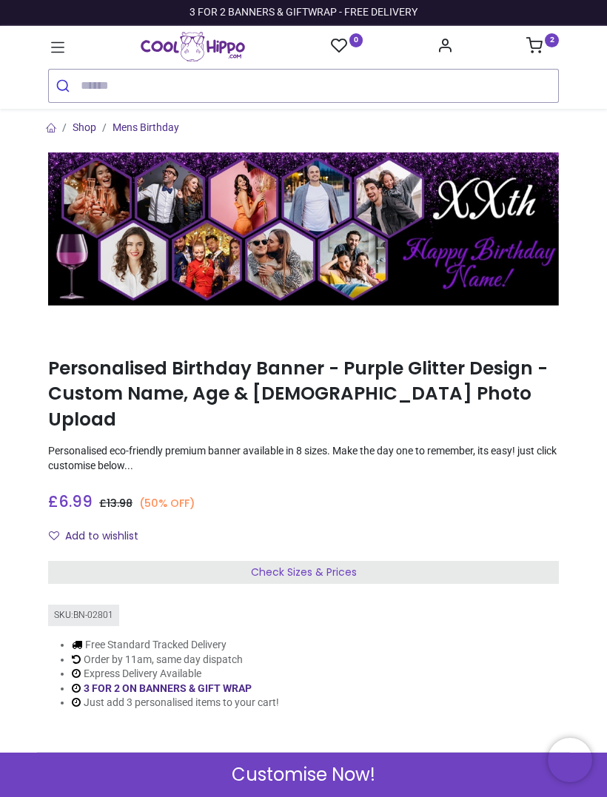
click at [337, 758] on div "Customise Now!" at bounding box center [303, 774] width 607 height 44
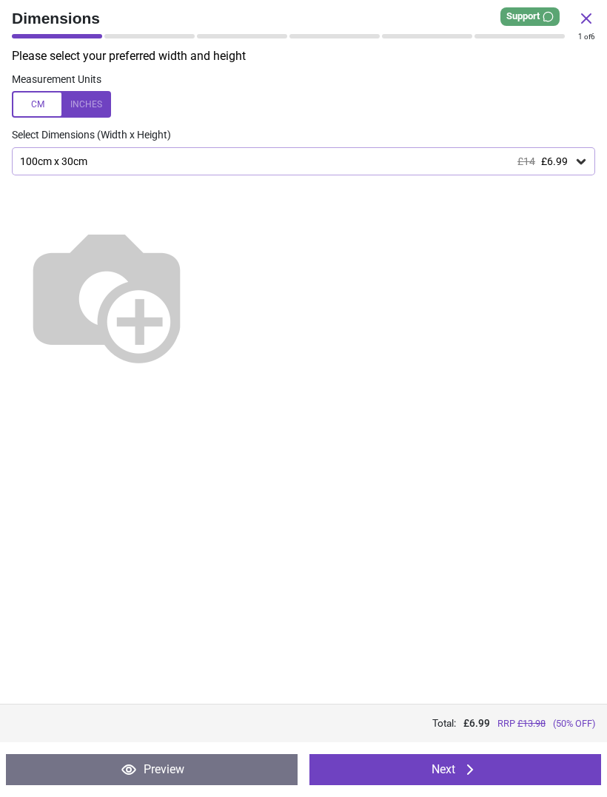
click at [456, 769] on button "Next" at bounding box center [454, 769] width 291 height 31
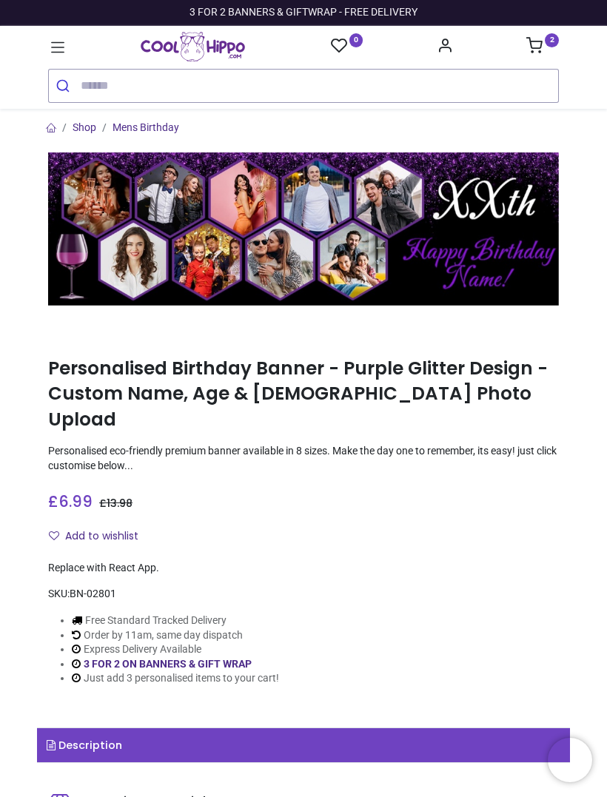
type input "**********"
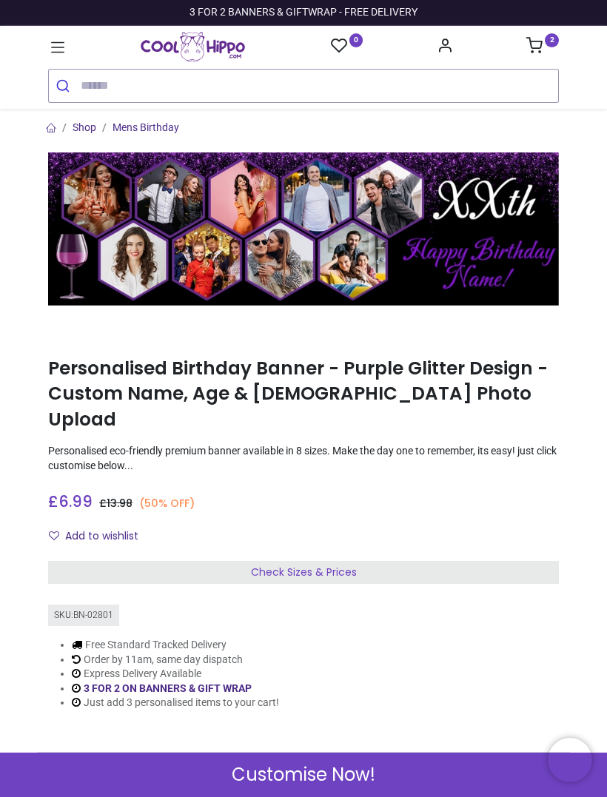
click at [61, 38] on icon at bounding box center [57, 47] width 19 height 19
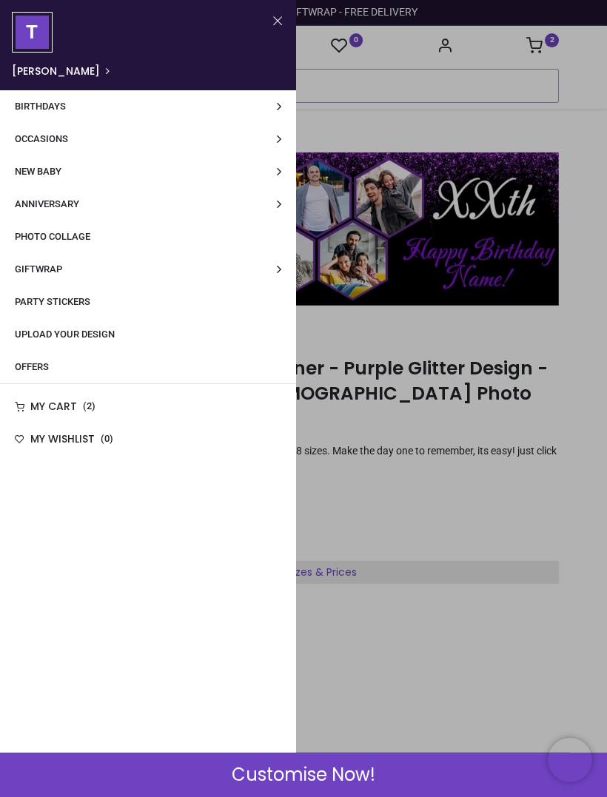
click at [60, 101] on span "Birthdays" at bounding box center [40, 106] width 51 height 11
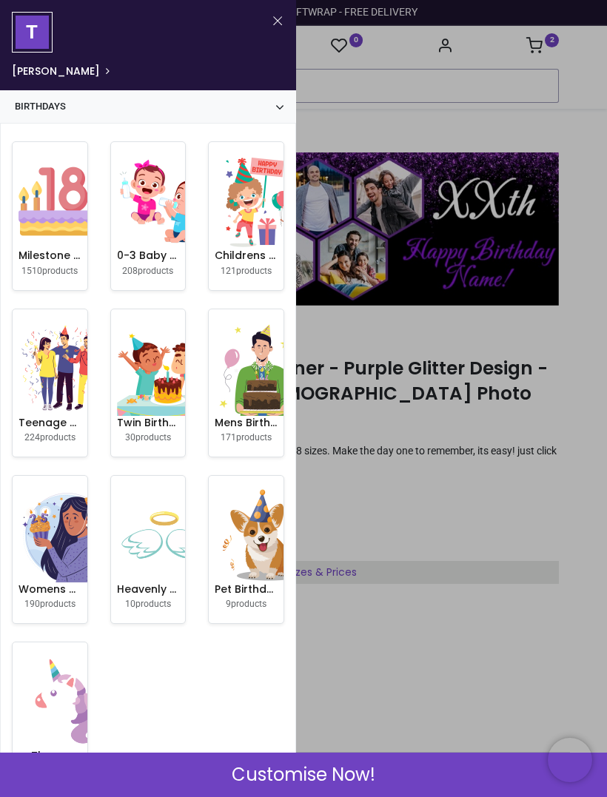
click at [57, 218] on img at bounding box center [65, 201] width 95 height 95
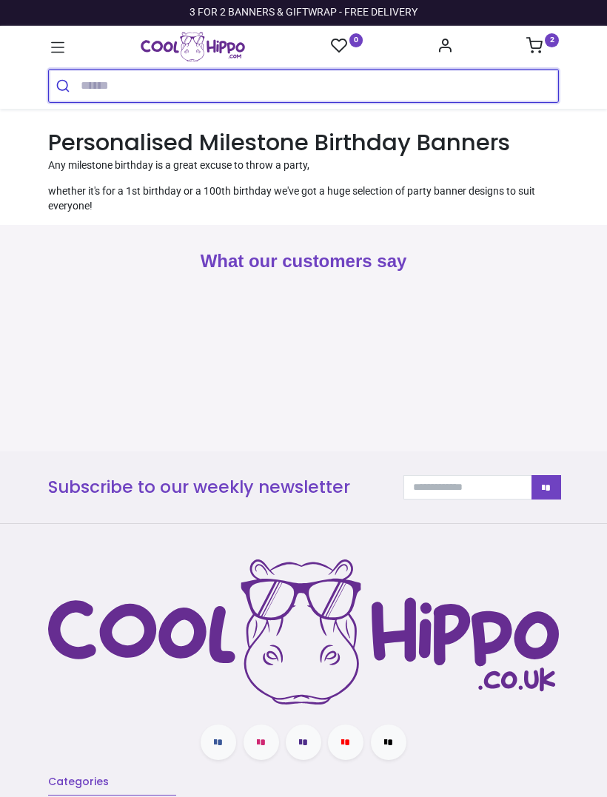
type input "**********"
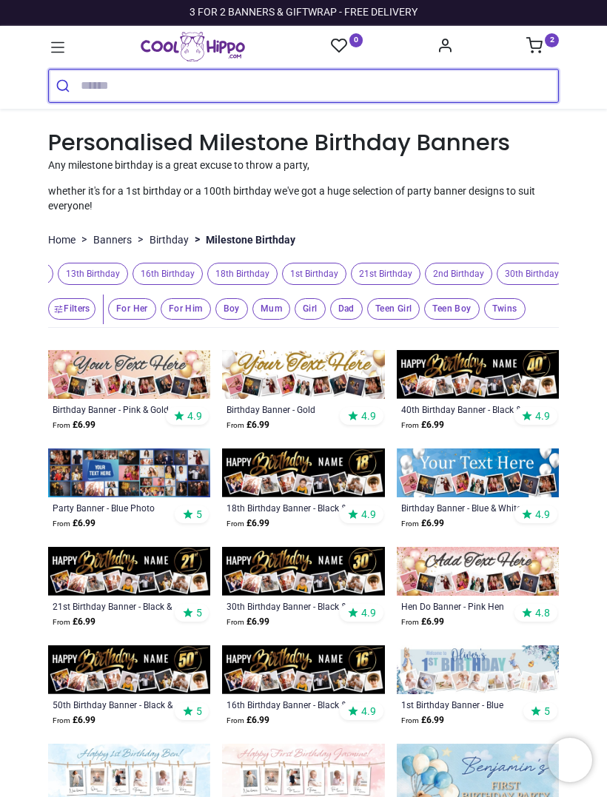
scroll to position [0, 152]
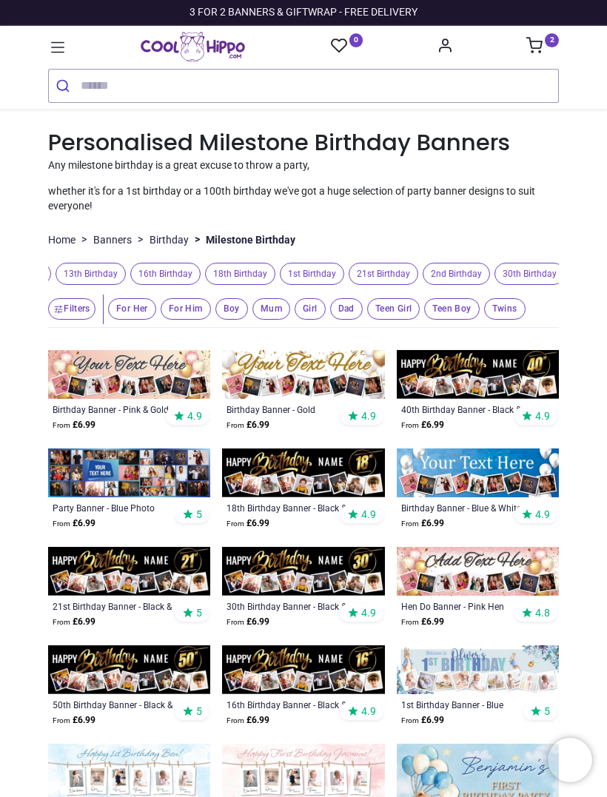
click at [542, 264] on span "30th Birthday" at bounding box center [529, 274] width 70 height 23
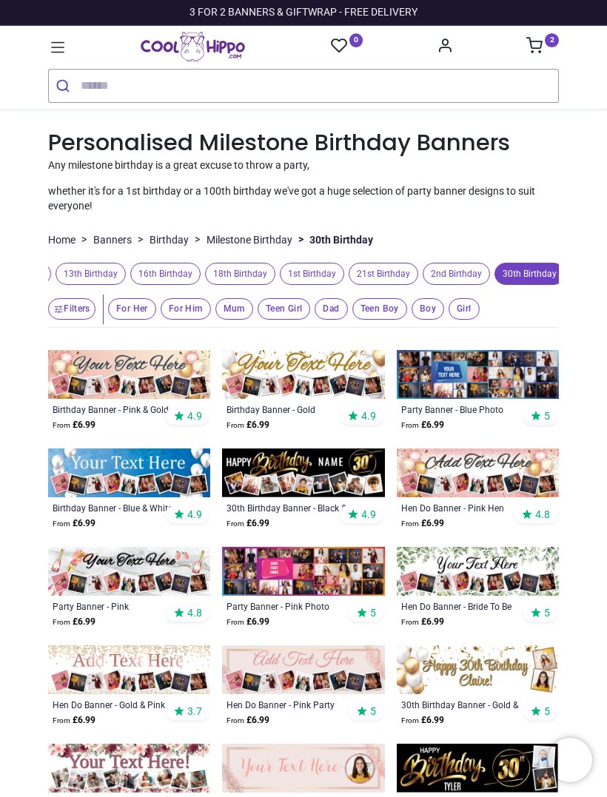
click at [73, 304] on button "Filters" at bounding box center [71, 308] width 47 height 21
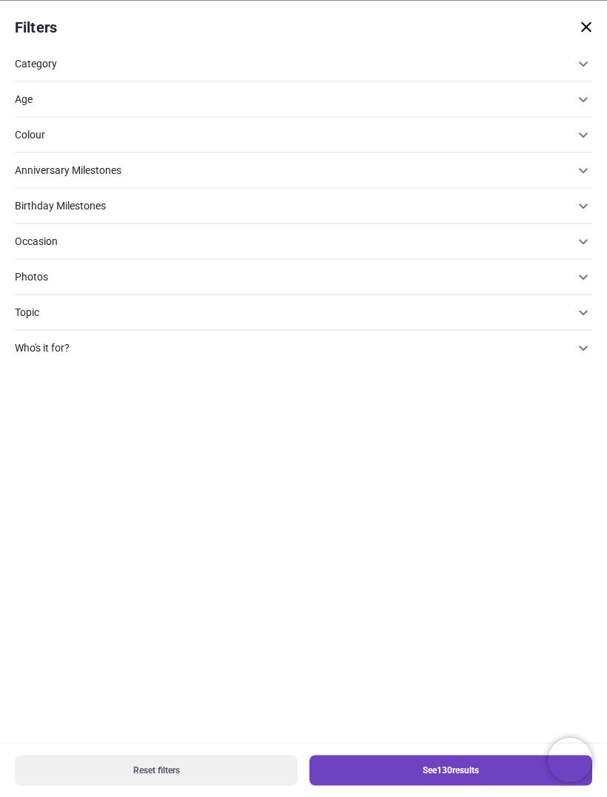
click at [92, 138] on div "Colour" at bounding box center [294, 134] width 559 height 15
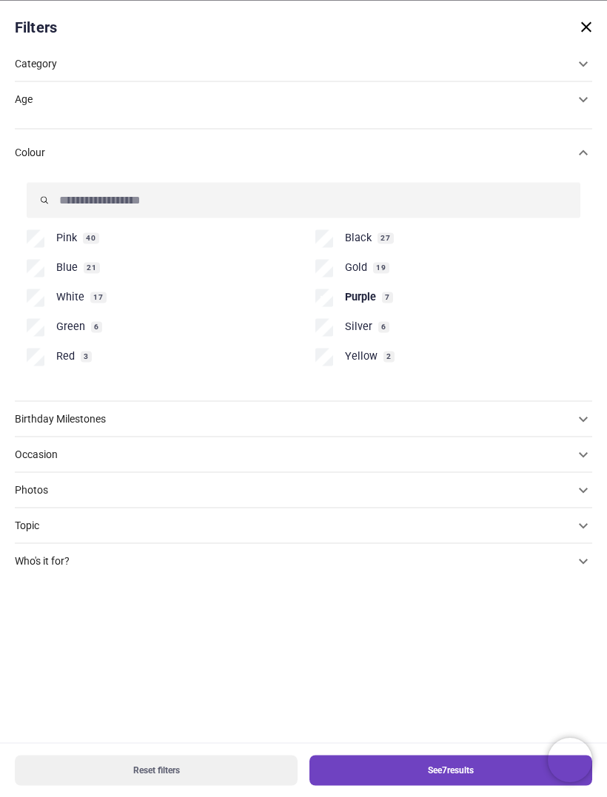
click at [464, 771] on button "See 7 results" at bounding box center [450, 770] width 283 height 30
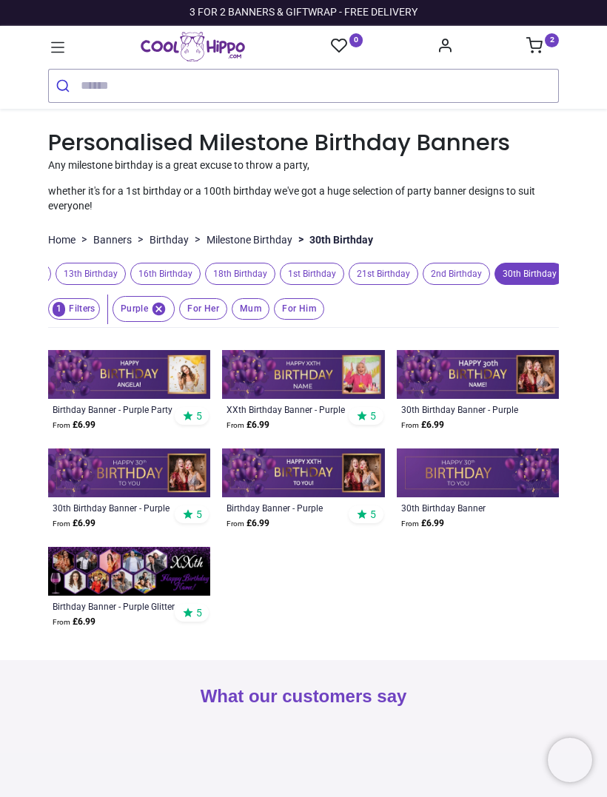
click at [126, 584] on img at bounding box center [129, 571] width 162 height 49
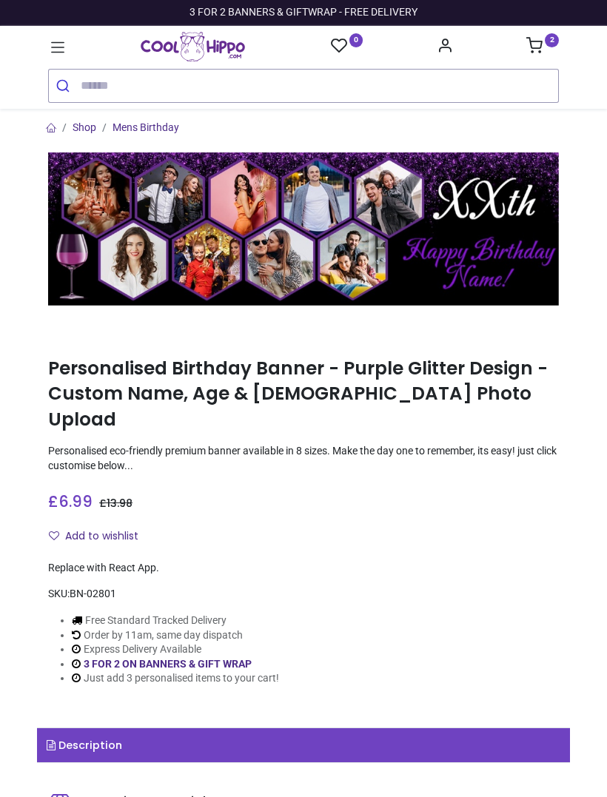
type input "**********"
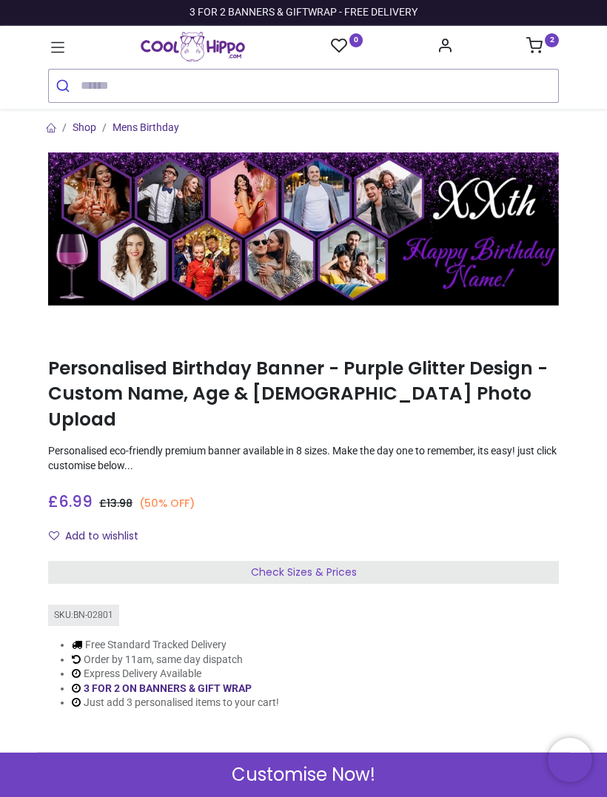
click at [354, 772] on span "Customise Now!" at bounding box center [304, 774] width 144 height 25
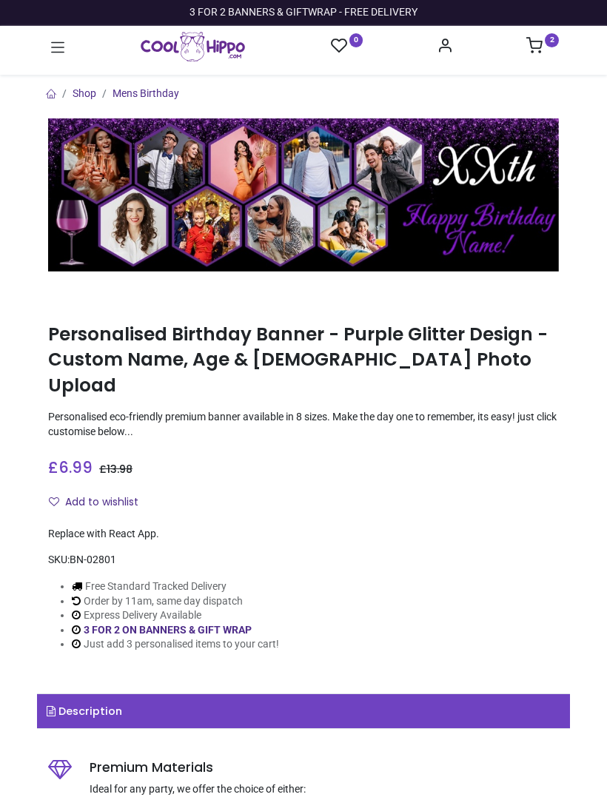
type input "**********"
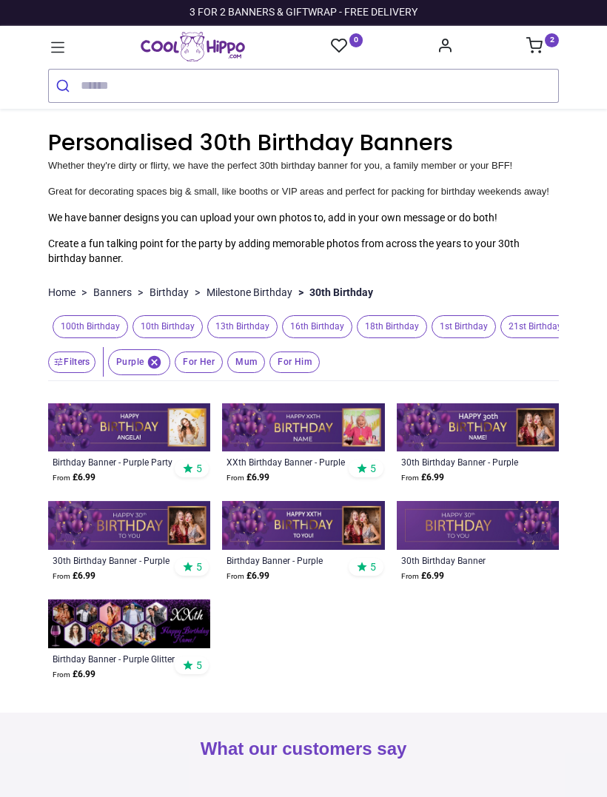
type input "**********"
click at [78, 360] on button "1 Filters" at bounding box center [74, 361] width 52 height 21
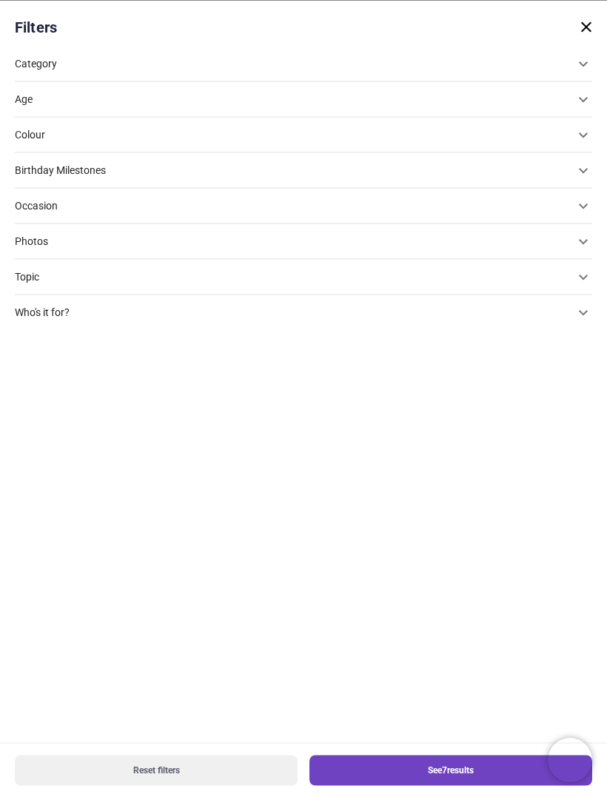
click at [309, 139] on div "Colour" at bounding box center [294, 134] width 559 height 15
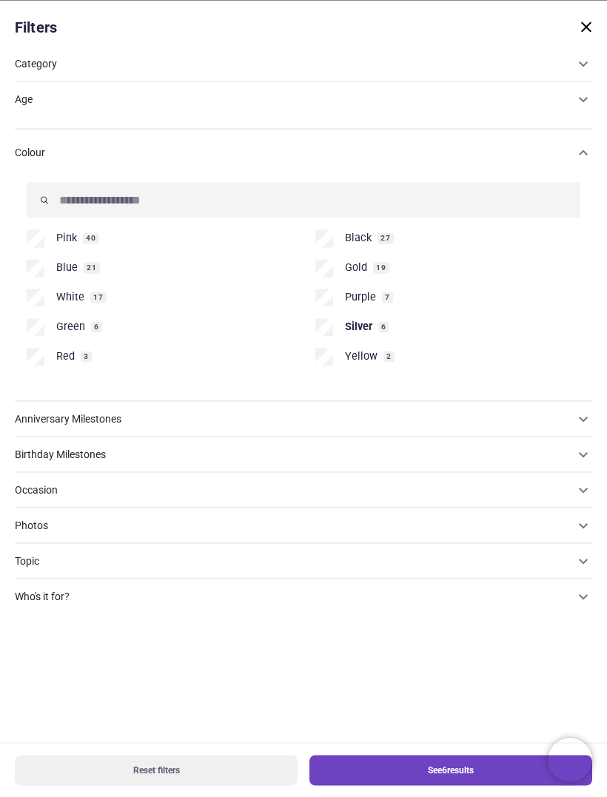
click at [462, 773] on button "See 6 results" at bounding box center [450, 770] width 283 height 30
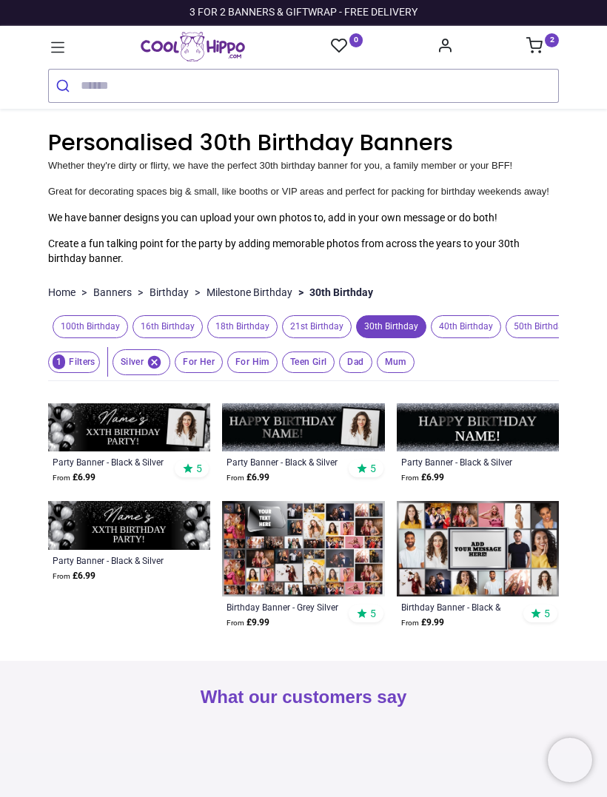
click at [153, 357] on icon "button" at bounding box center [154, 362] width 16 height 16
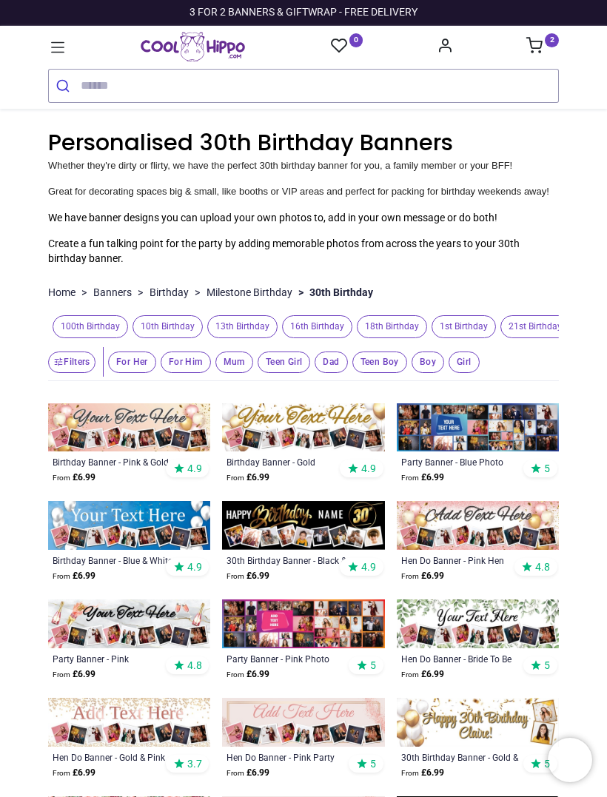
click at [307, 425] on img at bounding box center [303, 427] width 162 height 49
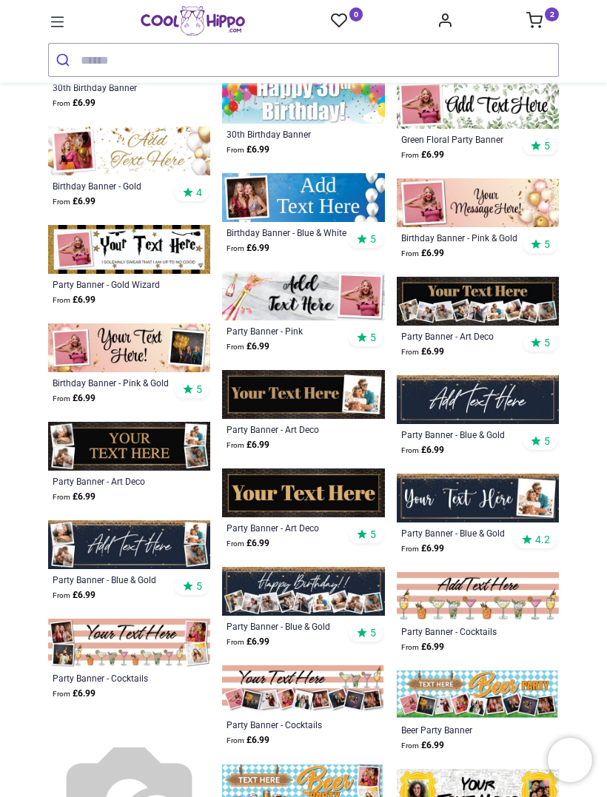
scroll to position [2069, 0]
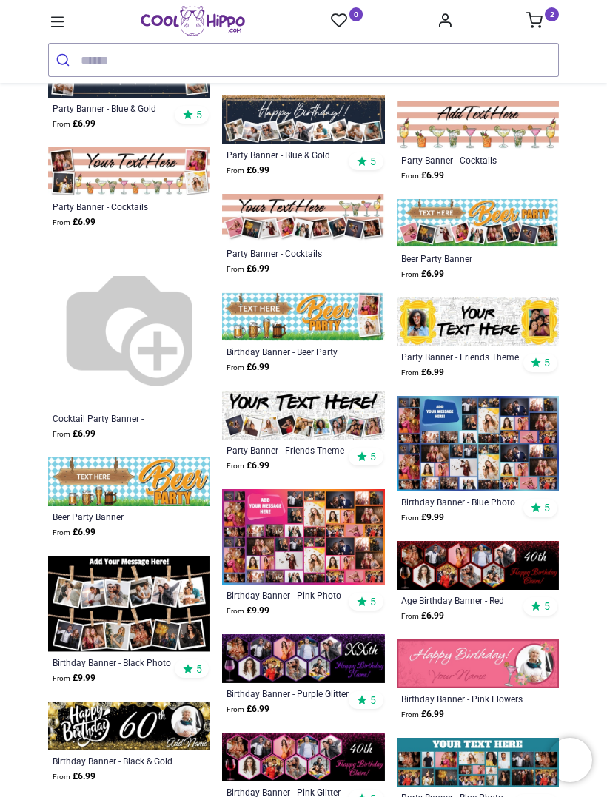
scroll to position [2584, 0]
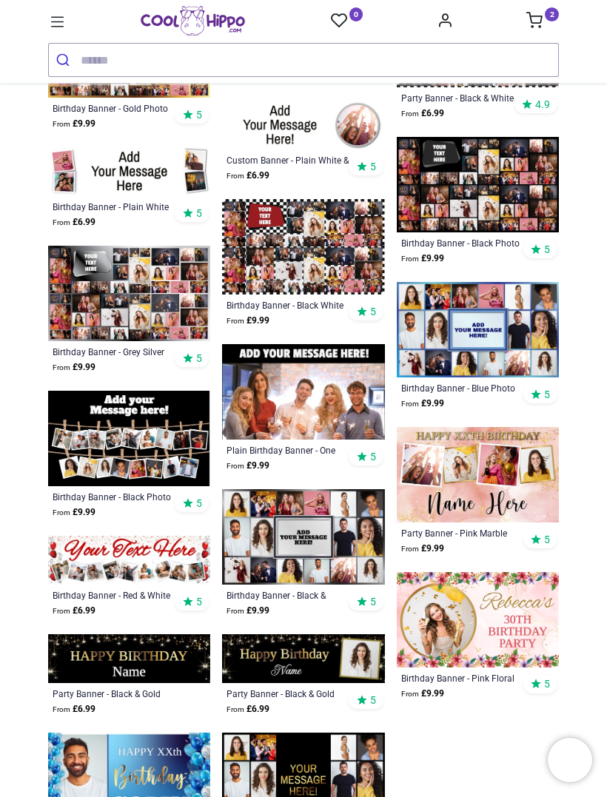
scroll to position [3758, 0]
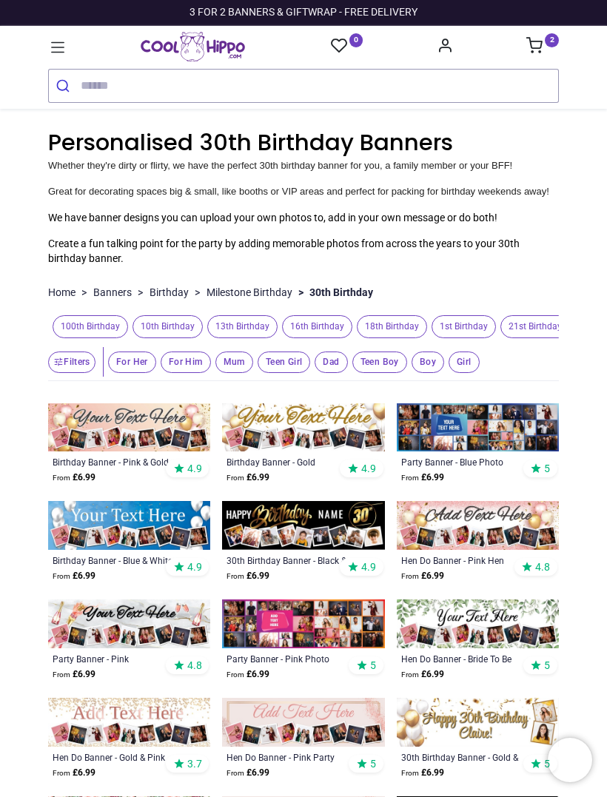
click at [71, 356] on button "Filters" at bounding box center [71, 361] width 47 height 21
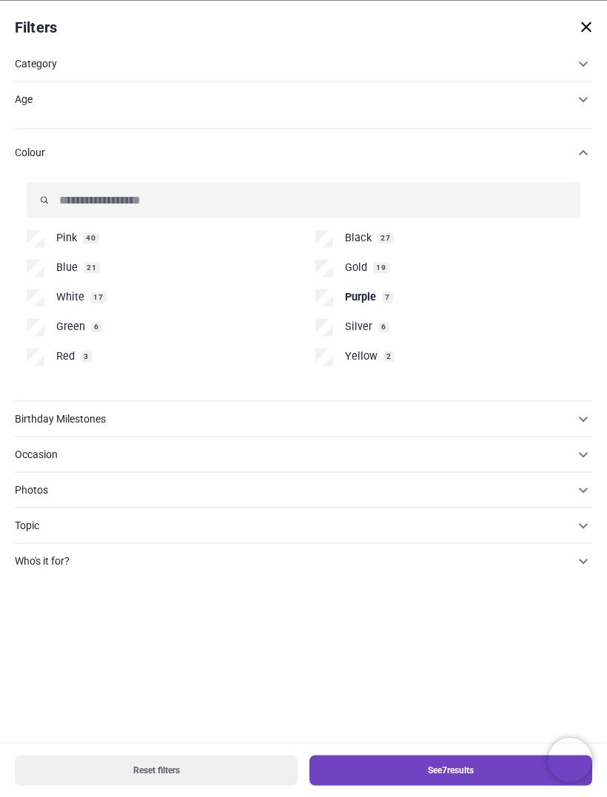
click at [454, 771] on button "See 7 results" at bounding box center [450, 770] width 283 height 30
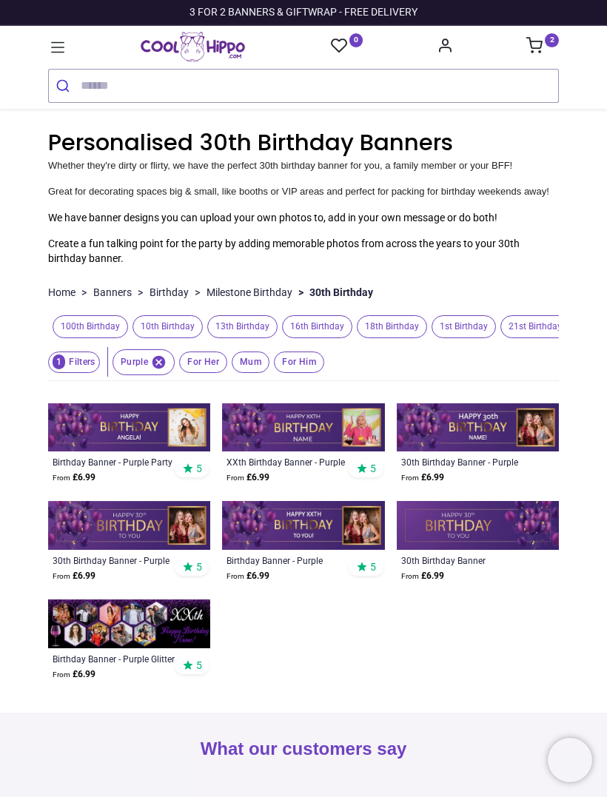
click at [159, 615] on img at bounding box center [129, 623] width 162 height 49
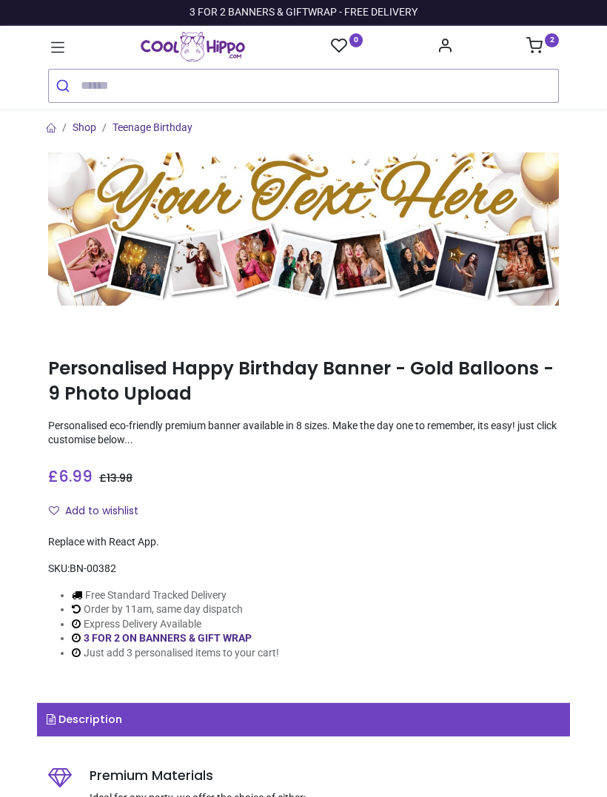
type input "**********"
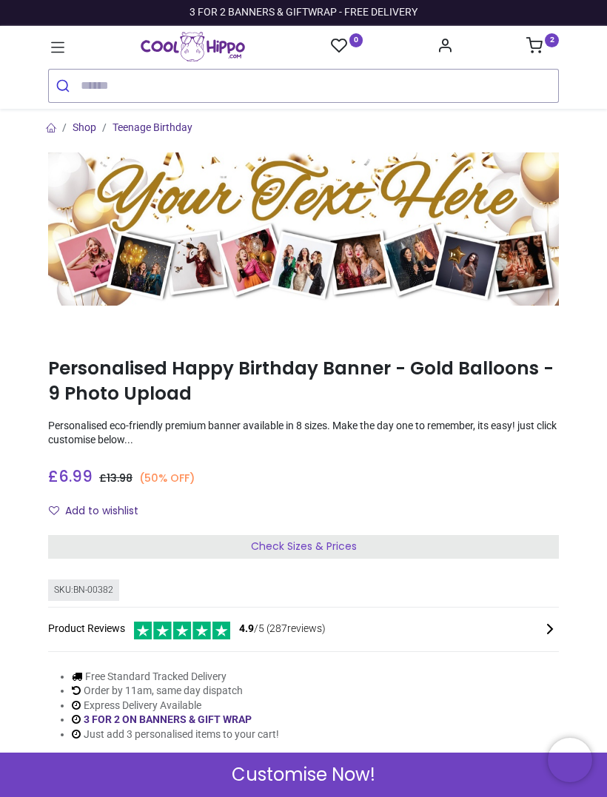
click at [338, 772] on span "Customise Now!" at bounding box center [304, 774] width 144 height 25
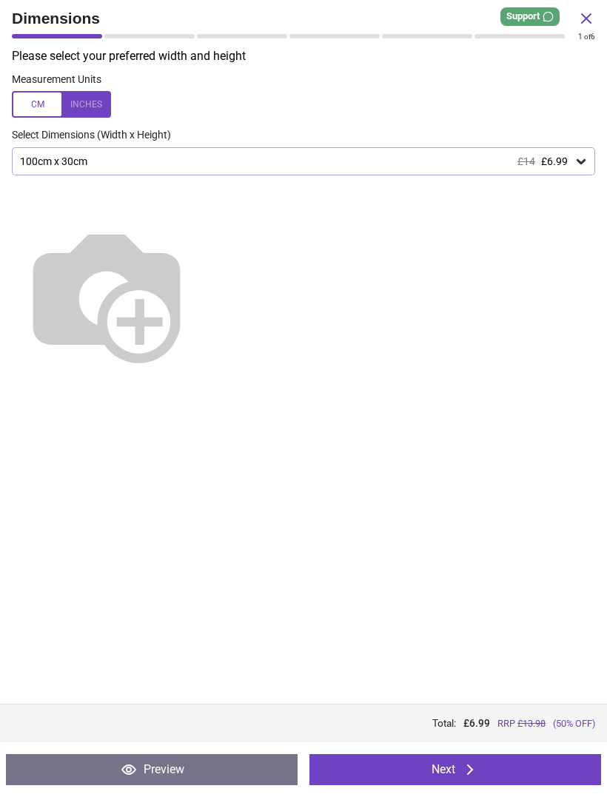
click at [462, 771] on icon at bounding box center [470, 770] width 18 height 18
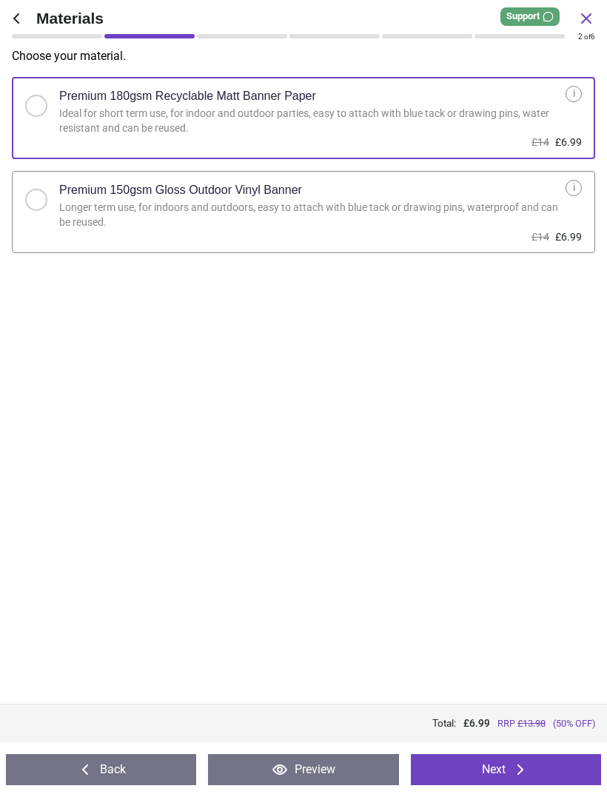
click at [493, 767] on button "Next" at bounding box center [506, 769] width 190 height 31
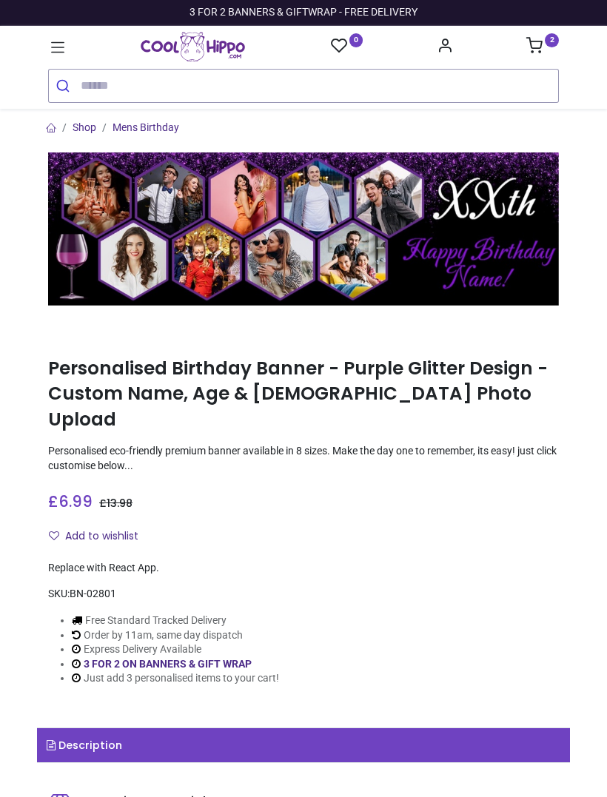
type input "**********"
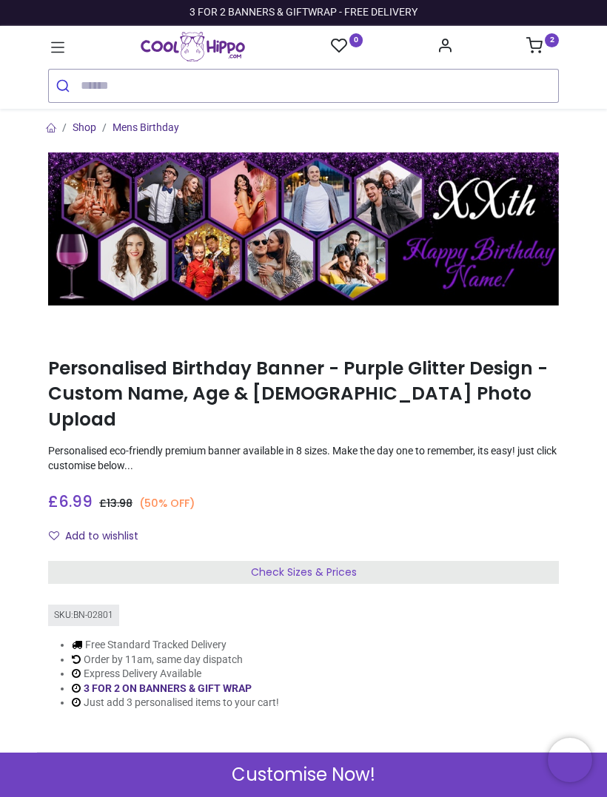
click at [320, 771] on span "Customise Now!" at bounding box center [304, 774] width 144 height 25
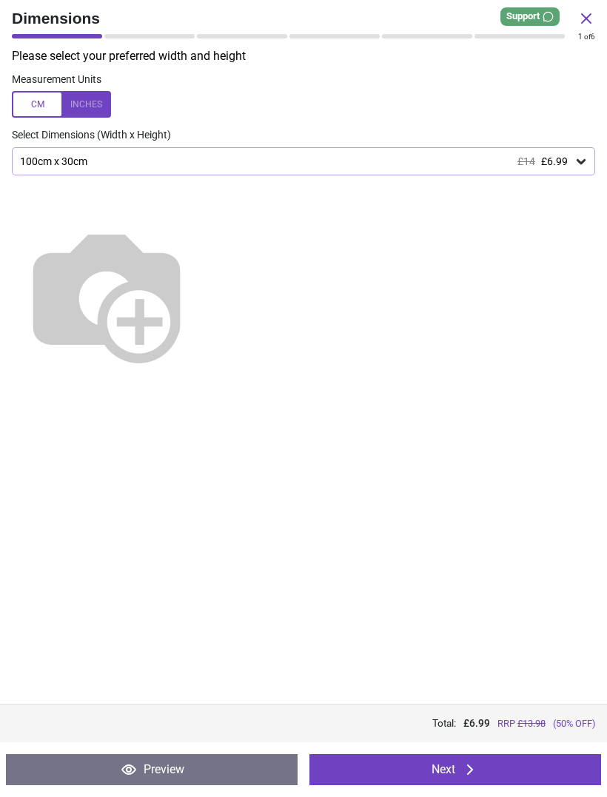
click at [468, 772] on icon at bounding box center [470, 770] width 18 height 18
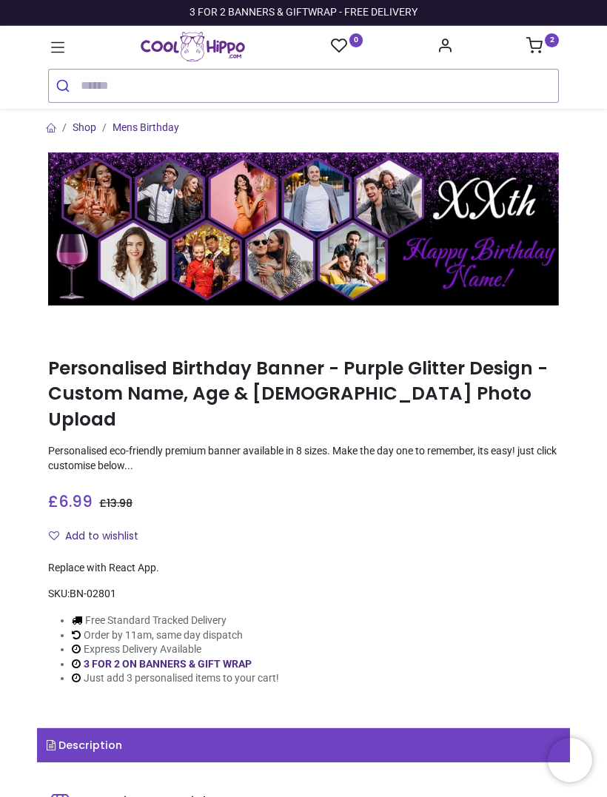
type input "**********"
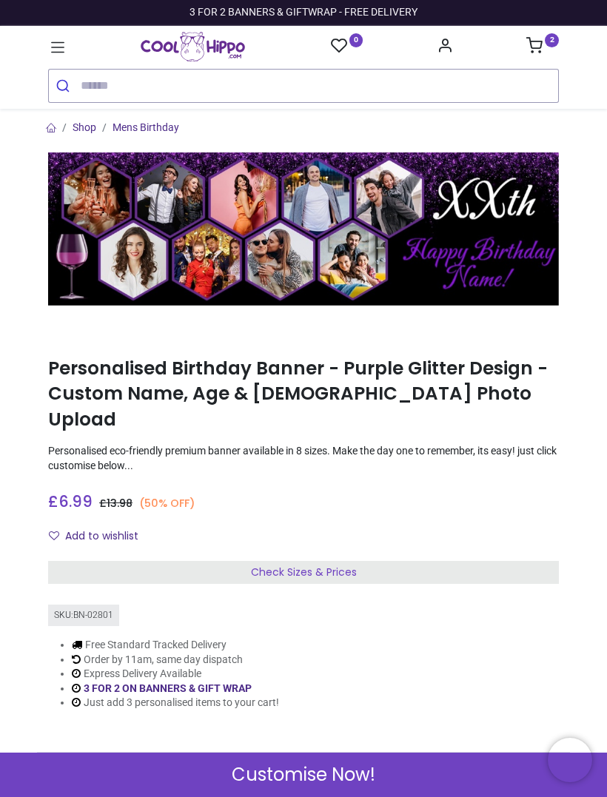
click at [537, 47] on icon at bounding box center [534, 45] width 16 height 16
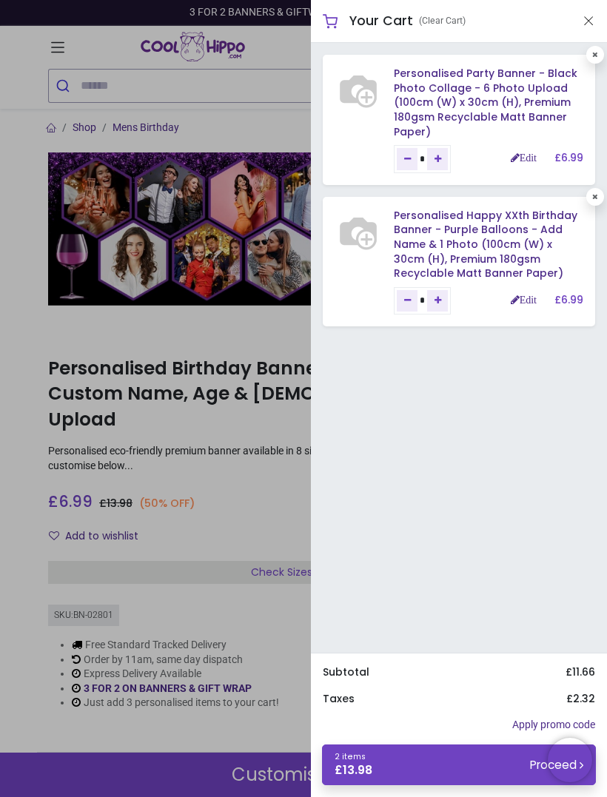
click at [267, 516] on div at bounding box center [303, 398] width 607 height 797
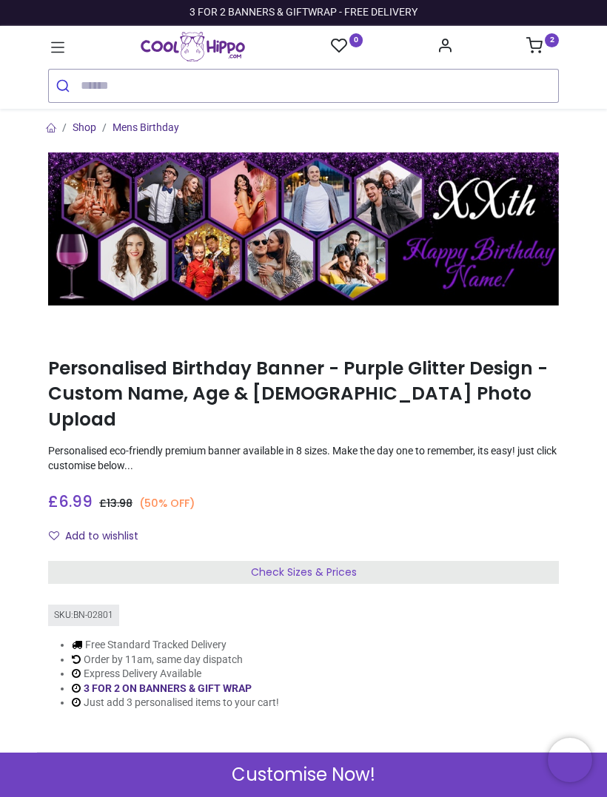
click at [332, 766] on span "Customise Now!" at bounding box center [304, 774] width 144 height 25
click at [402, 768] on div "Customise Now!" at bounding box center [303, 774] width 607 height 44
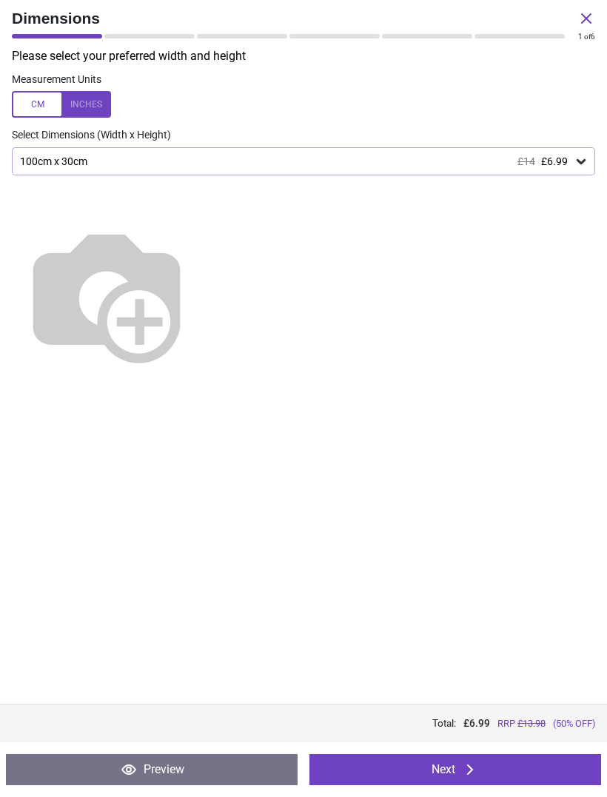
click at [474, 773] on icon at bounding box center [470, 770] width 18 height 18
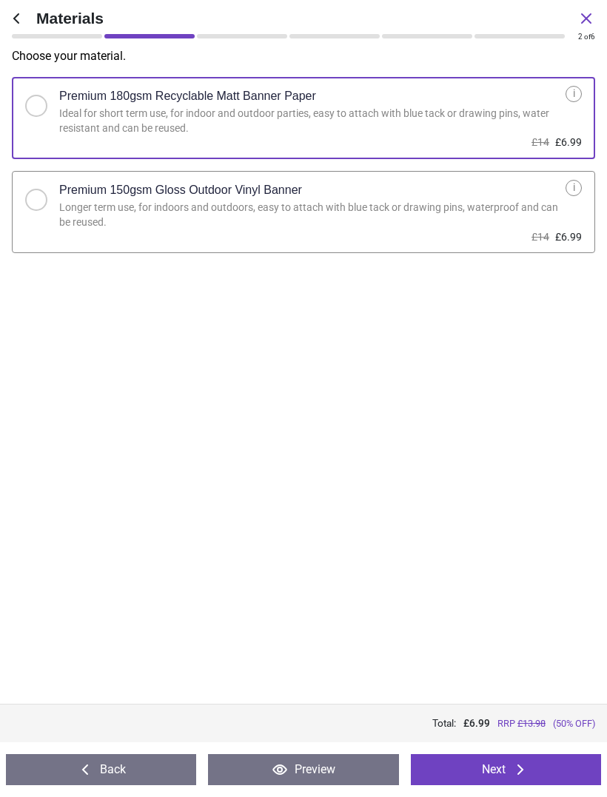
click at [525, 772] on icon at bounding box center [520, 770] width 18 height 18
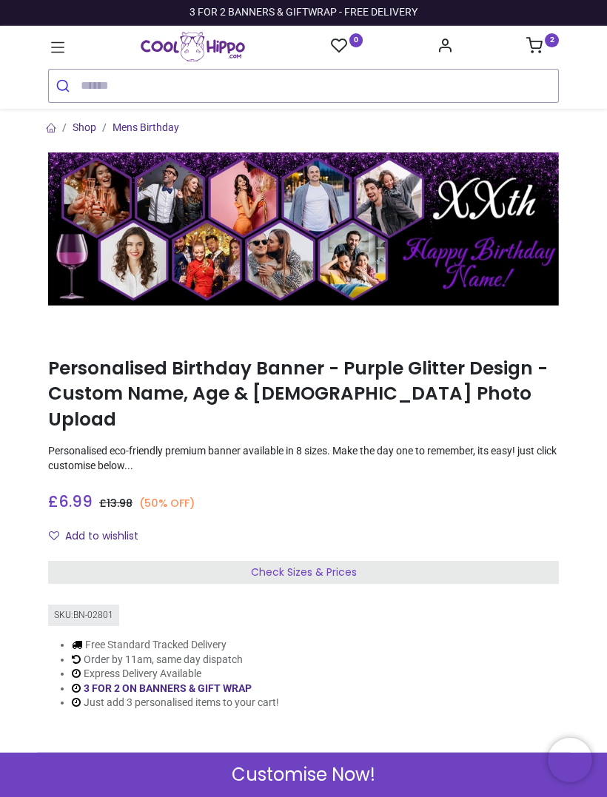
click at [61, 51] on icon at bounding box center [57, 47] width 19 height 19
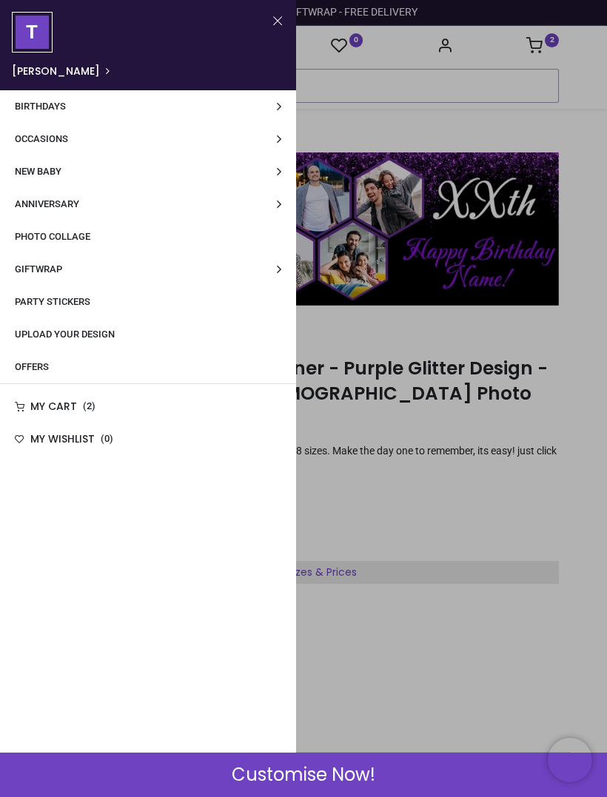
click at [64, 143] on span "Occasions" at bounding box center [41, 138] width 53 height 11
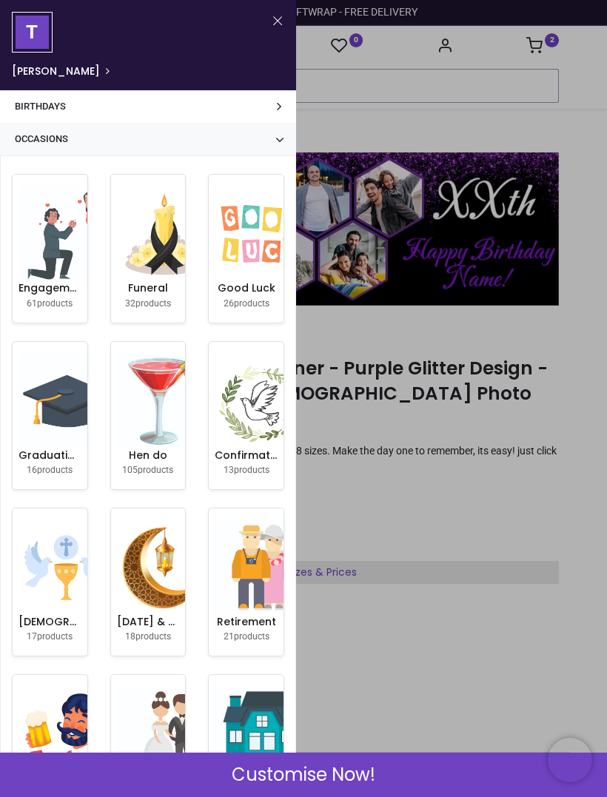
click at [104, 115] on link "Birthdays" at bounding box center [148, 106] width 296 height 33
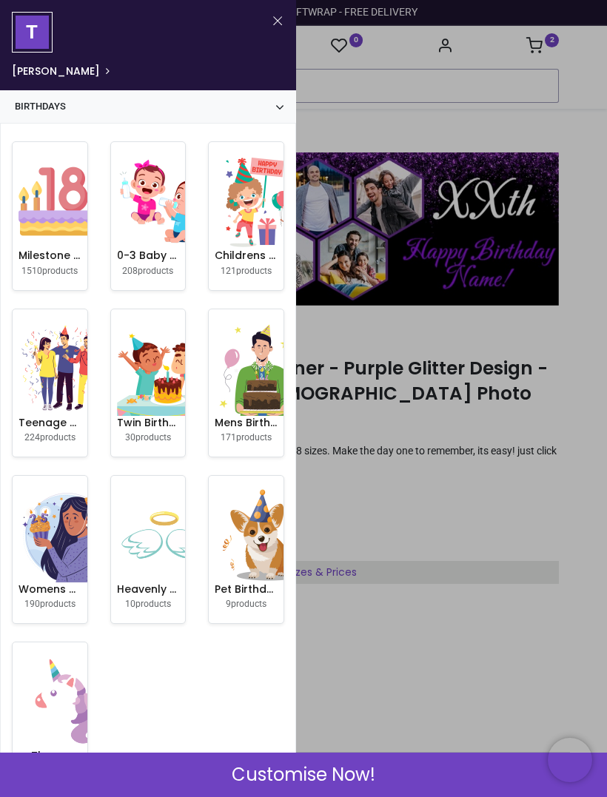
click at [57, 542] on img at bounding box center [65, 535] width 95 height 95
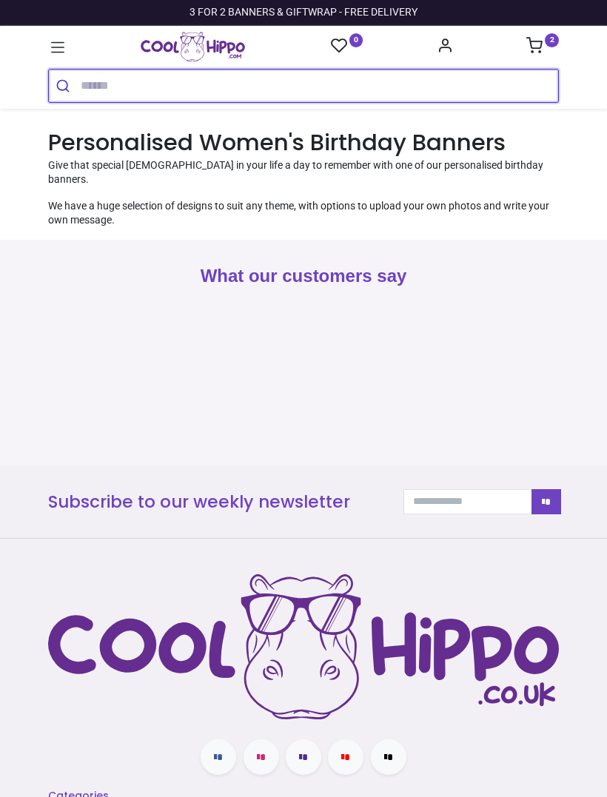
type input "**********"
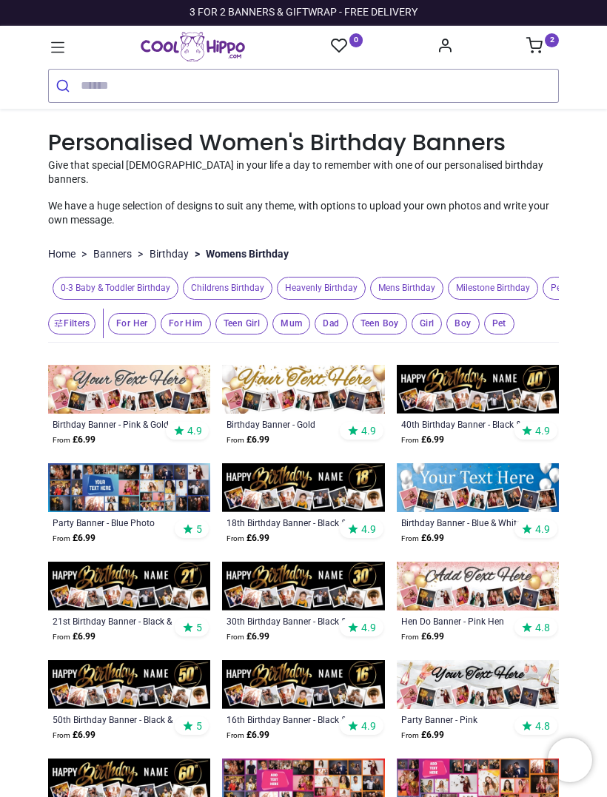
click at [81, 313] on button "Filters" at bounding box center [71, 323] width 47 height 21
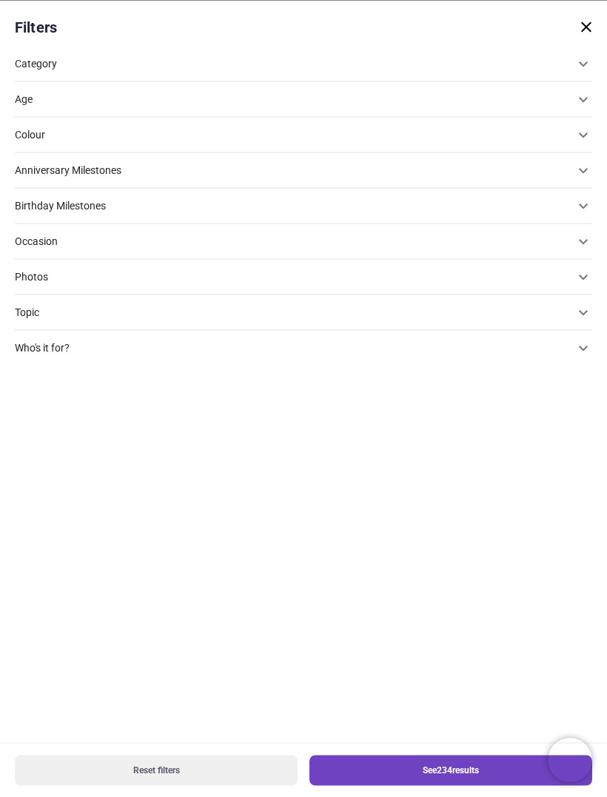
click at [127, 135] on div "Colour" at bounding box center [294, 134] width 559 height 15
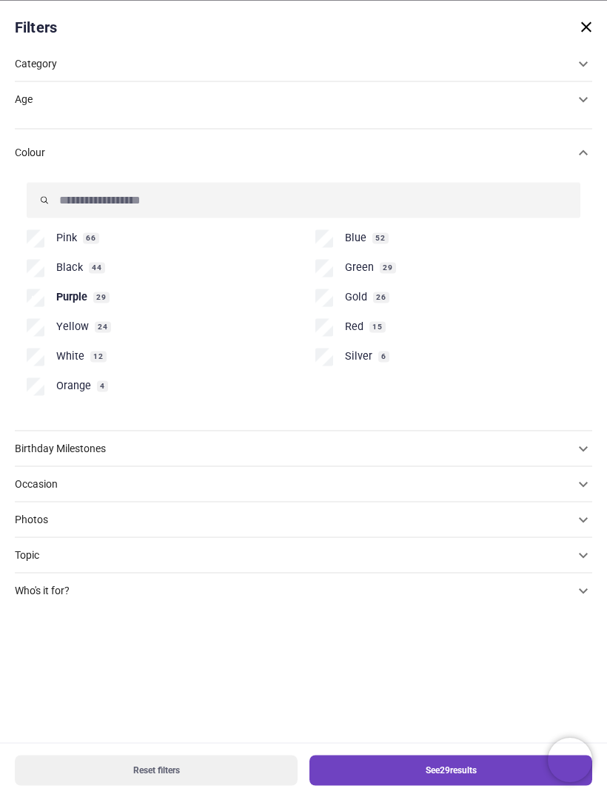
click at [459, 772] on button "See 29 results" at bounding box center [450, 770] width 283 height 30
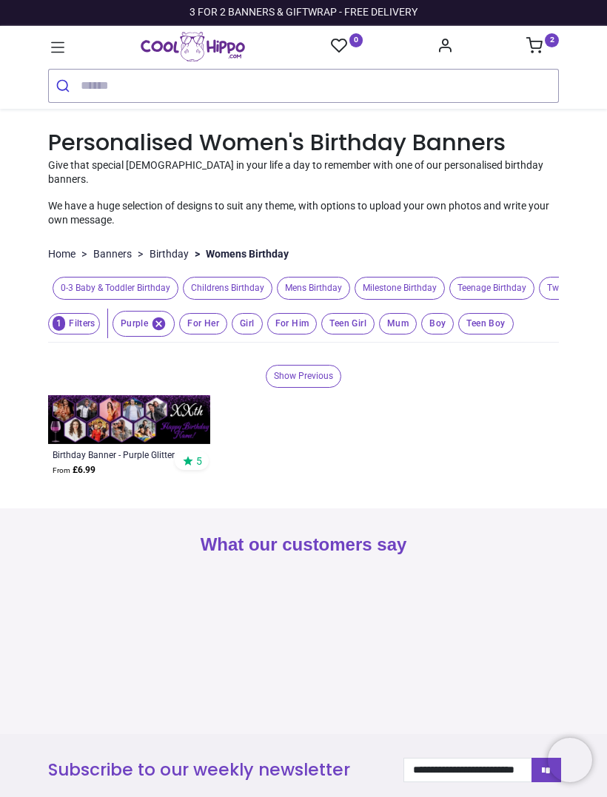
click at [156, 316] on icon "button" at bounding box center [159, 324] width 16 height 16
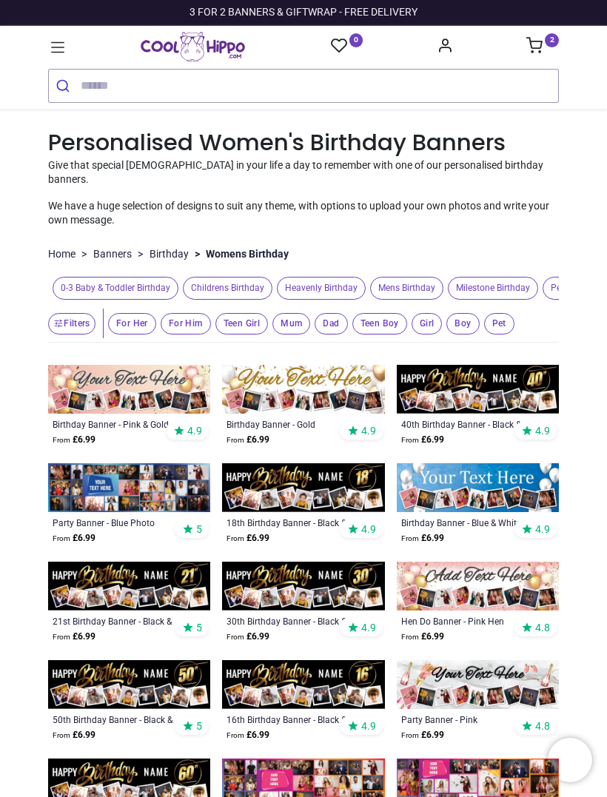
click at [80, 313] on button "Filters" at bounding box center [71, 323] width 47 height 21
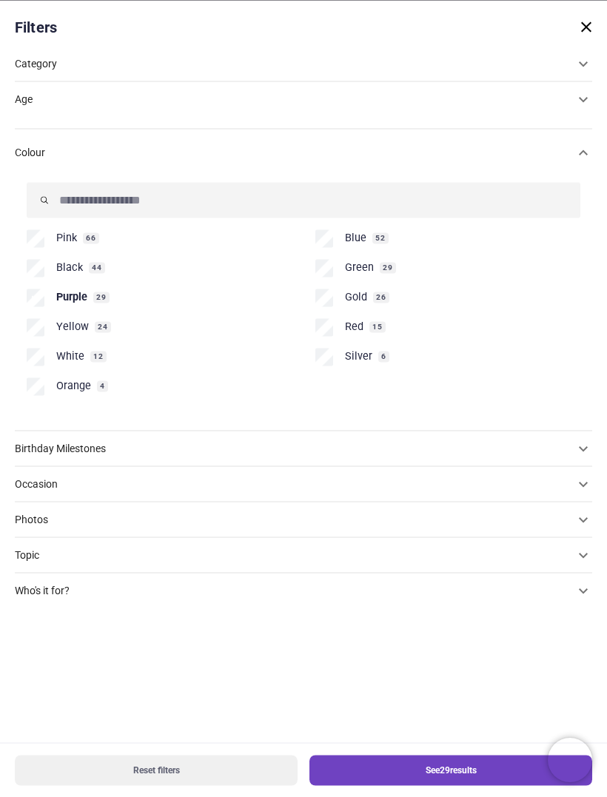
click at [455, 771] on button "See 29 results" at bounding box center [450, 770] width 283 height 30
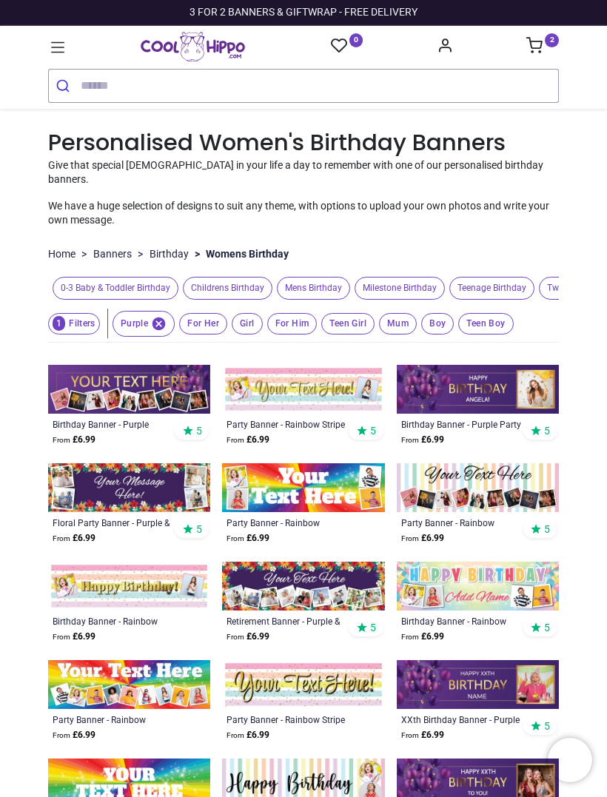
click at [152, 377] on img at bounding box center [129, 389] width 162 height 49
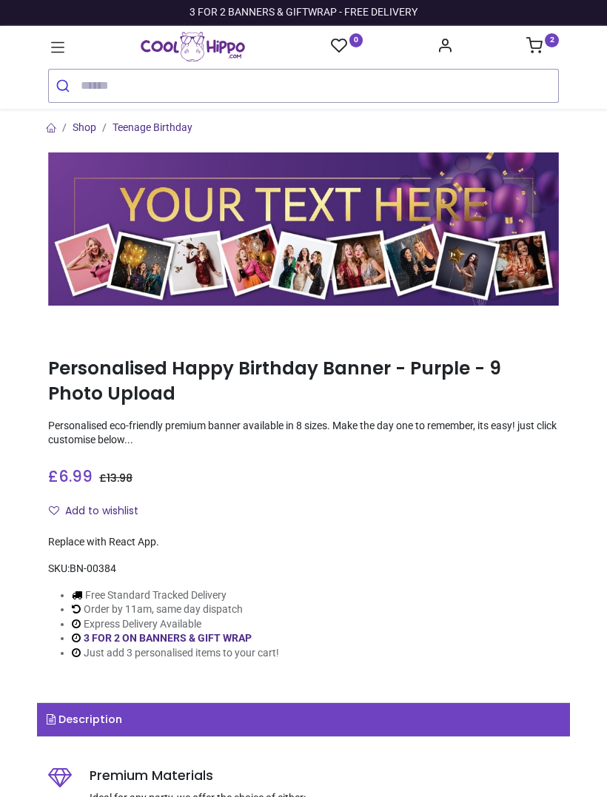
type input "**********"
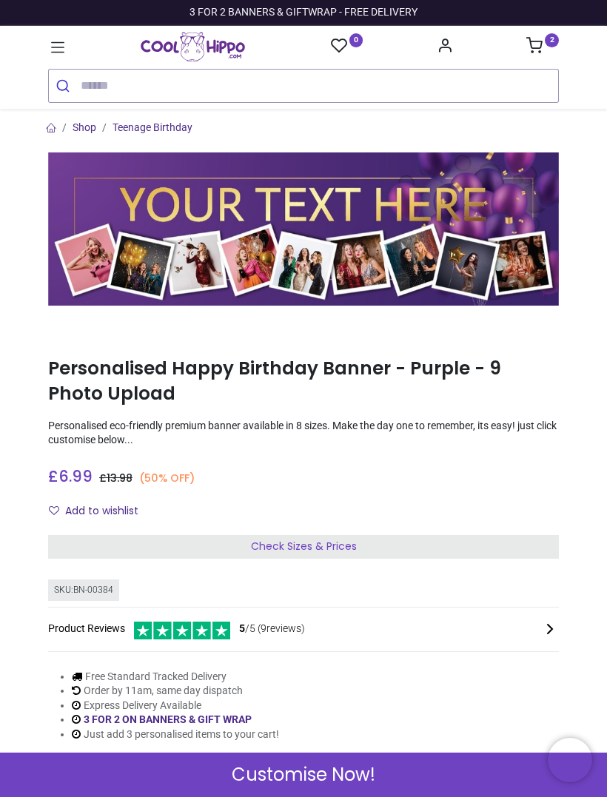
click at [343, 778] on span "Customise Now!" at bounding box center [304, 774] width 144 height 25
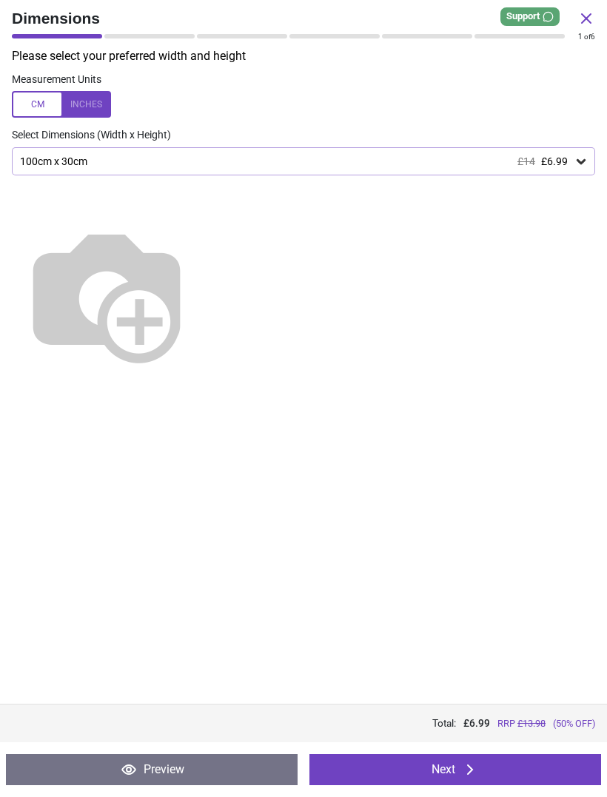
click at [454, 772] on button "Next" at bounding box center [454, 769] width 291 height 31
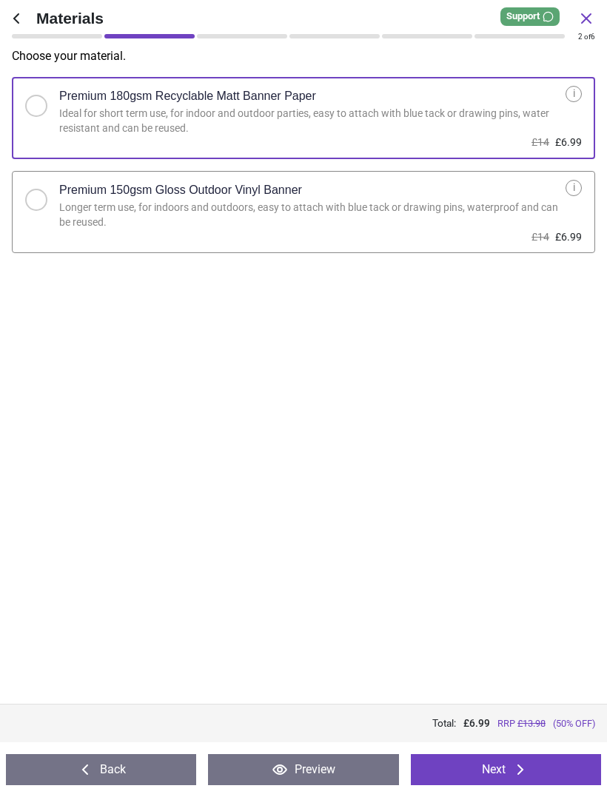
click at [502, 769] on button "Next" at bounding box center [506, 769] width 190 height 31
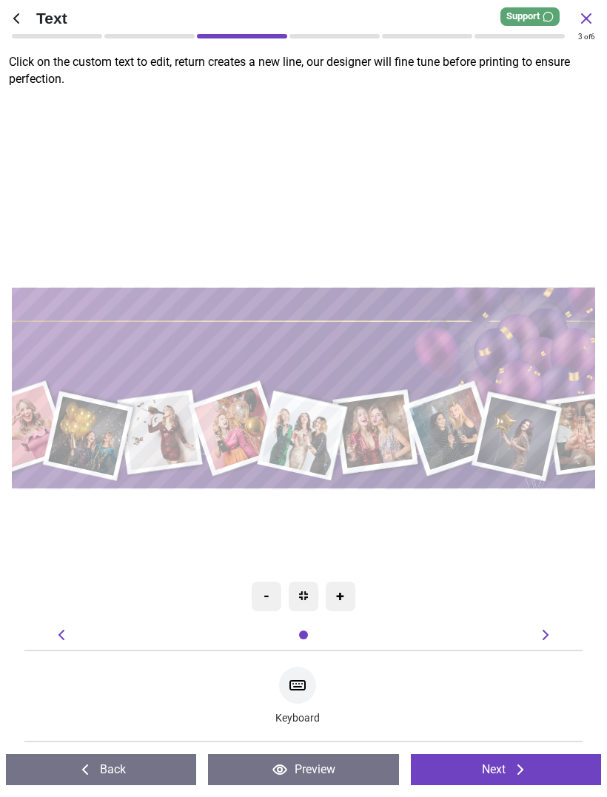
click at [505, 767] on button "Next" at bounding box center [506, 769] width 190 height 31
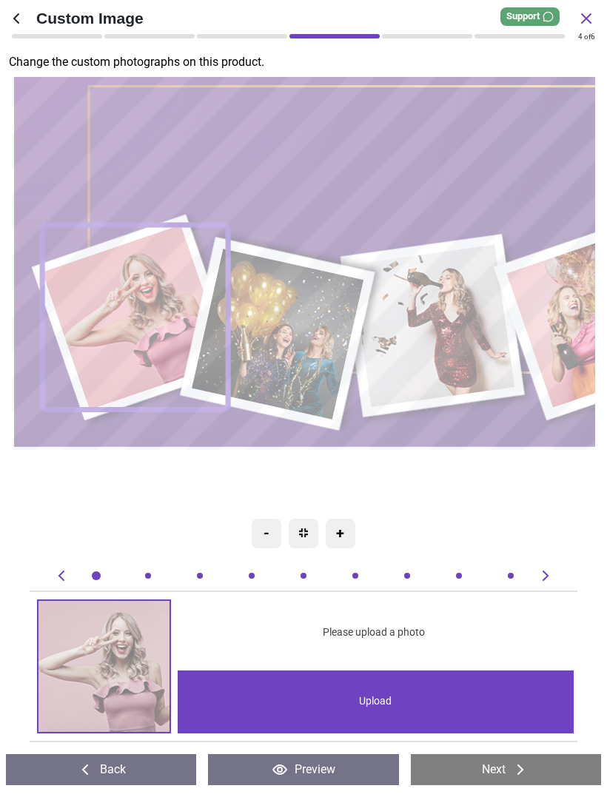
click at [104, 766] on button "Back" at bounding box center [101, 769] width 190 height 31
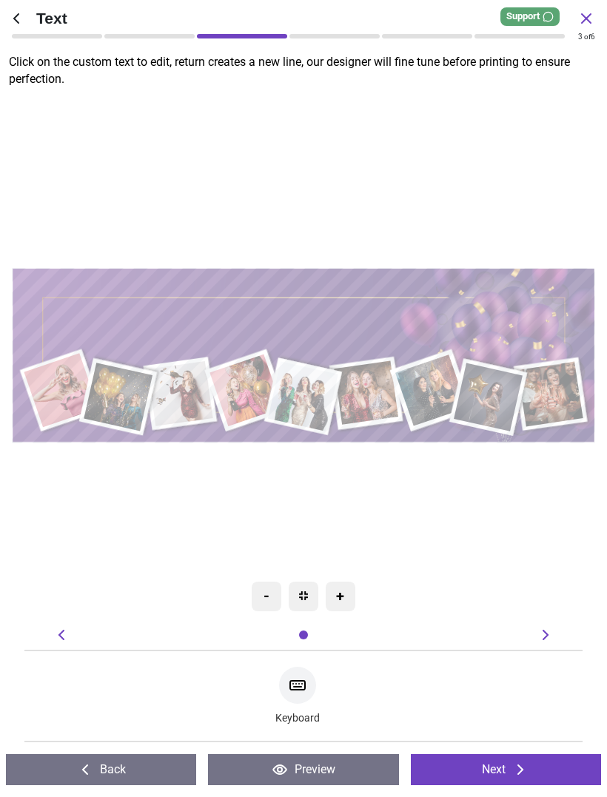
click at [372, 325] on textarea at bounding box center [303, 327] width 491 height 55
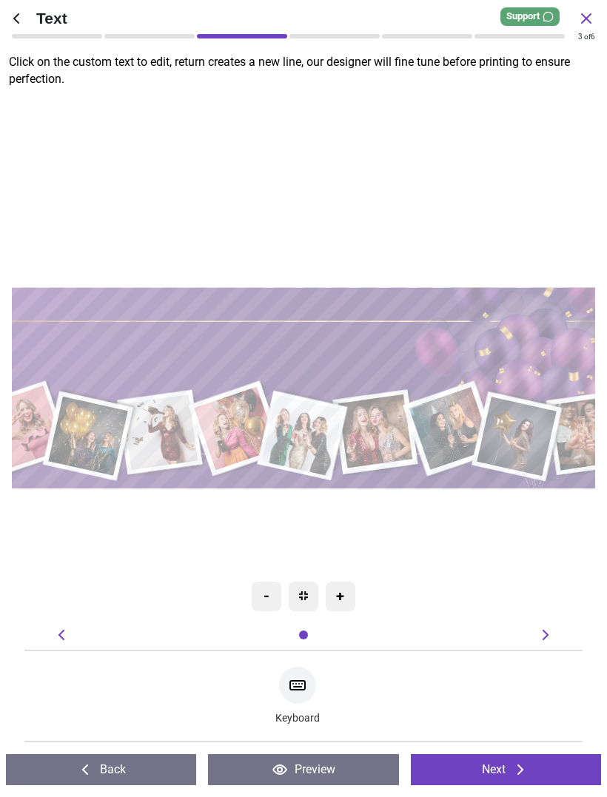
click at [449, 357] on textarea "**********" at bounding box center [302, 355] width 569 height 49
click at [448, 355] on textarea "**********" at bounding box center [302, 355] width 569 height 49
type textarea "*"
type textarea "**********"
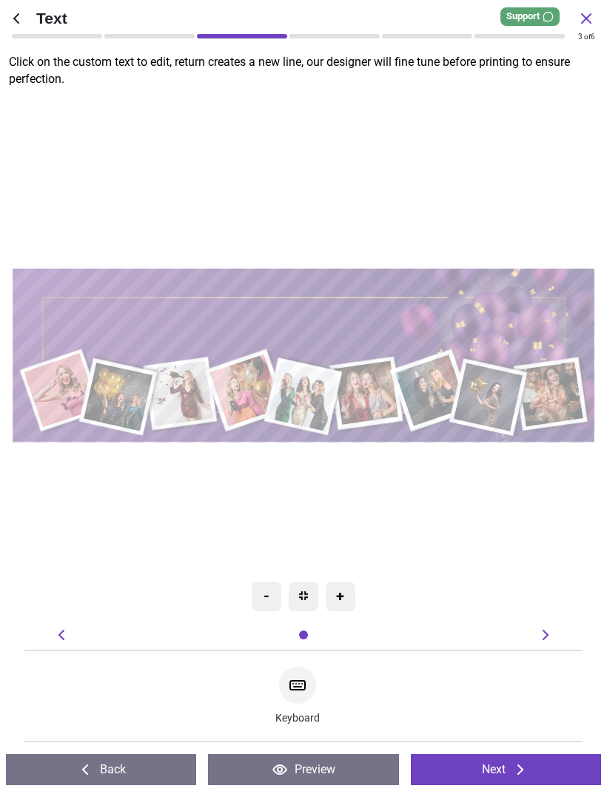
click at [513, 768] on icon at bounding box center [520, 770] width 18 height 18
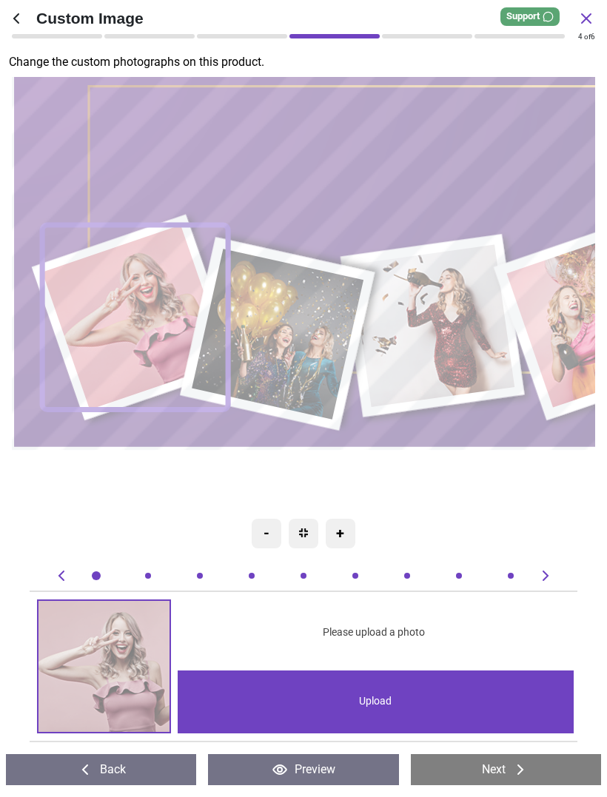
click at [119, 311] on image at bounding box center [135, 318] width 186 height 184
click at [374, 702] on div "Upload" at bounding box center [375, 701] width 395 height 63
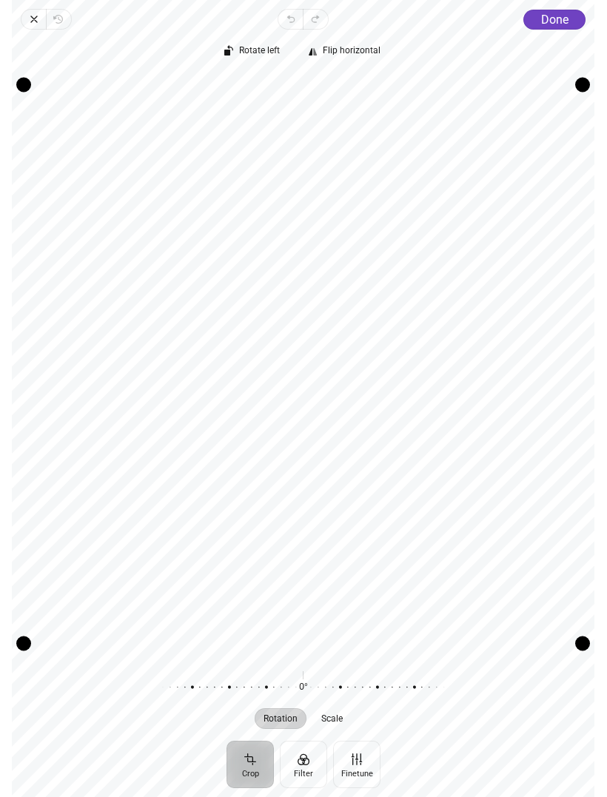
click at [567, 25] on span "Done" at bounding box center [554, 20] width 27 height 14
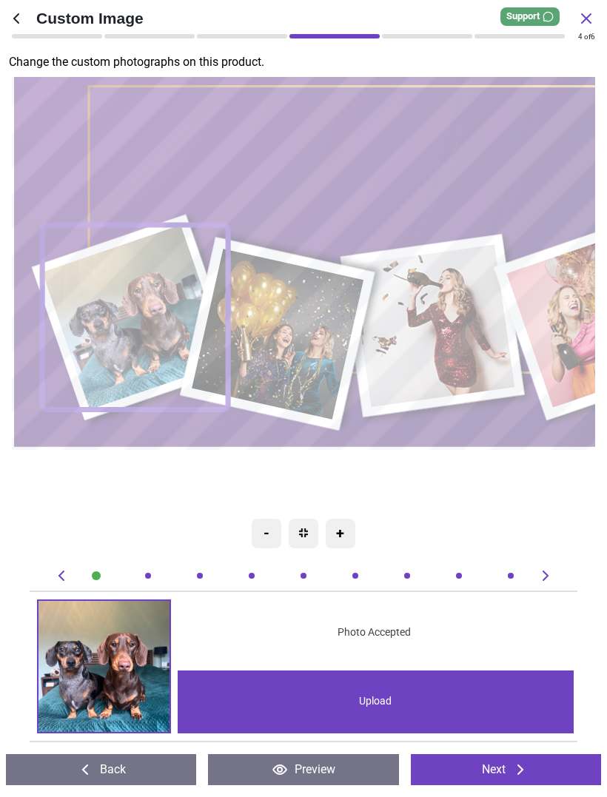
click at [304, 341] on image at bounding box center [278, 334] width 172 height 171
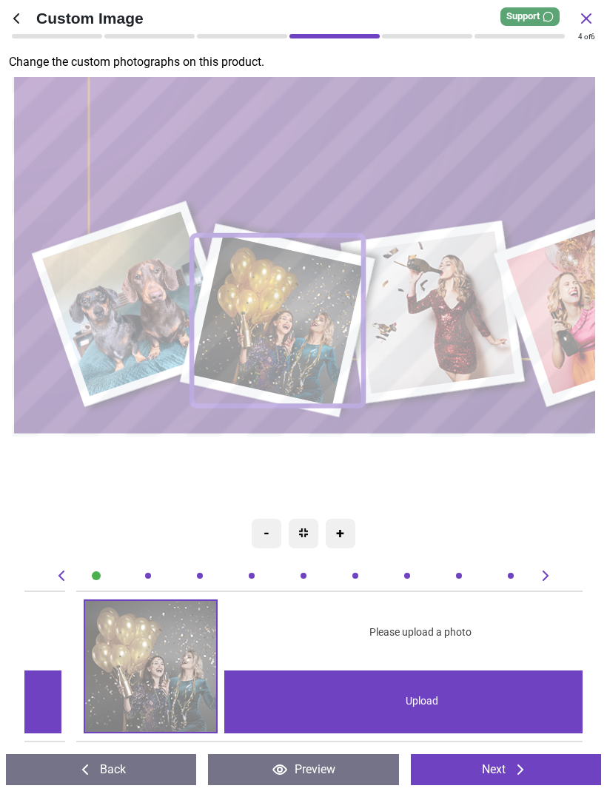
scroll to position [0, 558]
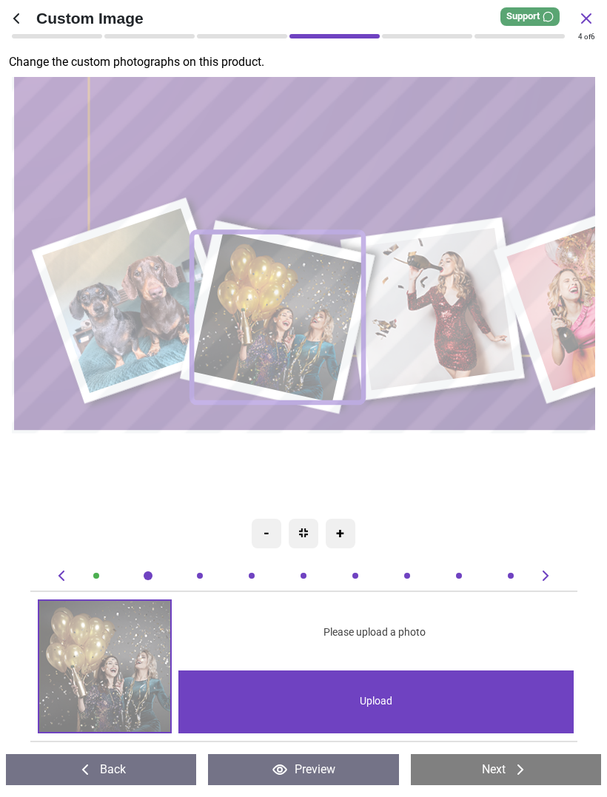
click at [372, 709] on div "Upload" at bounding box center [375, 701] width 395 height 63
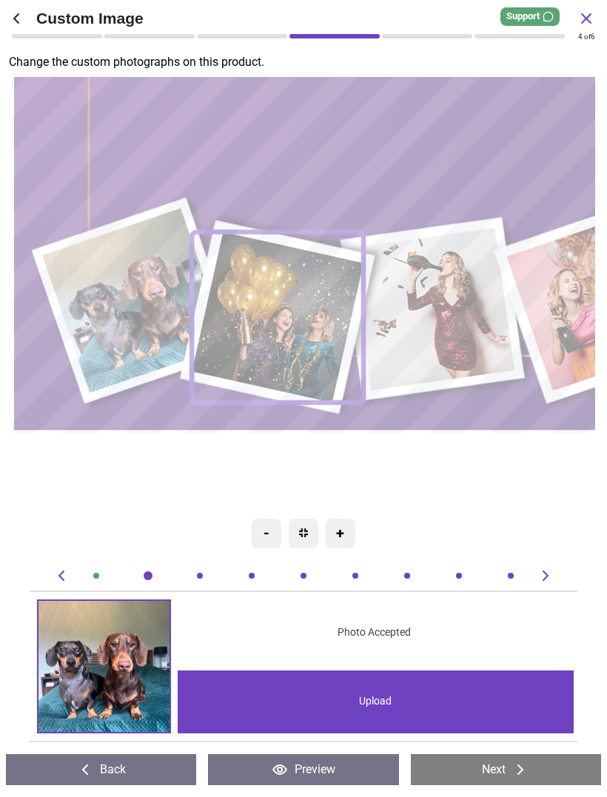
scroll to position [0, 558]
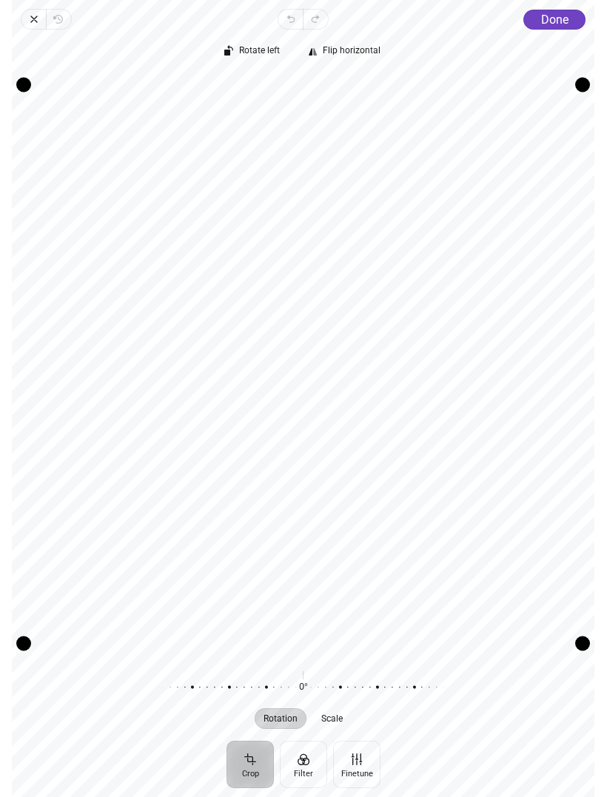
click at [556, 22] on span "Done" at bounding box center [554, 20] width 27 height 14
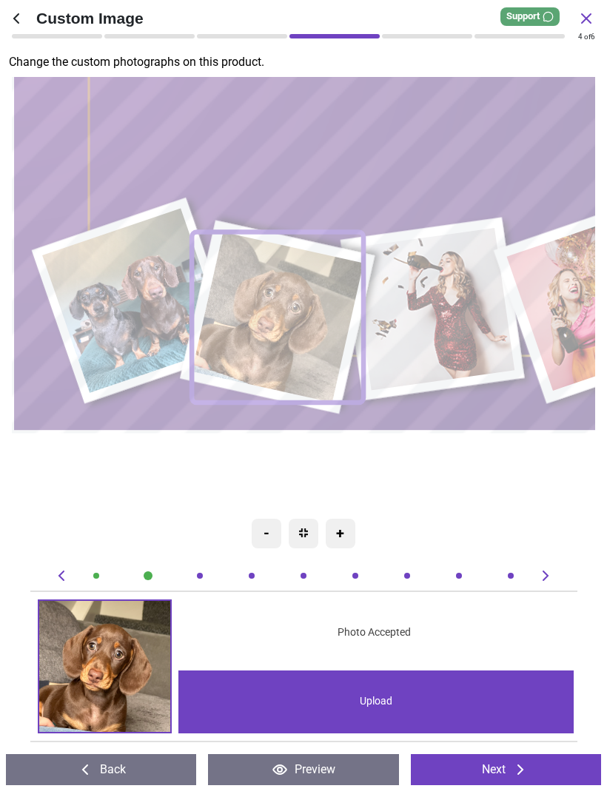
click at [437, 328] on image at bounding box center [433, 309] width 164 height 162
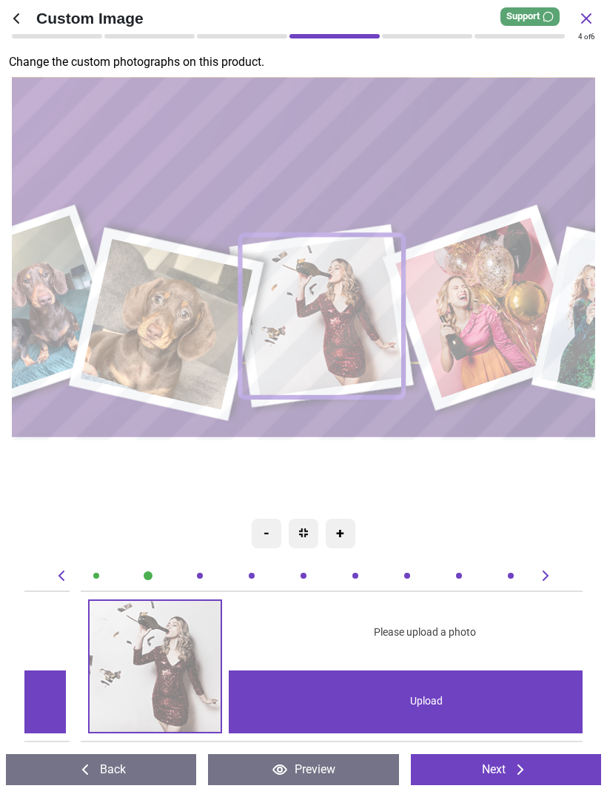
scroll to position [0, 1116]
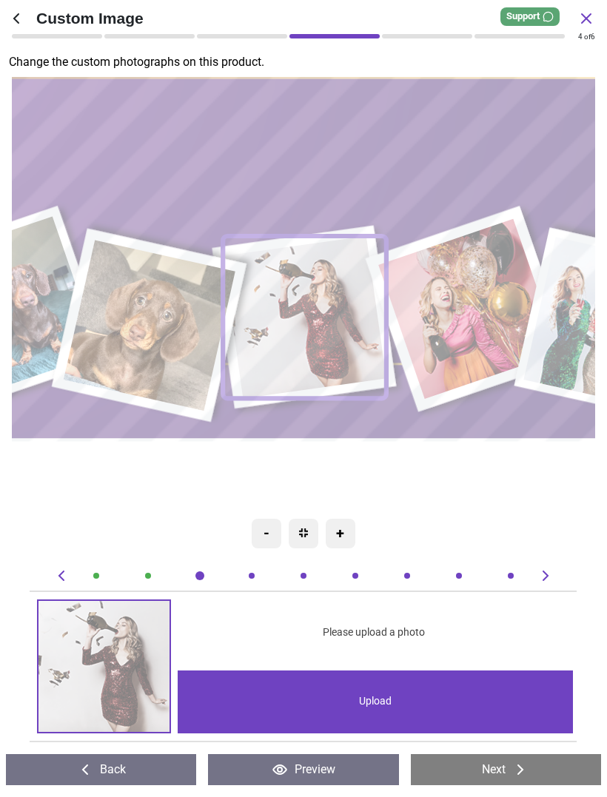
click div "Upload"
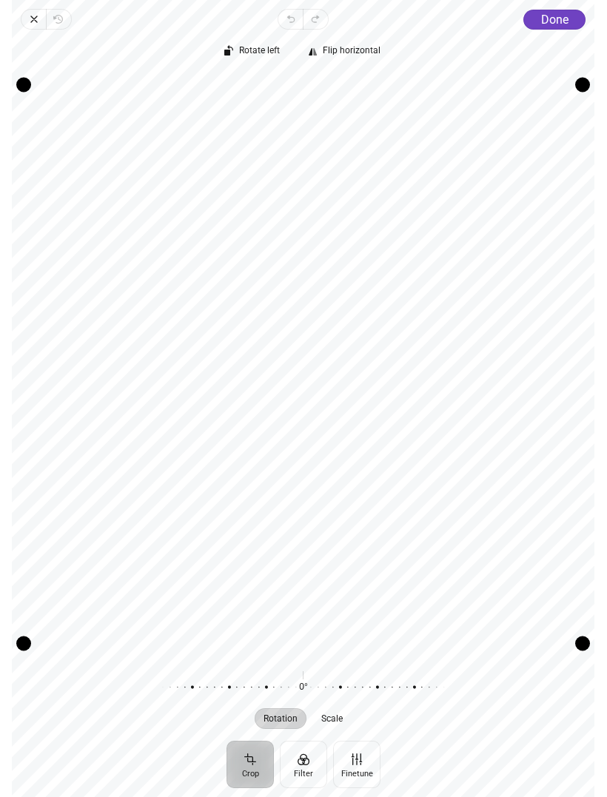
click span "Done"
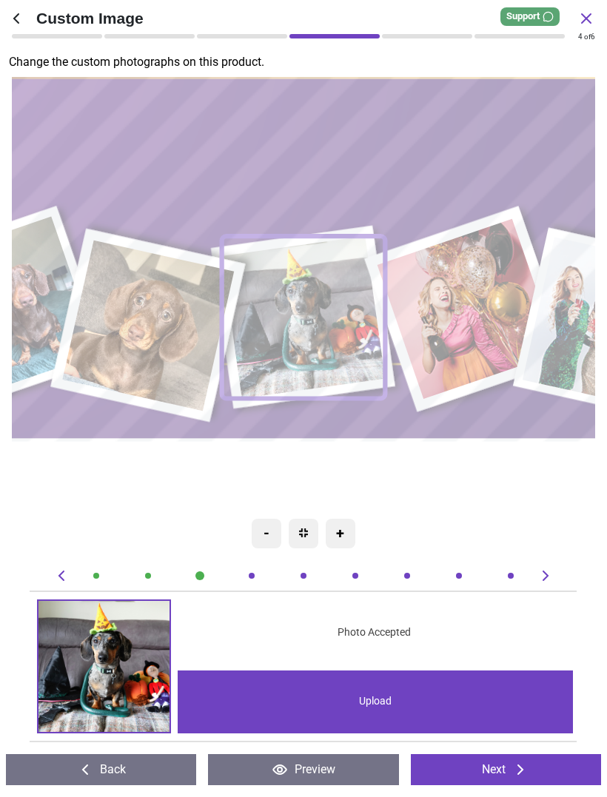
click image
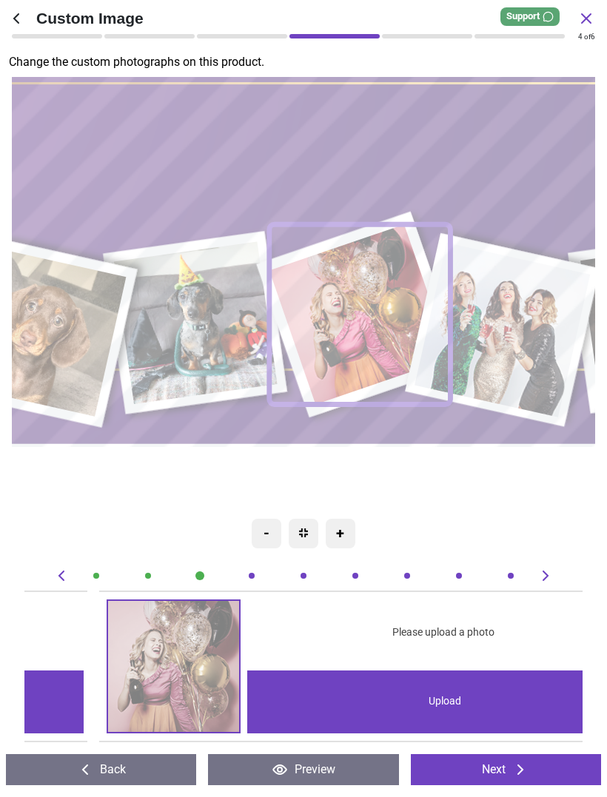
scroll to position [0, 1674]
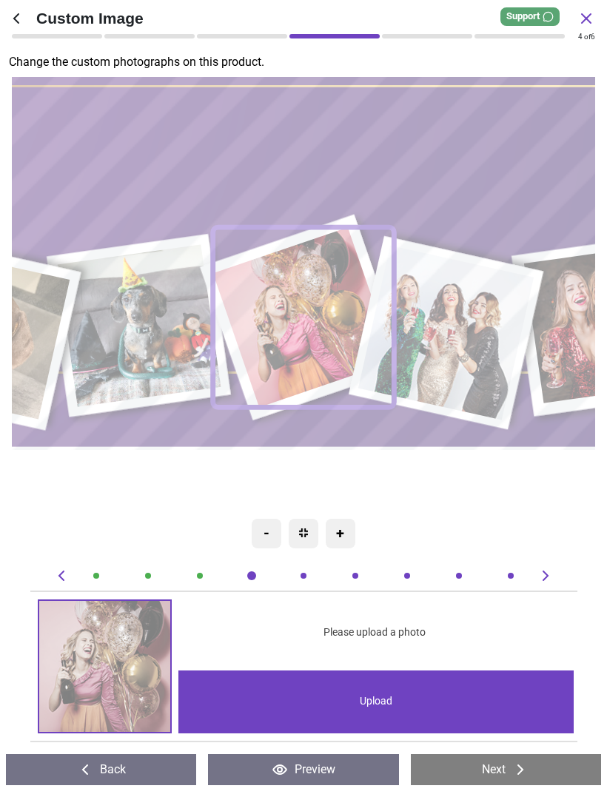
click div "Upload"
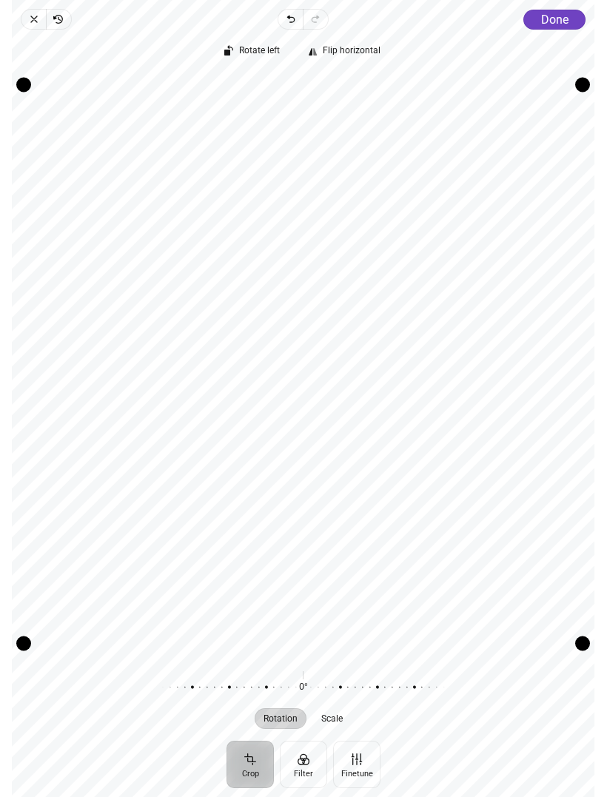
click span "Done"
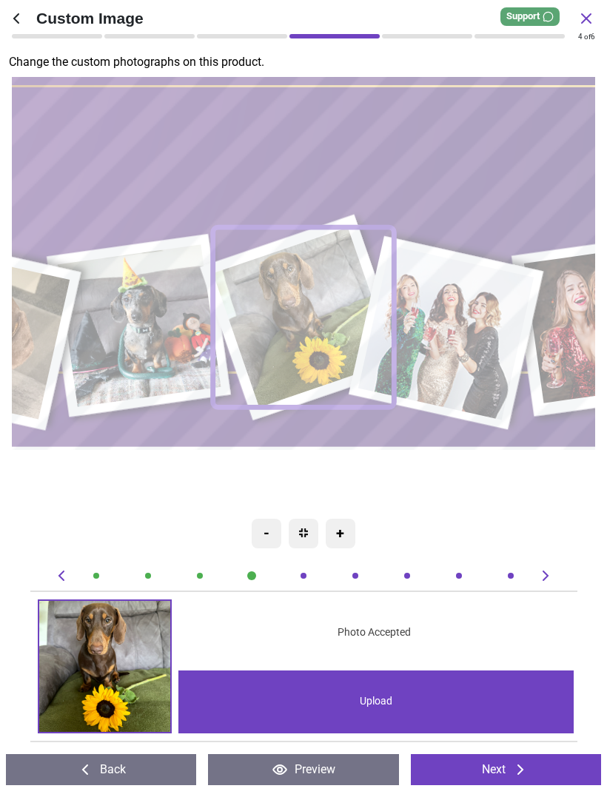
click image
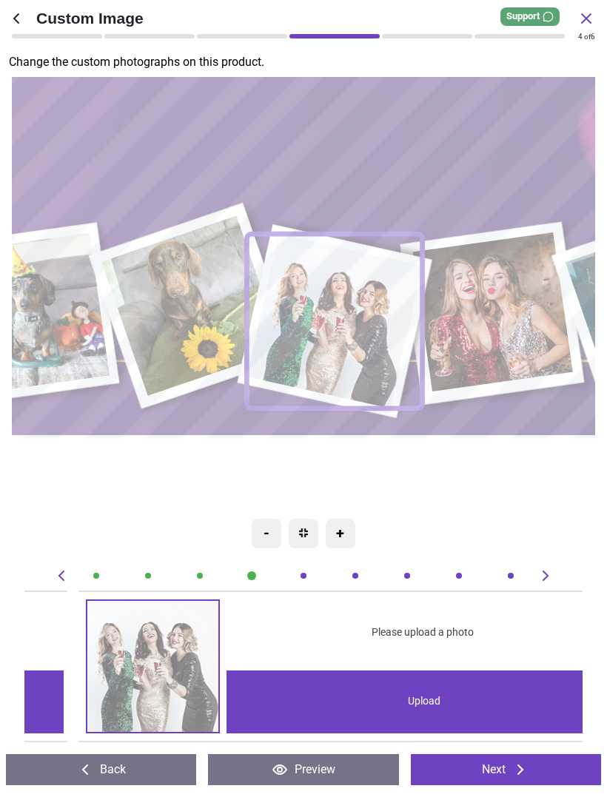
scroll to position [0, 2233]
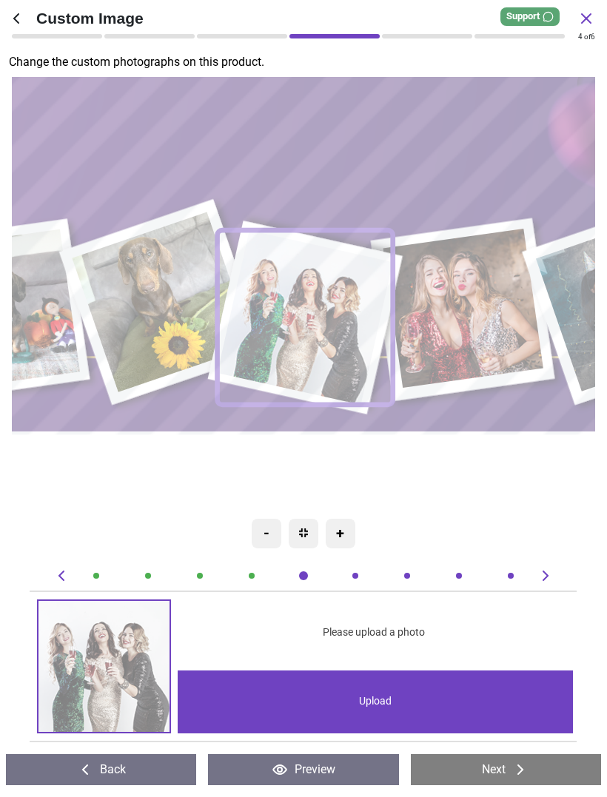
click div "Upload"
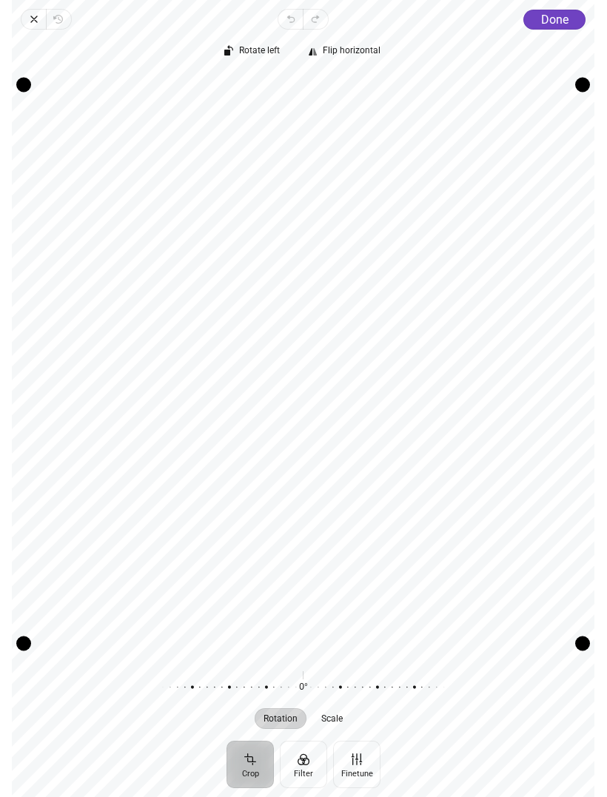
scroll to position [0, 2233]
click at [559, 22] on span "Done" at bounding box center [554, 20] width 27 height 14
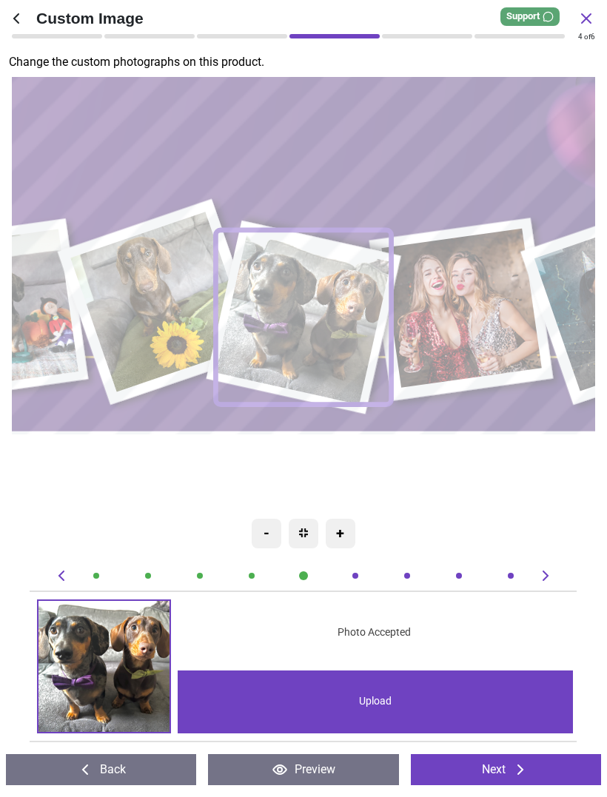
click at [474, 316] on image at bounding box center [461, 308] width 160 height 159
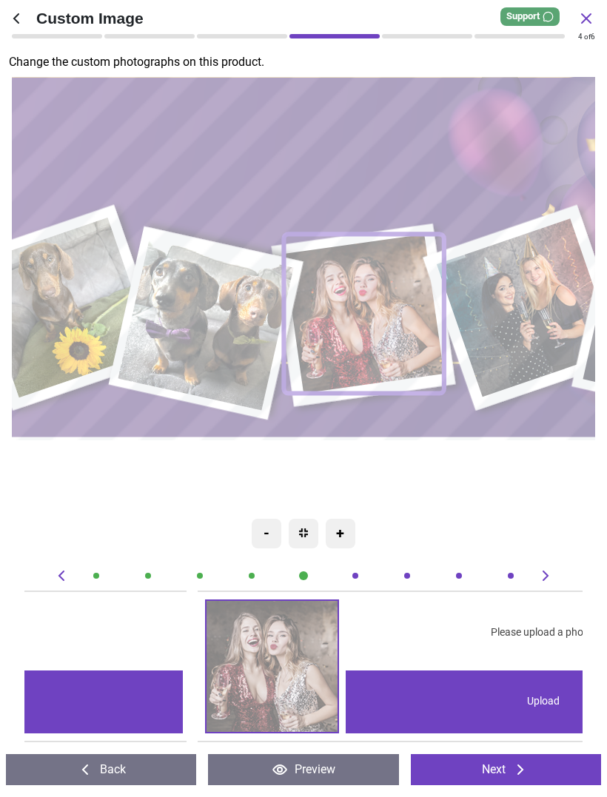
scroll to position [0, 2791]
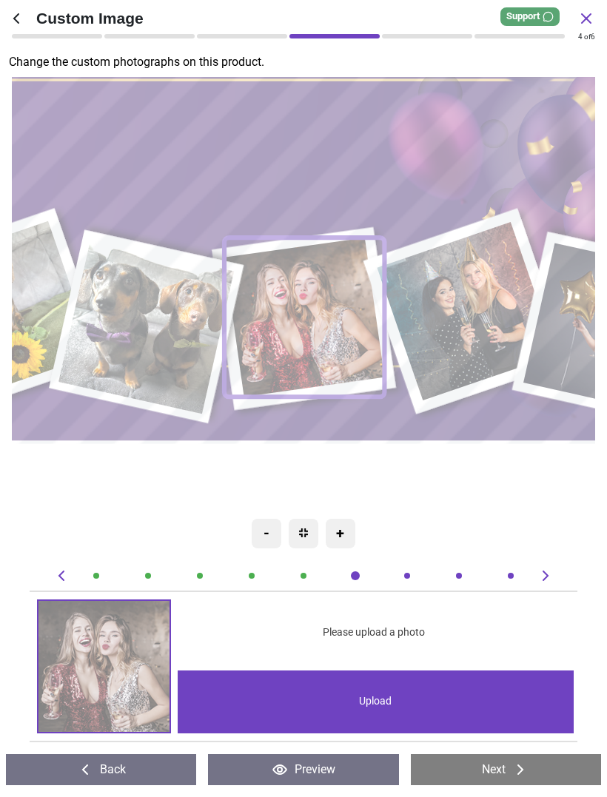
click at [343, 704] on div "Upload" at bounding box center [375, 701] width 395 height 63
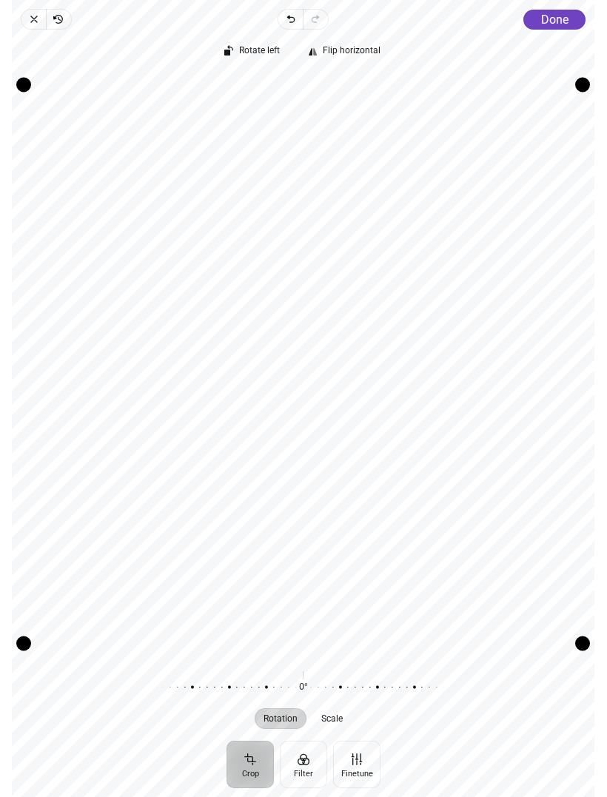
click at [559, 14] on span "Done" at bounding box center [554, 20] width 27 height 14
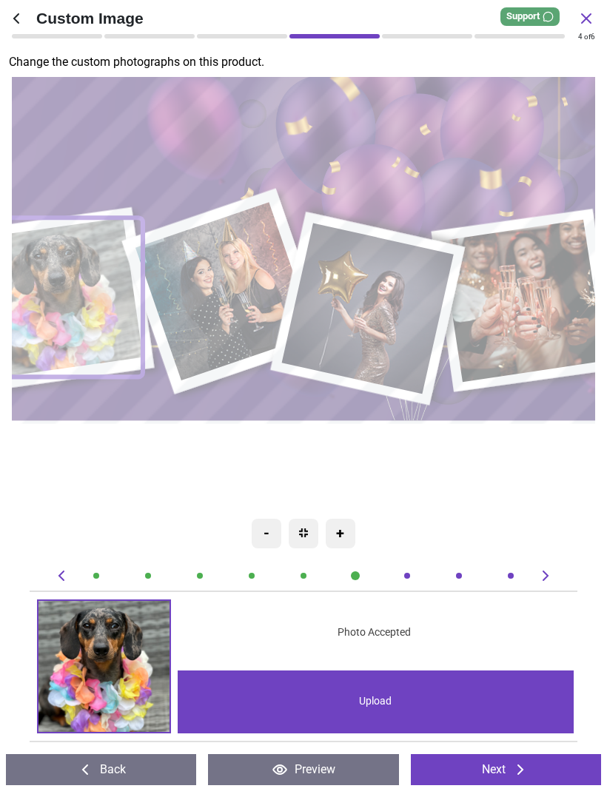
click at [231, 291] on image at bounding box center [224, 292] width 179 height 178
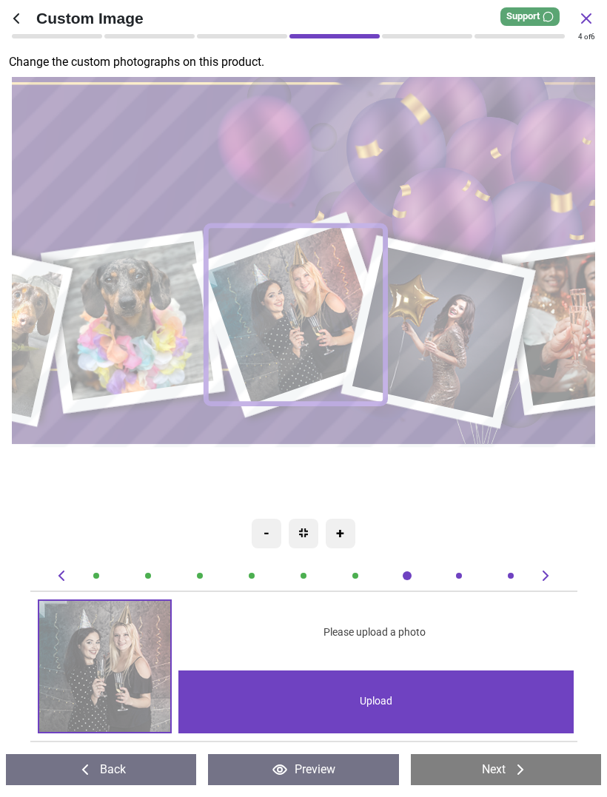
scroll to position [0, 3349]
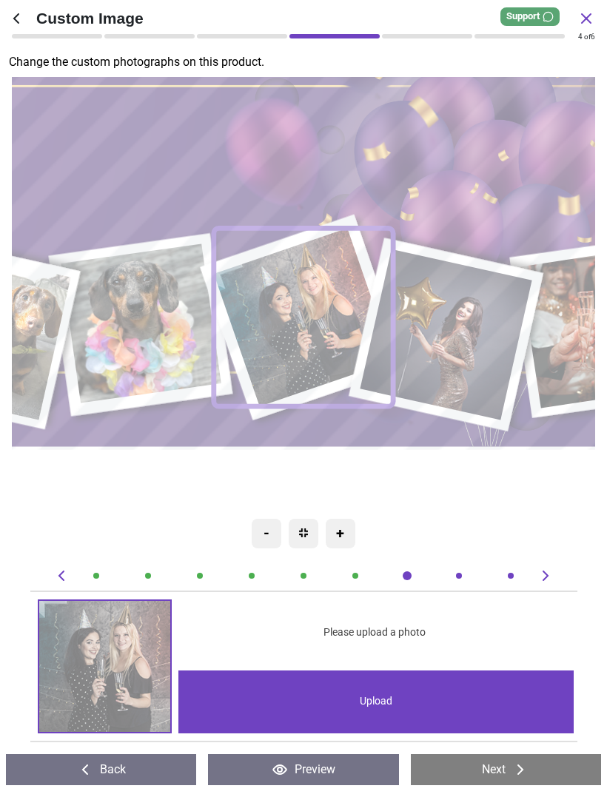
click at [377, 708] on div "Upload" at bounding box center [375, 701] width 395 height 63
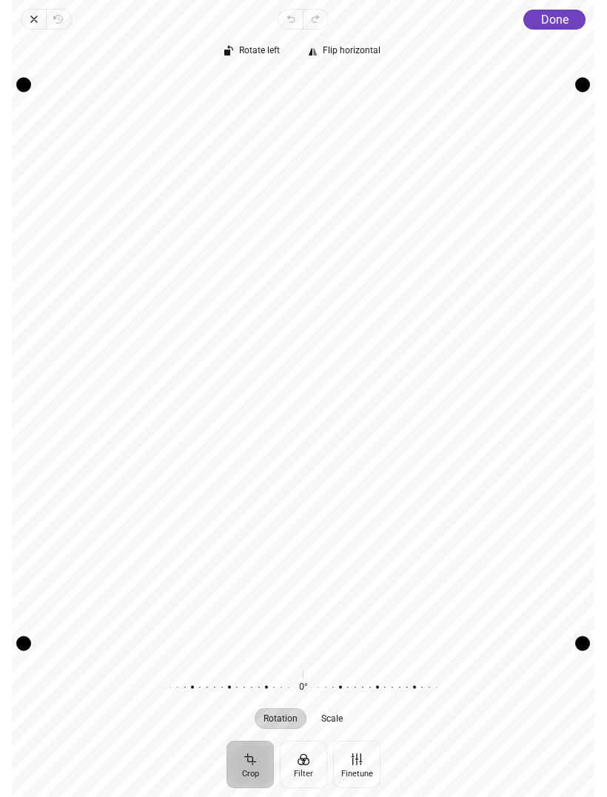
click at [562, 27] on button "Done" at bounding box center [555, 20] width 62 height 20
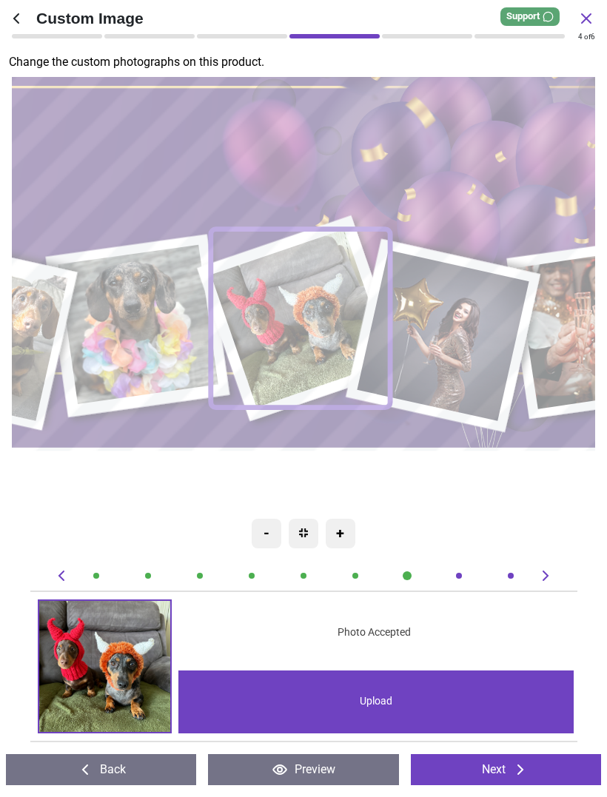
click at [484, 337] on image at bounding box center [443, 336] width 172 height 171
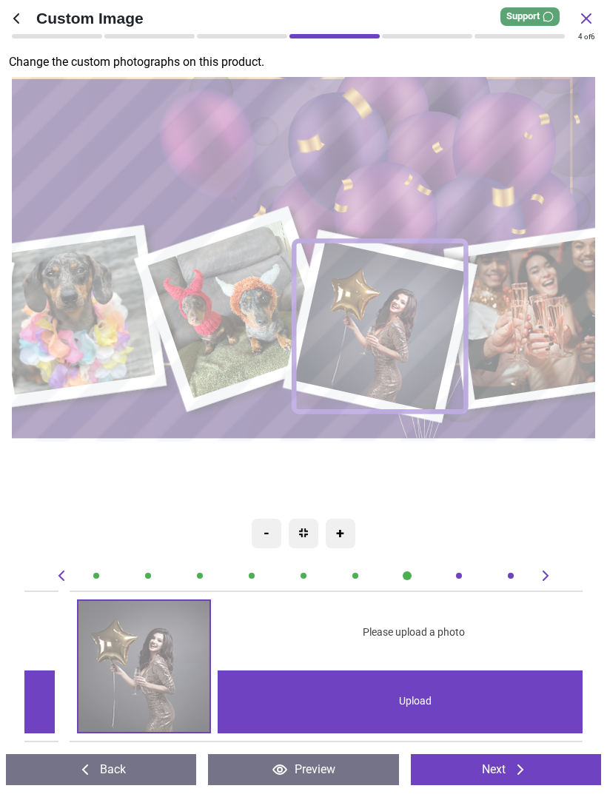
scroll to position [0, 3907]
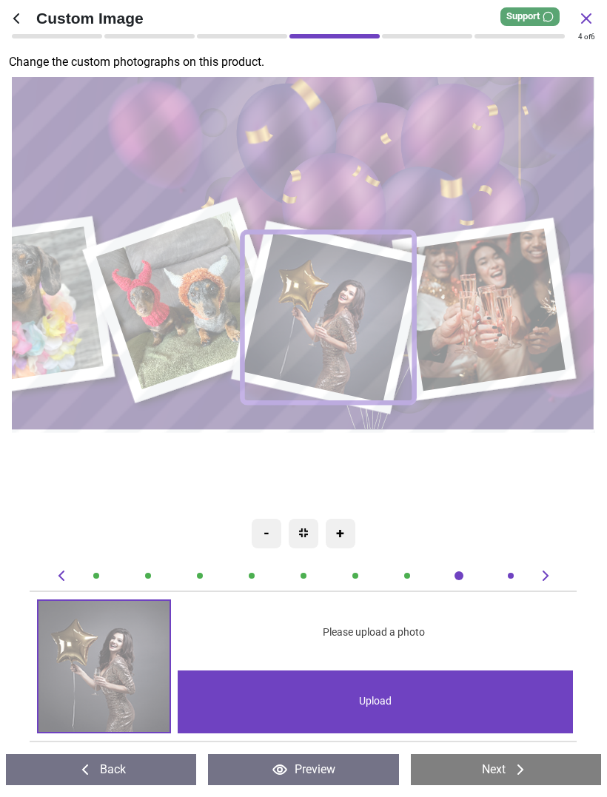
click at [377, 701] on div "Upload" at bounding box center [375, 701] width 395 height 63
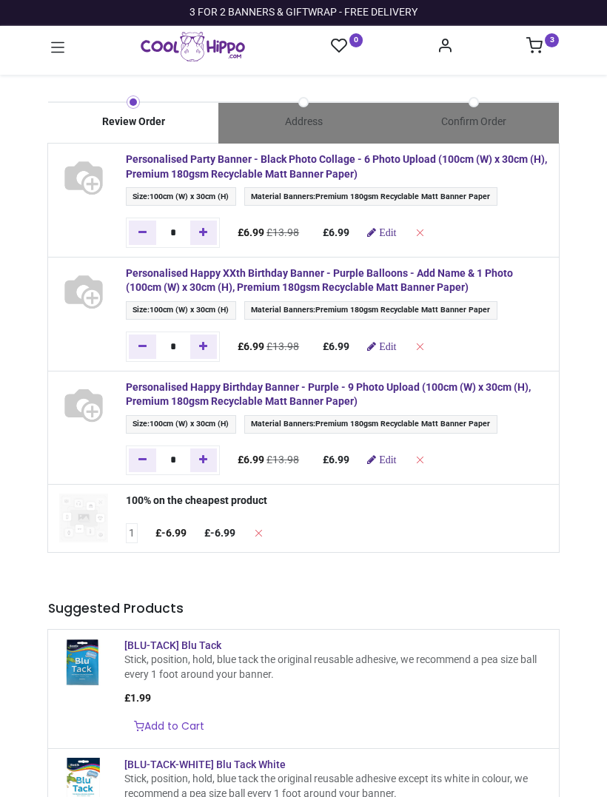
type input "**********"
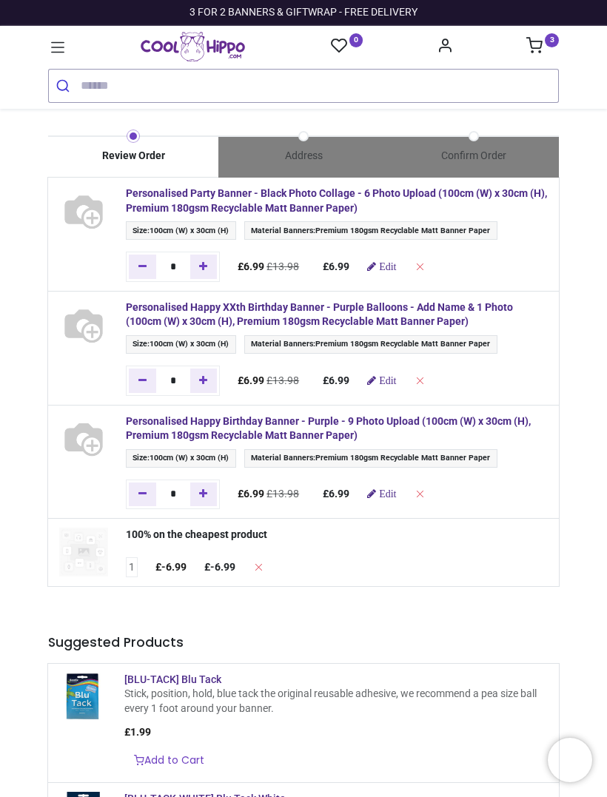
click at [53, 42] on icon at bounding box center [57, 47] width 19 height 19
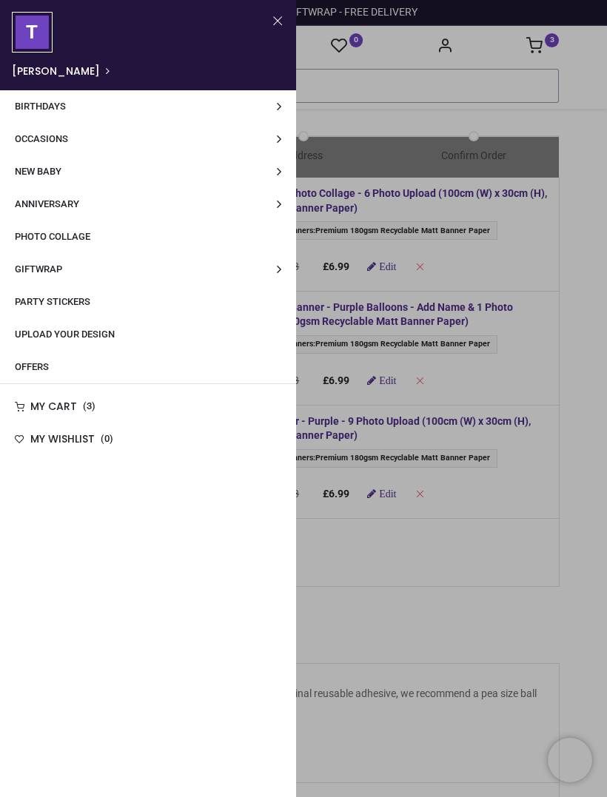
click at [45, 361] on span "Offers" at bounding box center [32, 366] width 34 height 11
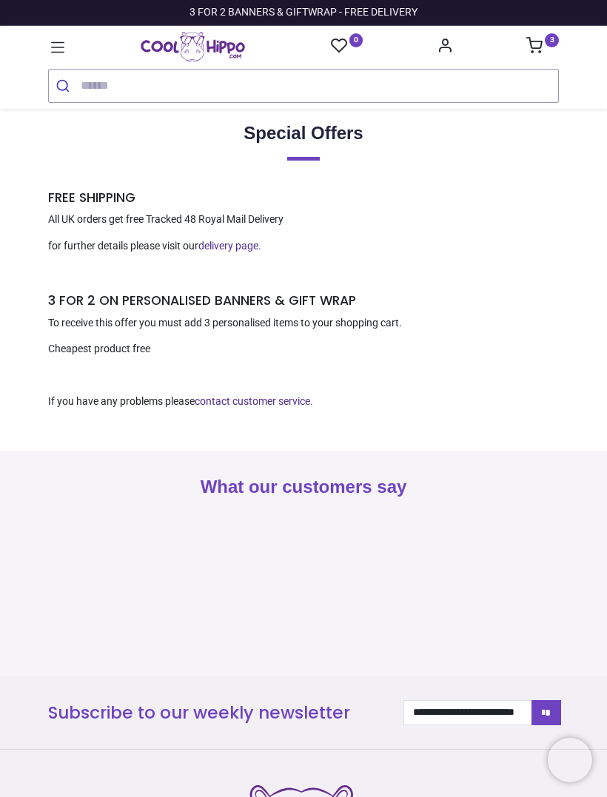
click at [65, 43] on icon at bounding box center [57, 47] width 19 height 19
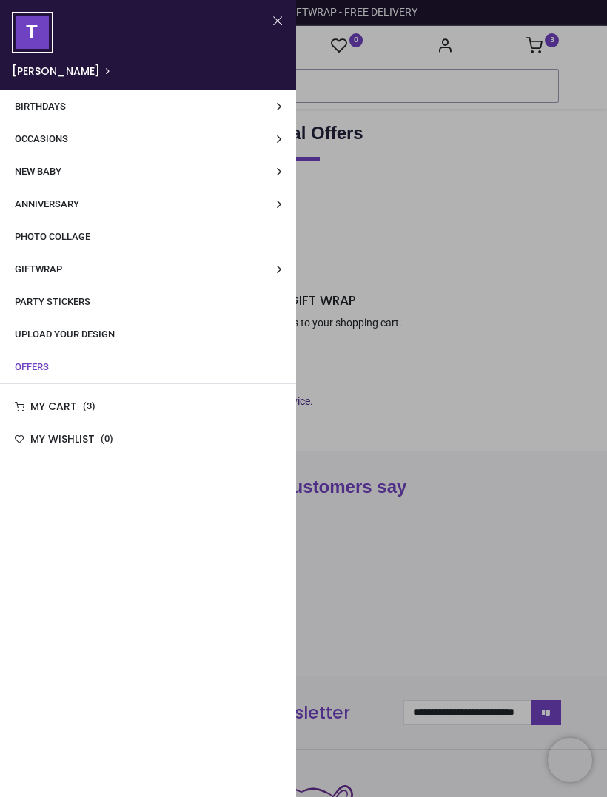
click at [58, 103] on span "Birthdays" at bounding box center [40, 106] width 51 height 11
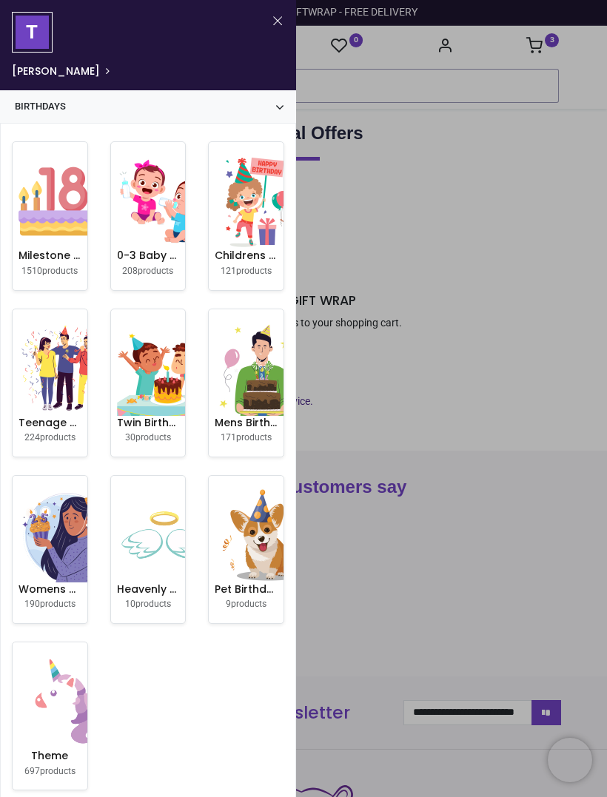
click at [55, 216] on img at bounding box center [65, 201] width 95 height 95
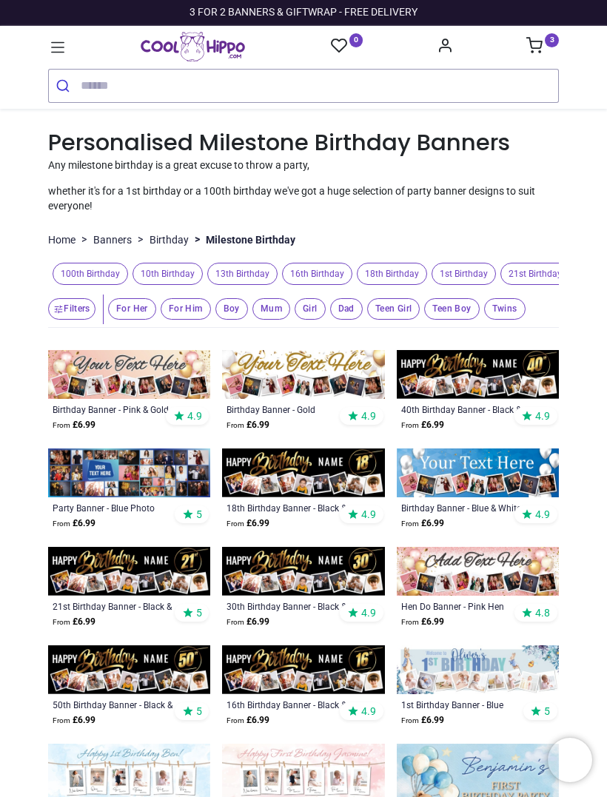
type input "**********"
click at [346, 269] on span "30th Birthday" at bounding box center [337, 274] width 70 height 23
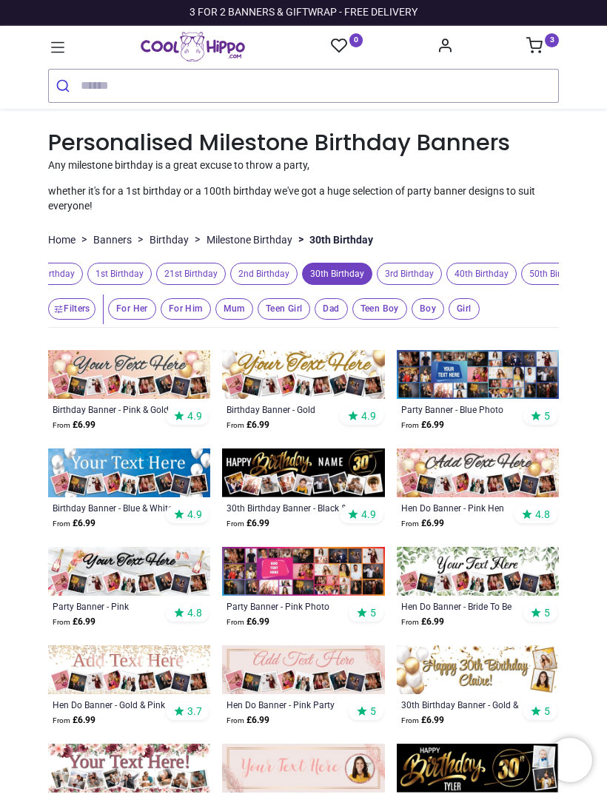
click at [319, 378] on img at bounding box center [303, 374] width 162 height 49
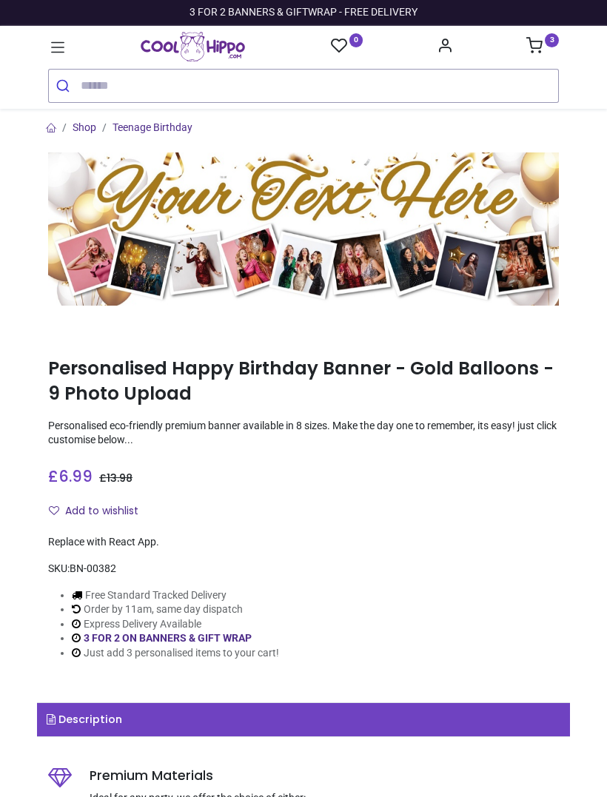
type input "**********"
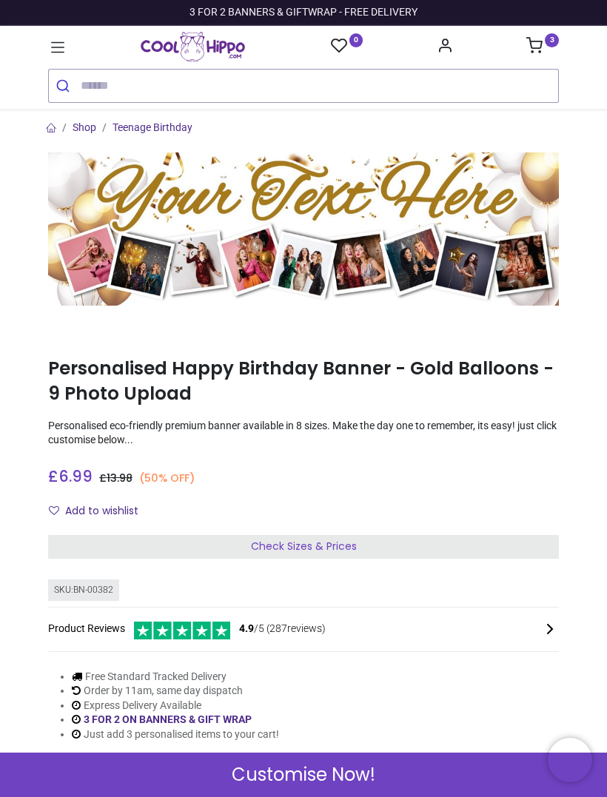
click at [319, 772] on span "Customise Now!" at bounding box center [304, 774] width 144 height 25
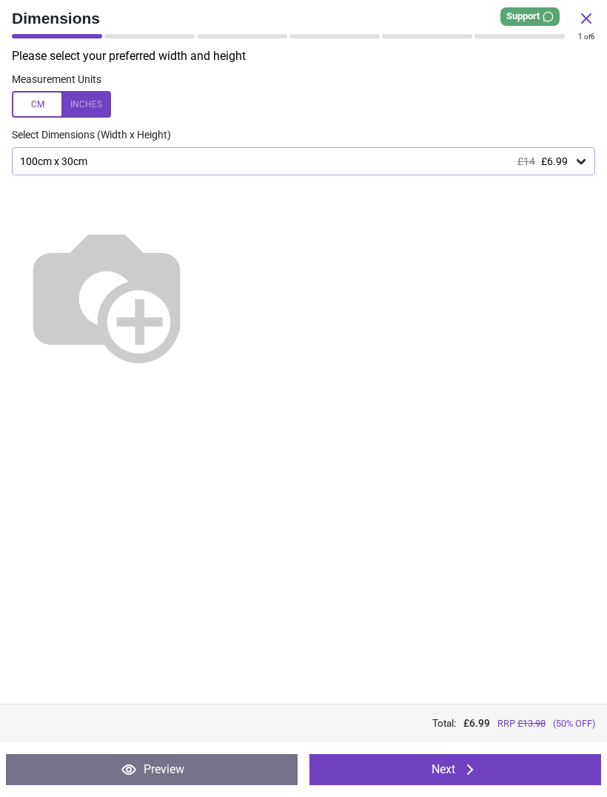
click at [201, 247] on img at bounding box center [106, 293] width 189 height 189
click at [589, 156] on div "100cm x 30cm £14 £6.99" at bounding box center [303, 161] width 583 height 28
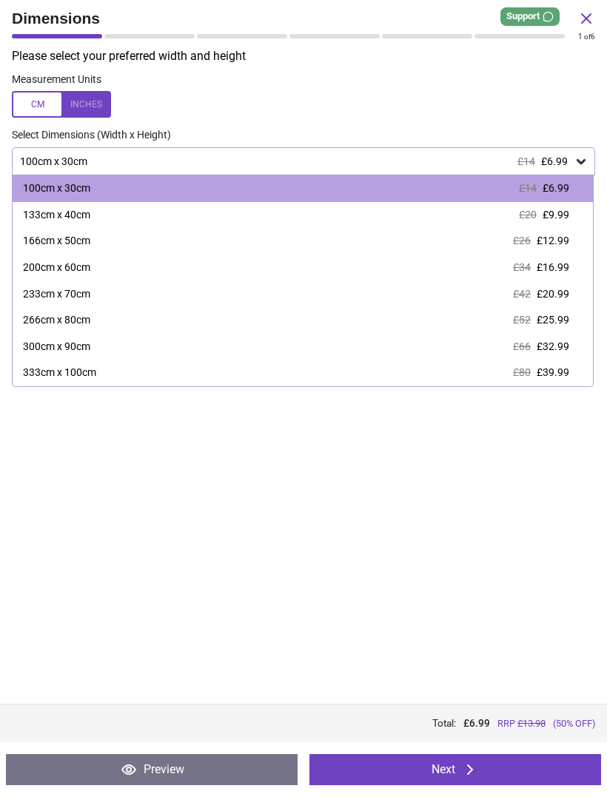
click at [579, 159] on icon at bounding box center [580, 161] width 9 height 5
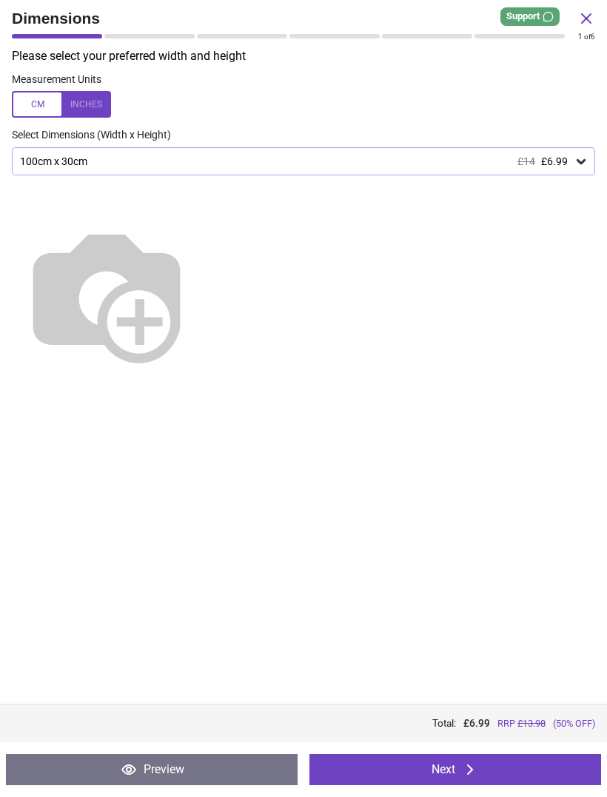
click at [579, 165] on icon at bounding box center [580, 161] width 15 height 15
